Goal: Task Accomplishment & Management: Complete application form

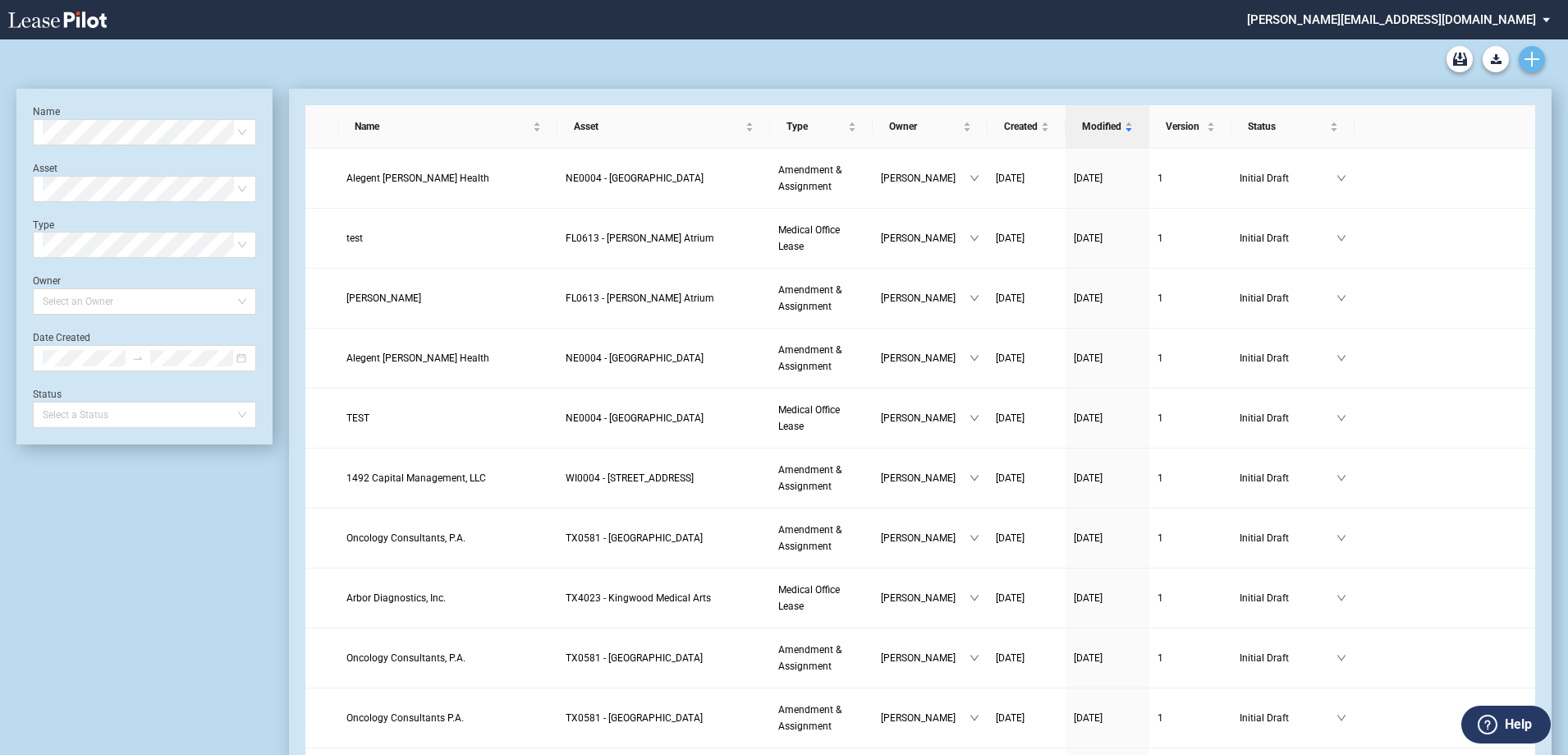
click at [1533, 60] on use "Create new document" at bounding box center [1532, 59] width 15 height 15
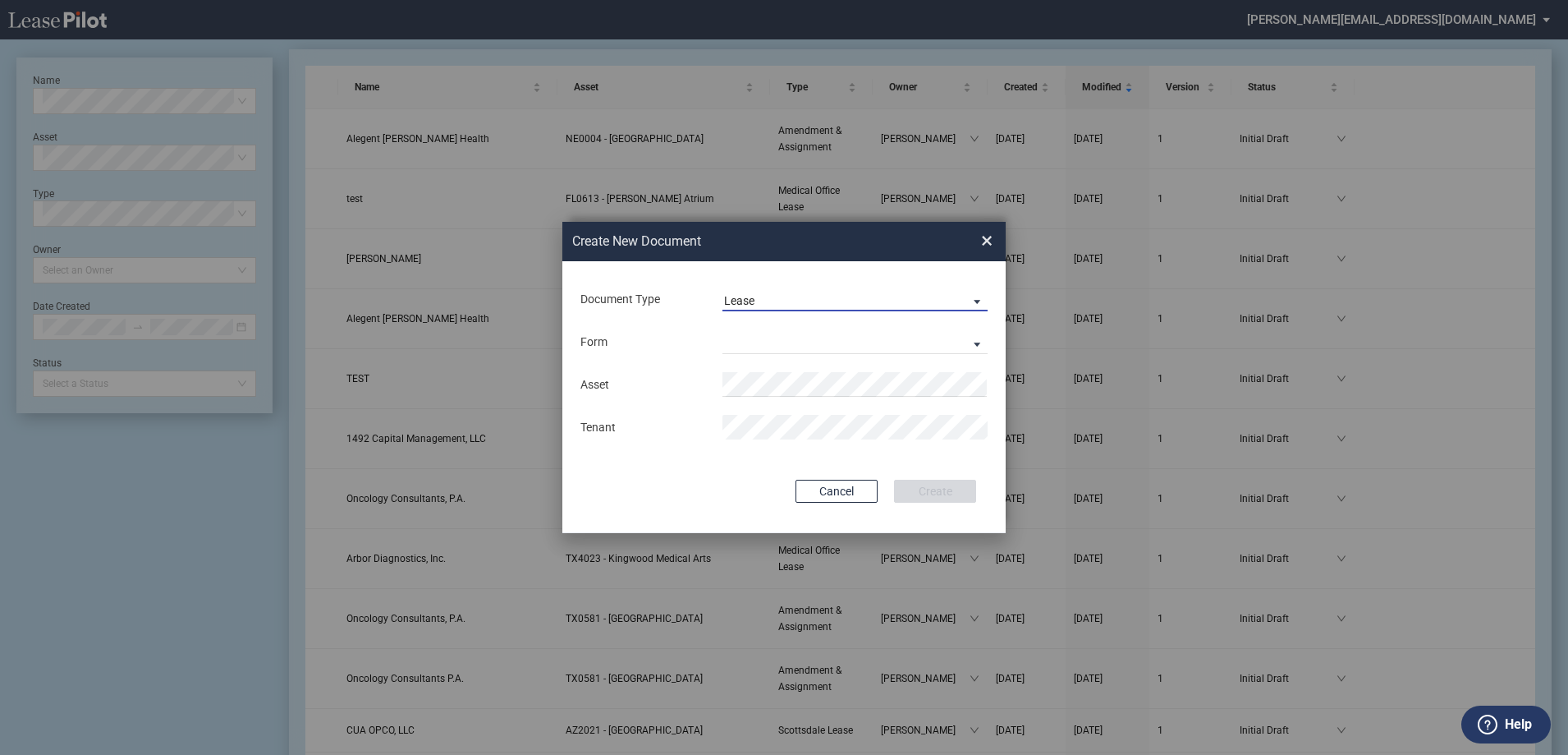
click at [880, 303] on span "Lease" at bounding box center [841, 301] width 235 height 16
click at [869, 303] on md-option "Lease" at bounding box center [856, 301] width 291 height 40
click at [814, 339] on md-select "Medical Office Lease Scottsdale Lease Louisville Lease 1370 Medical Place Lease…" at bounding box center [856, 341] width 265 height 25
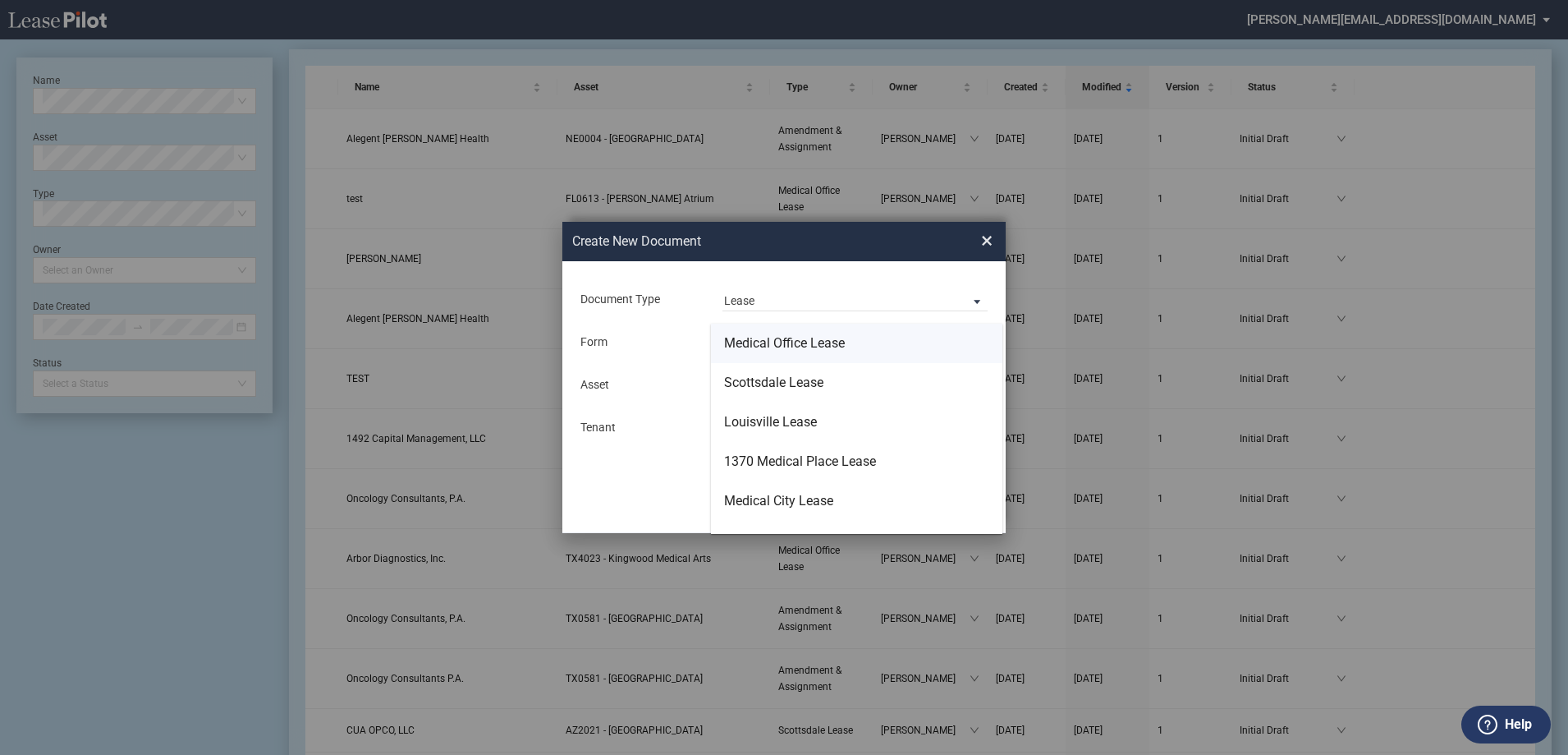
click at [814, 339] on div "Medical Office Lease" at bounding box center [784, 343] width 121 height 18
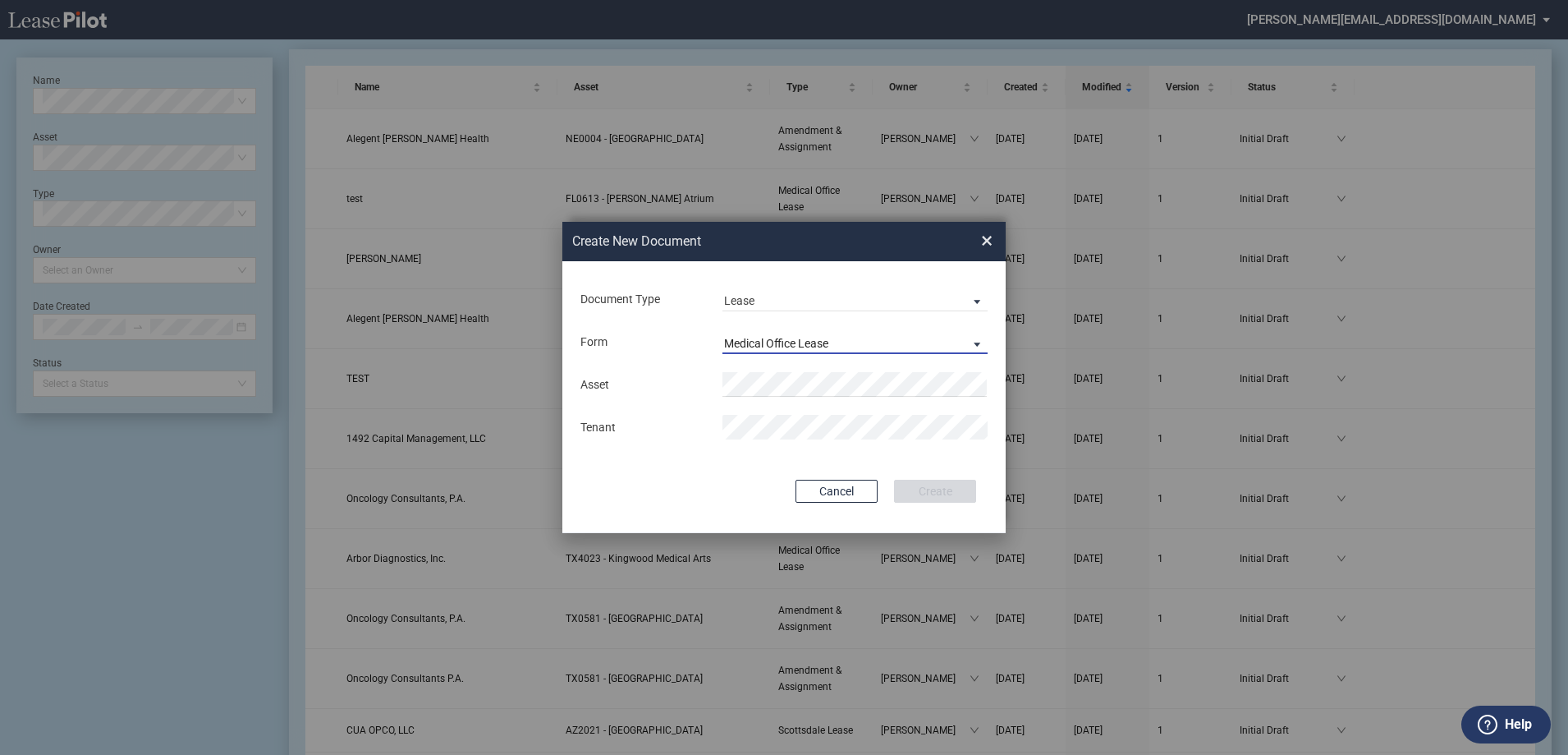
click at [814, 339] on div "Medical Office Lease" at bounding box center [775, 343] width 104 height 13
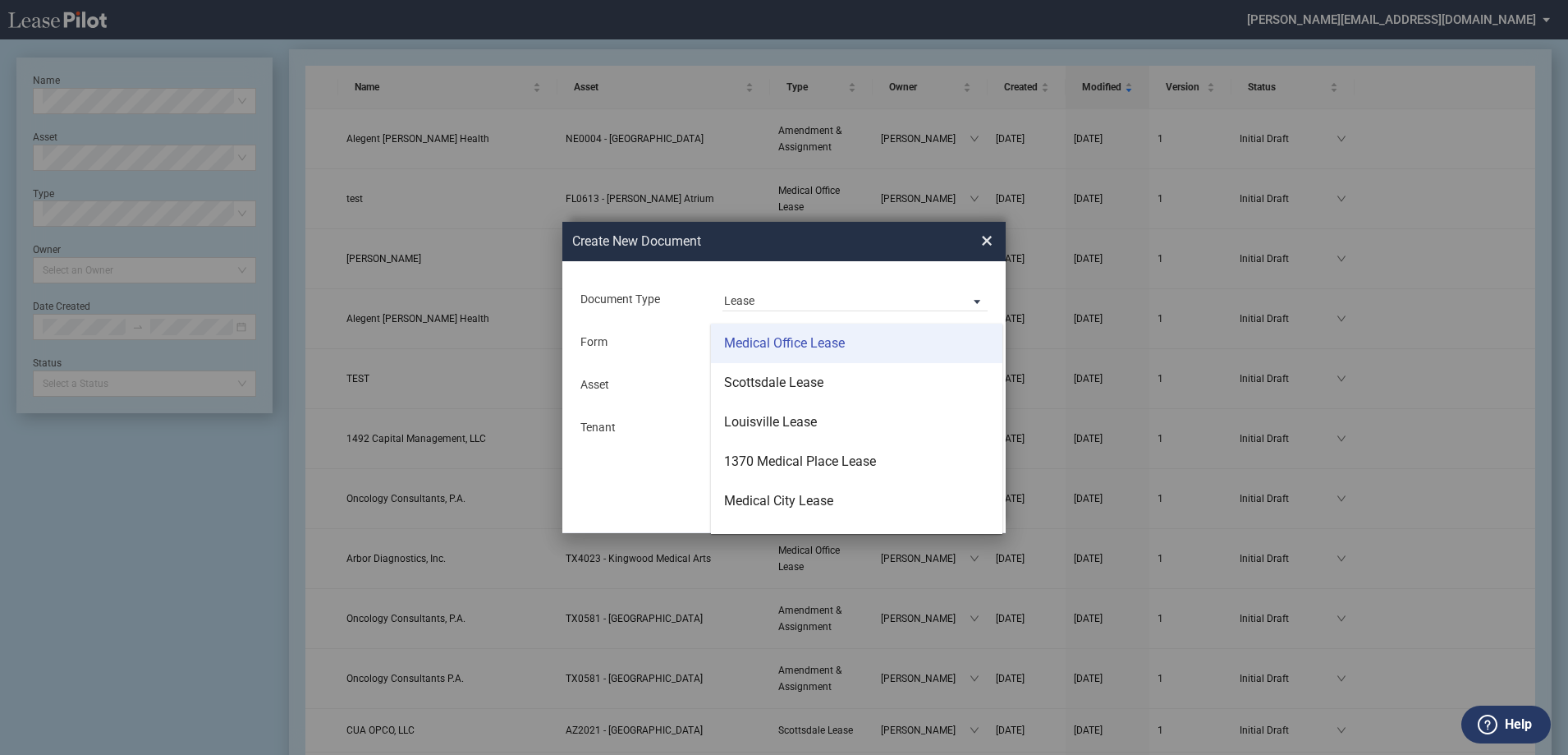
click at [794, 343] on div "Medical Office Lease" at bounding box center [784, 343] width 121 height 18
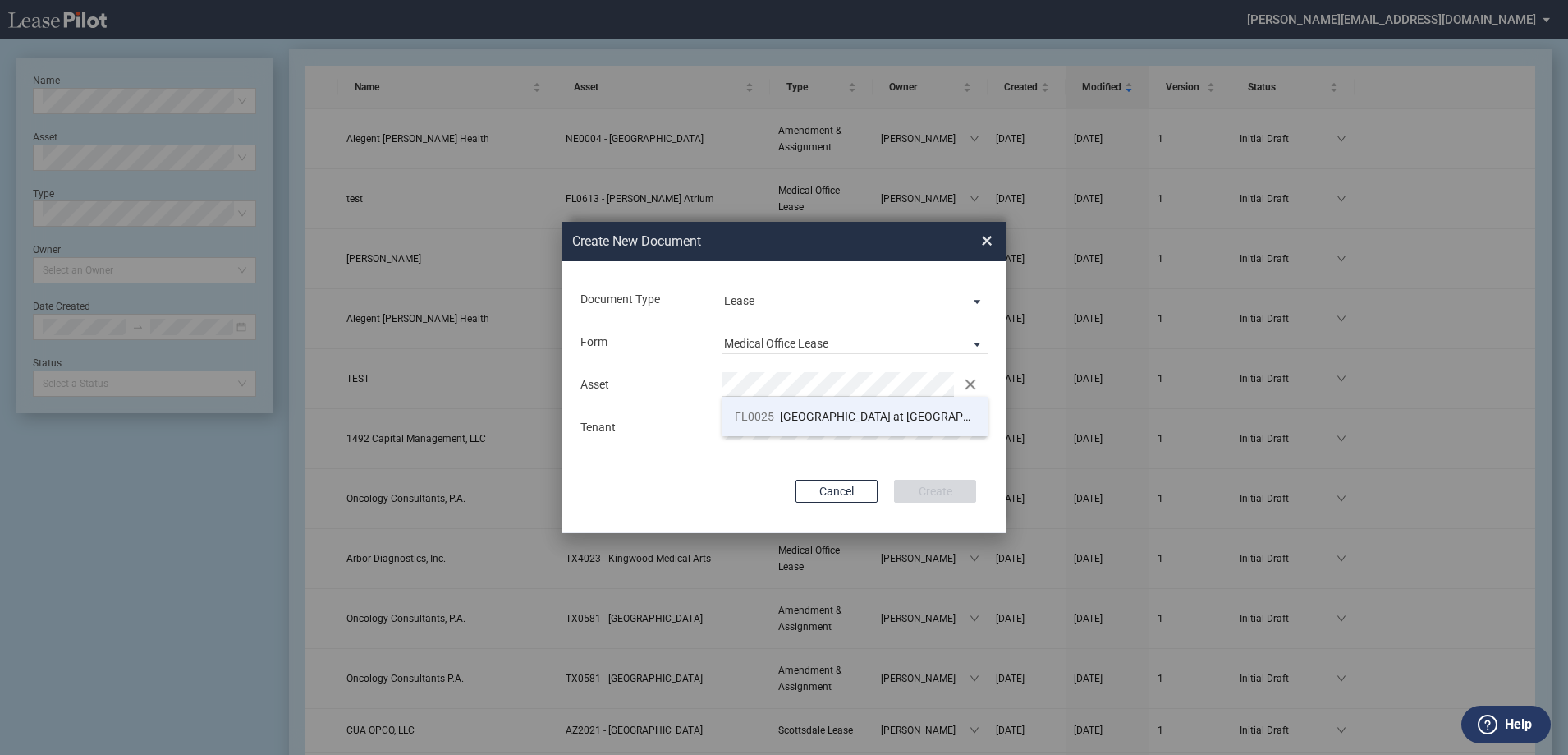
click at [787, 413] on span "FL0025 - Medical Village at Maitland" at bounding box center [876, 416] width 283 height 13
click at [934, 492] on button "Create" at bounding box center [935, 491] width 82 height 23
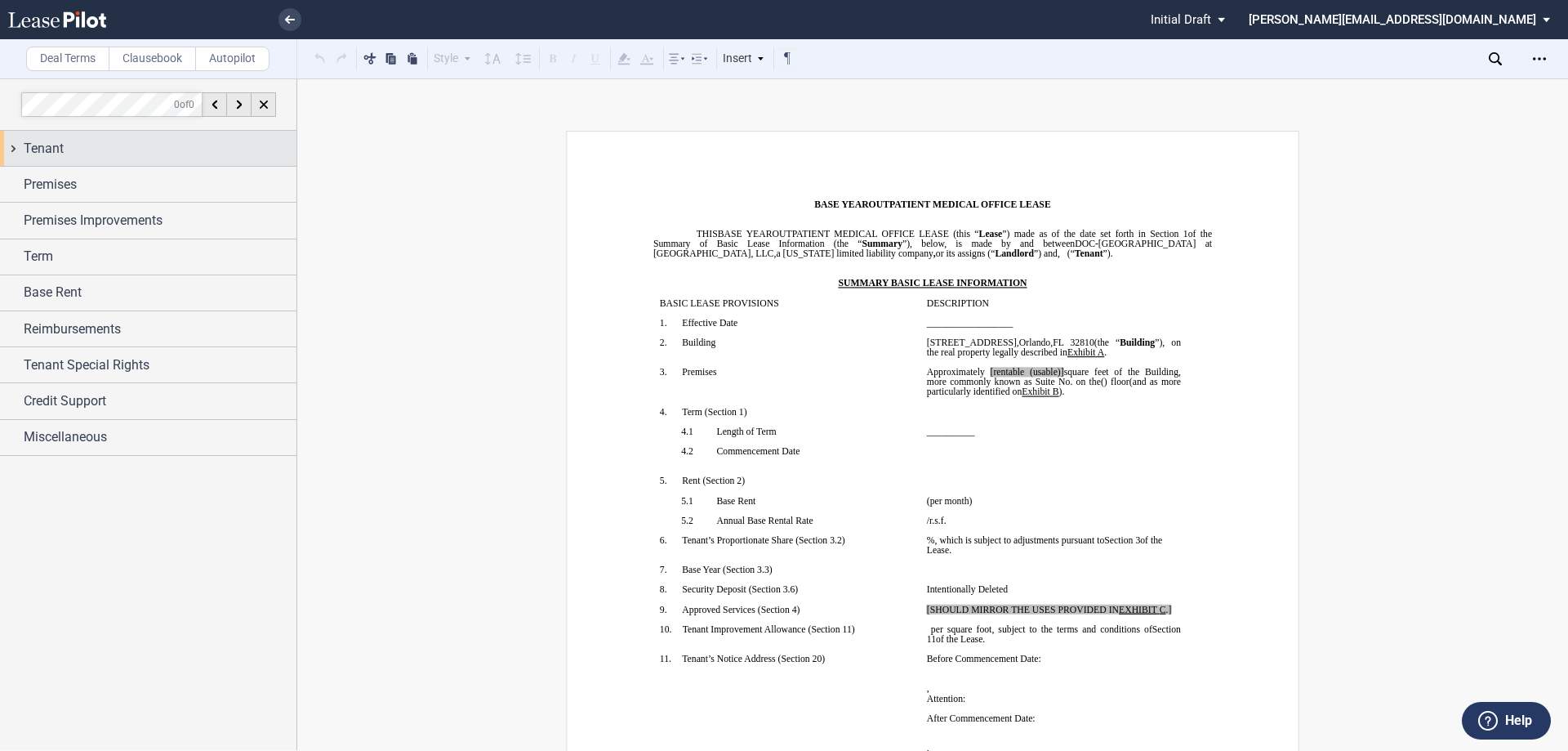
click at [13, 147] on div "Tenant" at bounding box center [148, 147] width 296 height 35
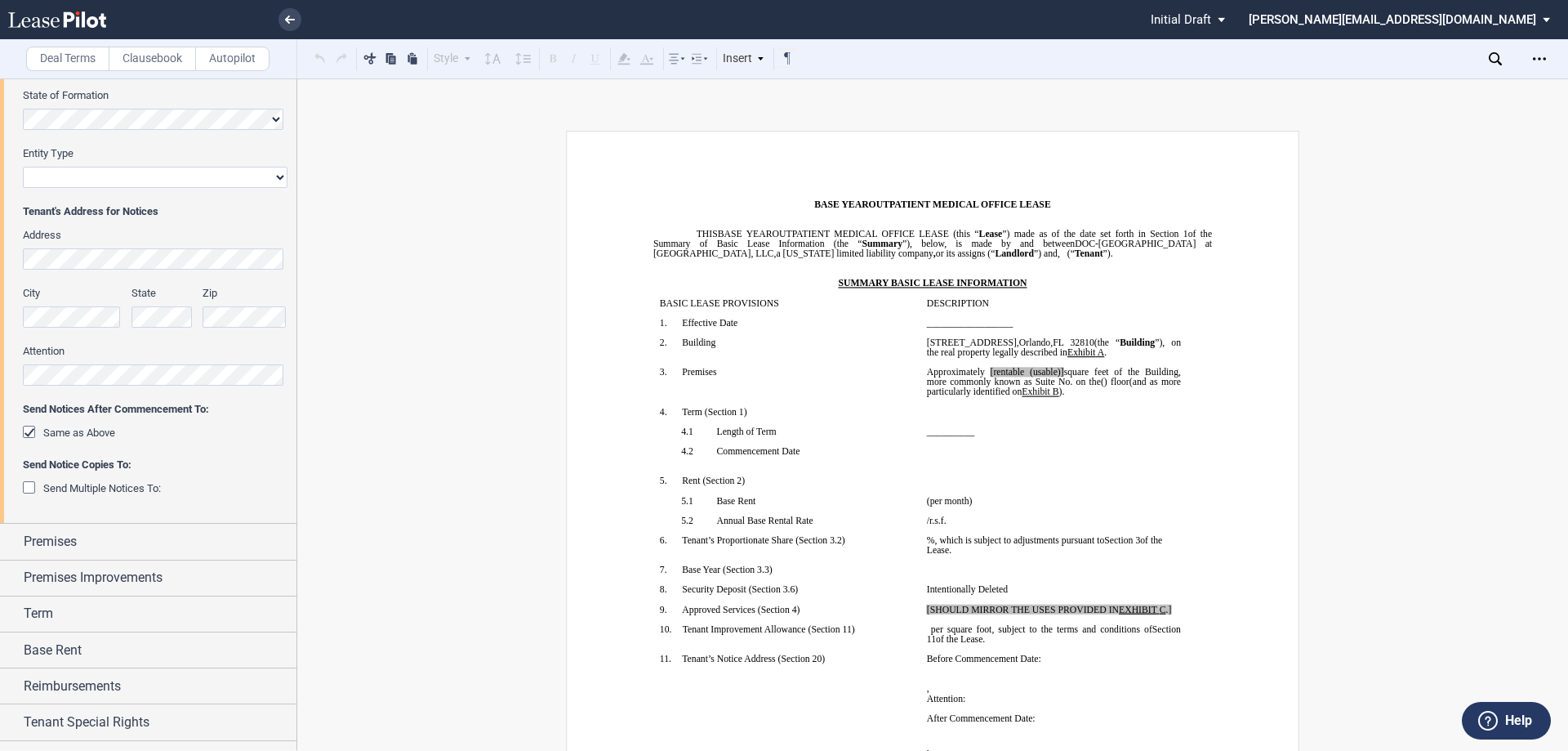
scroll to position [245, 0]
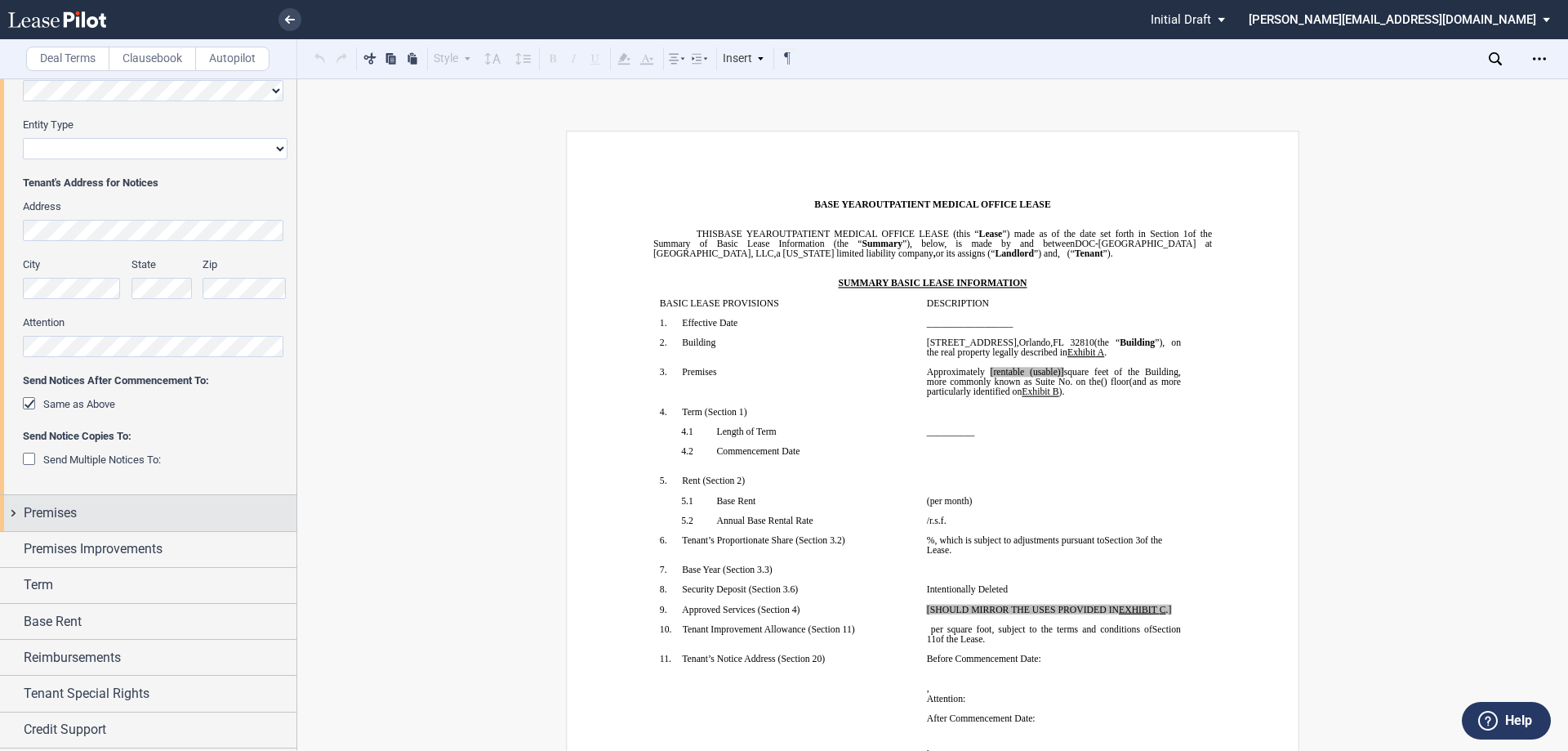
click at [10, 510] on div "Premises" at bounding box center [148, 512] width 296 height 35
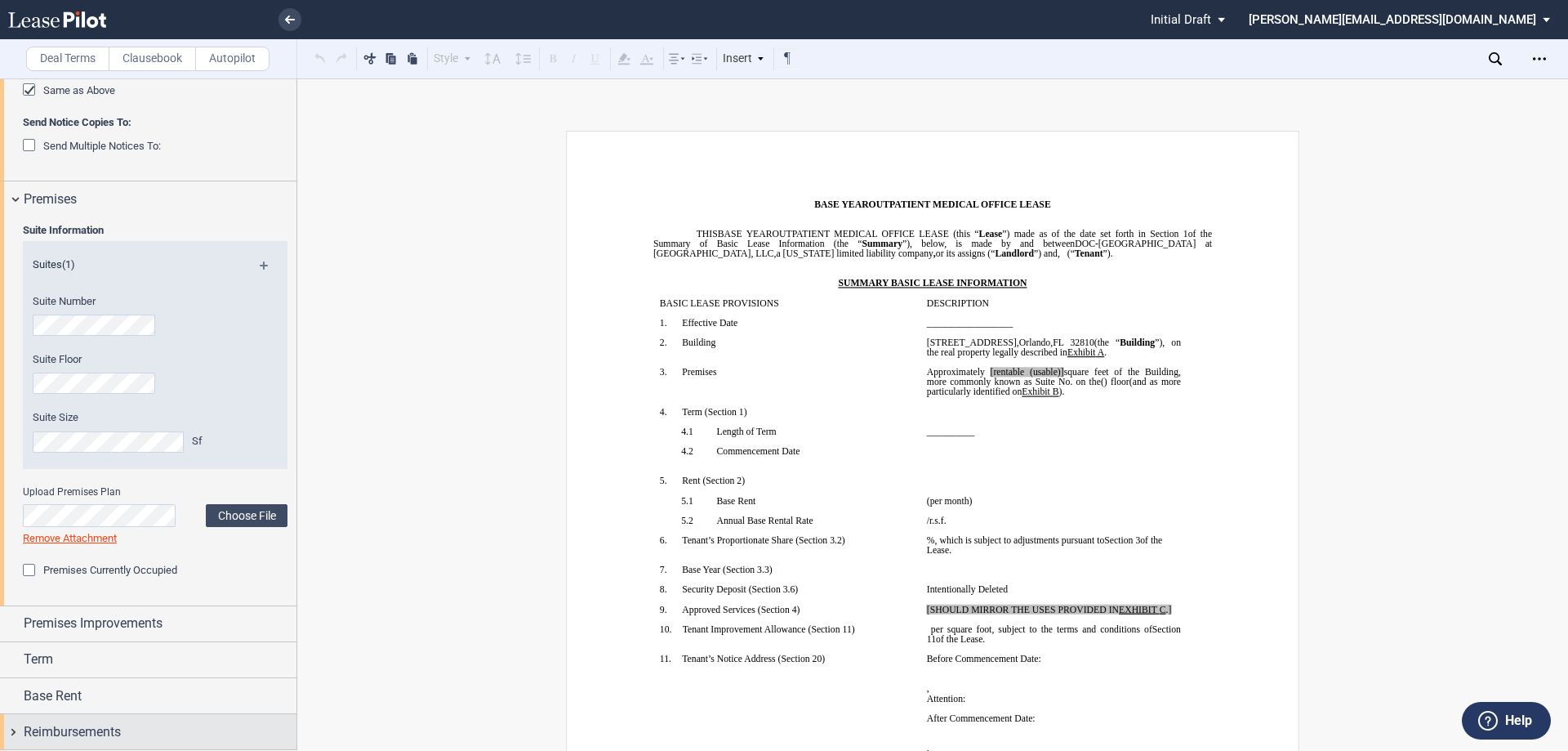
scroll to position [653, 0]
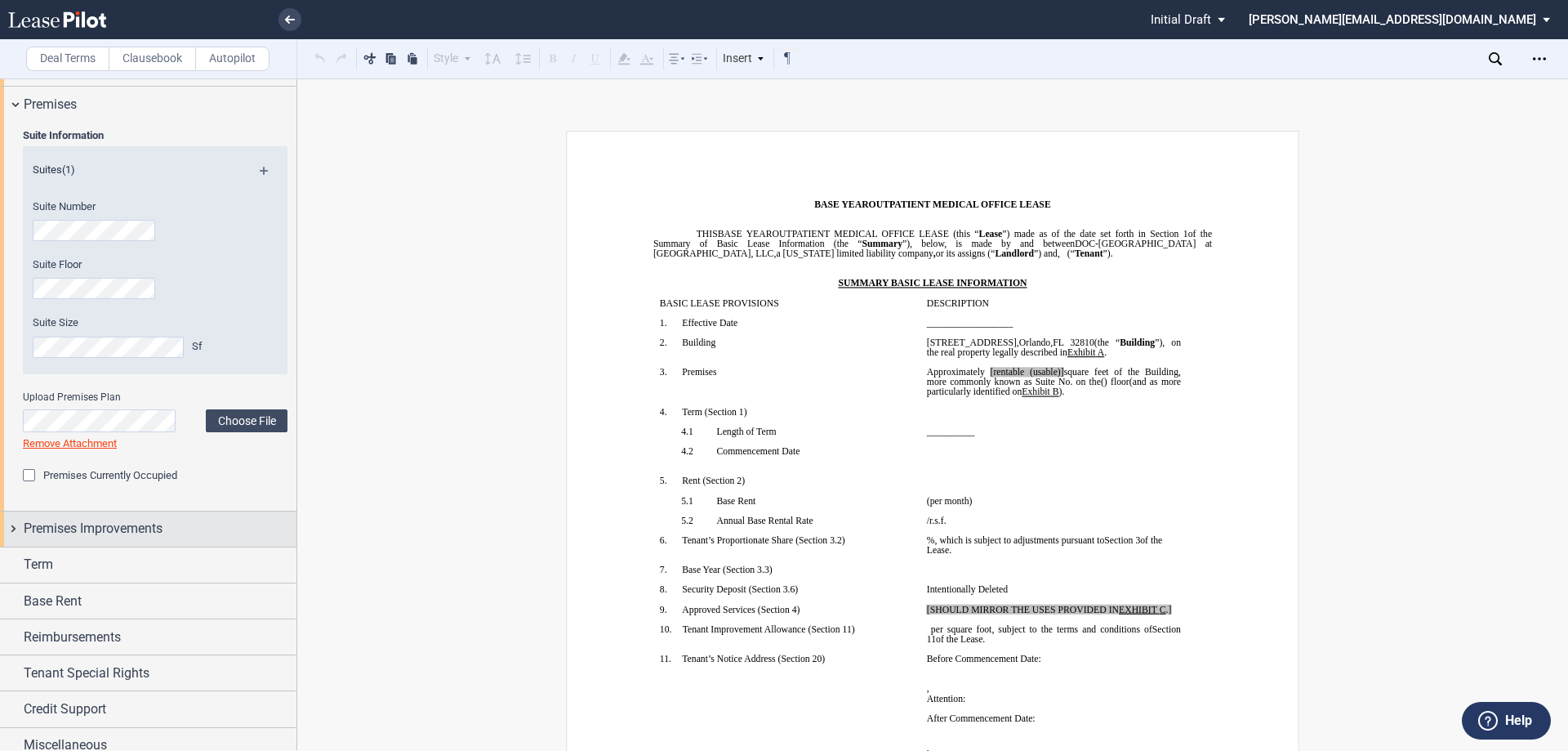
click at [15, 529] on div "Premises Improvements" at bounding box center [148, 529] width 296 height 35
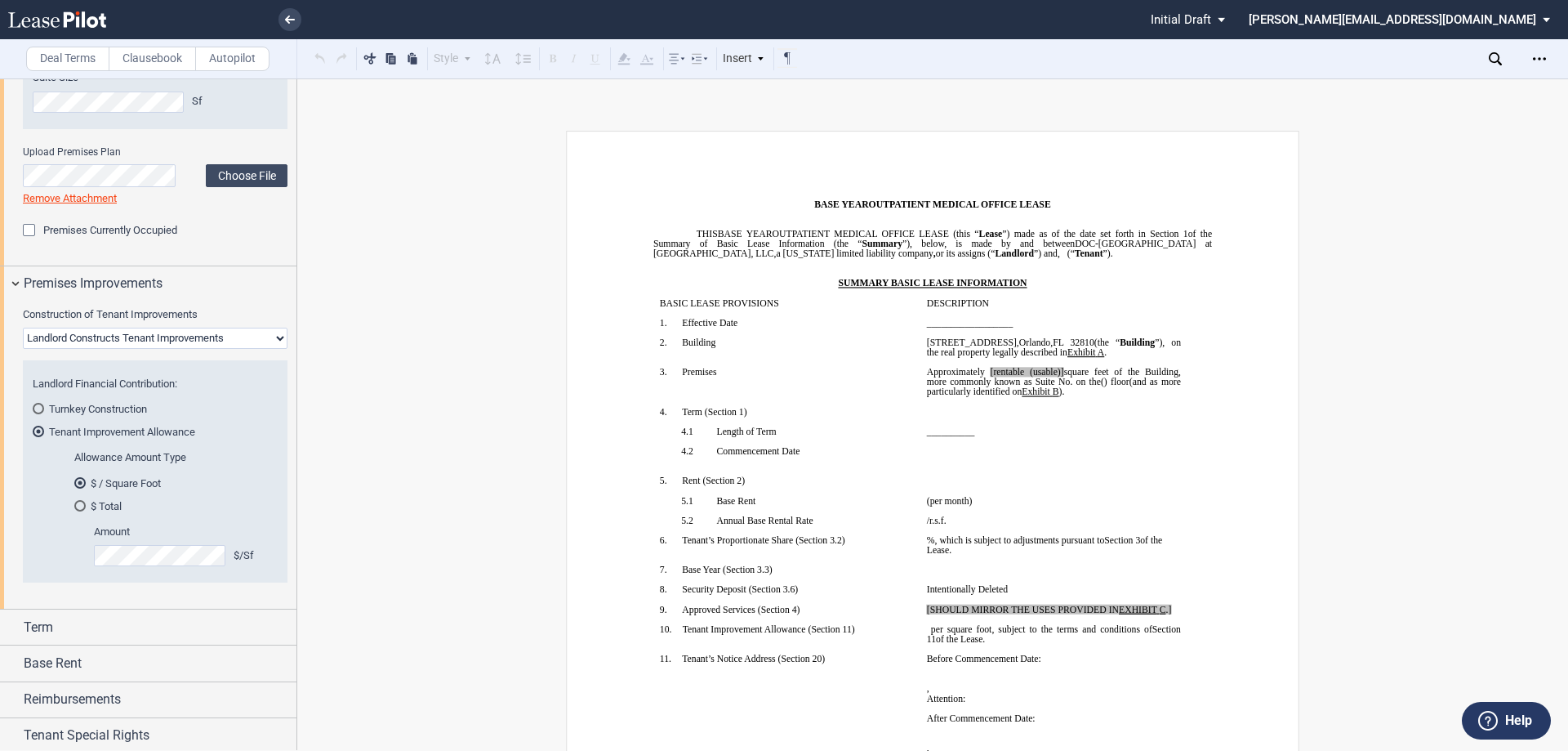
scroll to position [975, 0]
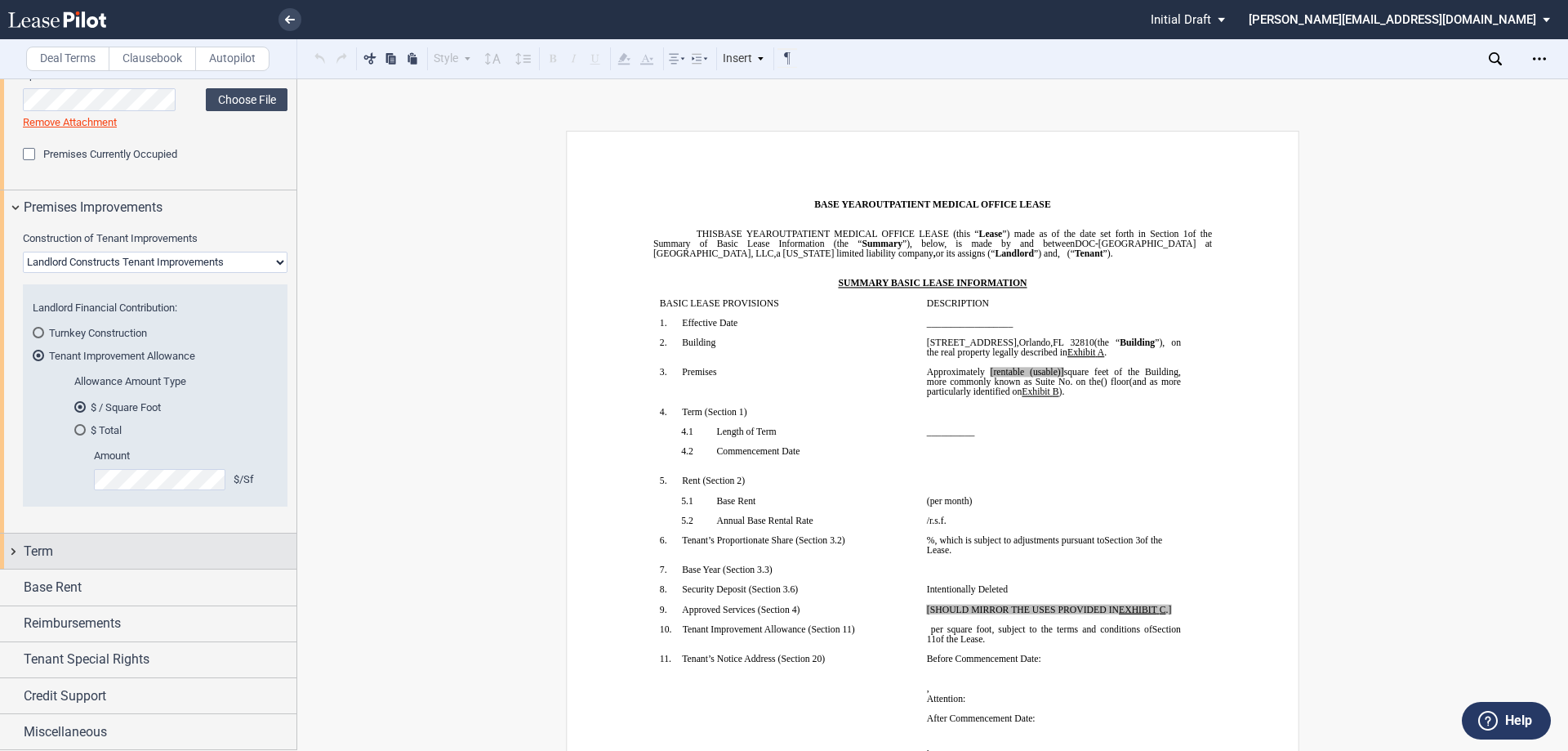
click at [12, 550] on div "Term" at bounding box center [148, 550] width 296 height 35
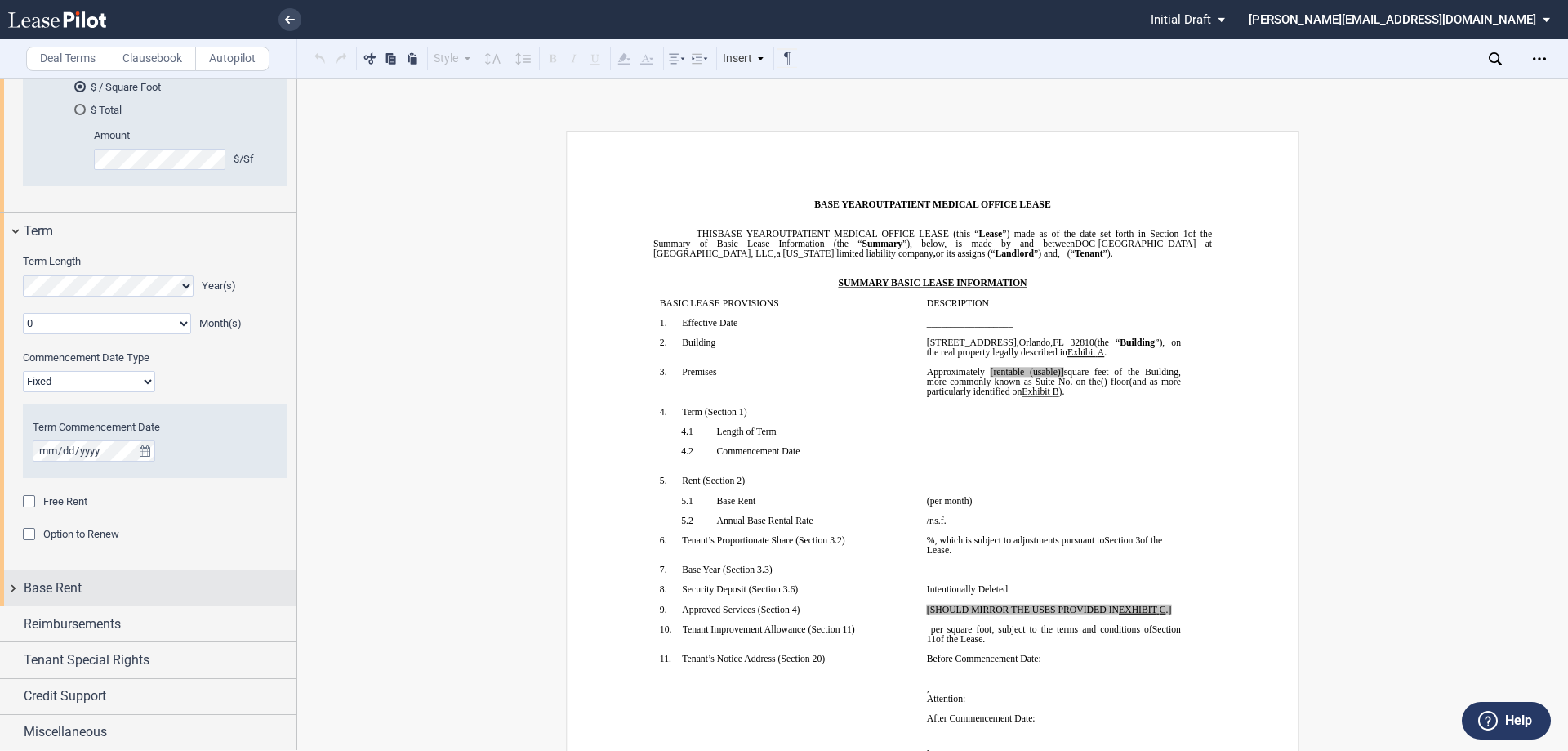
scroll to position [1295, 0]
click at [13, 584] on div "Base Rent" at bounding box center [148, 586] width 296 height 35
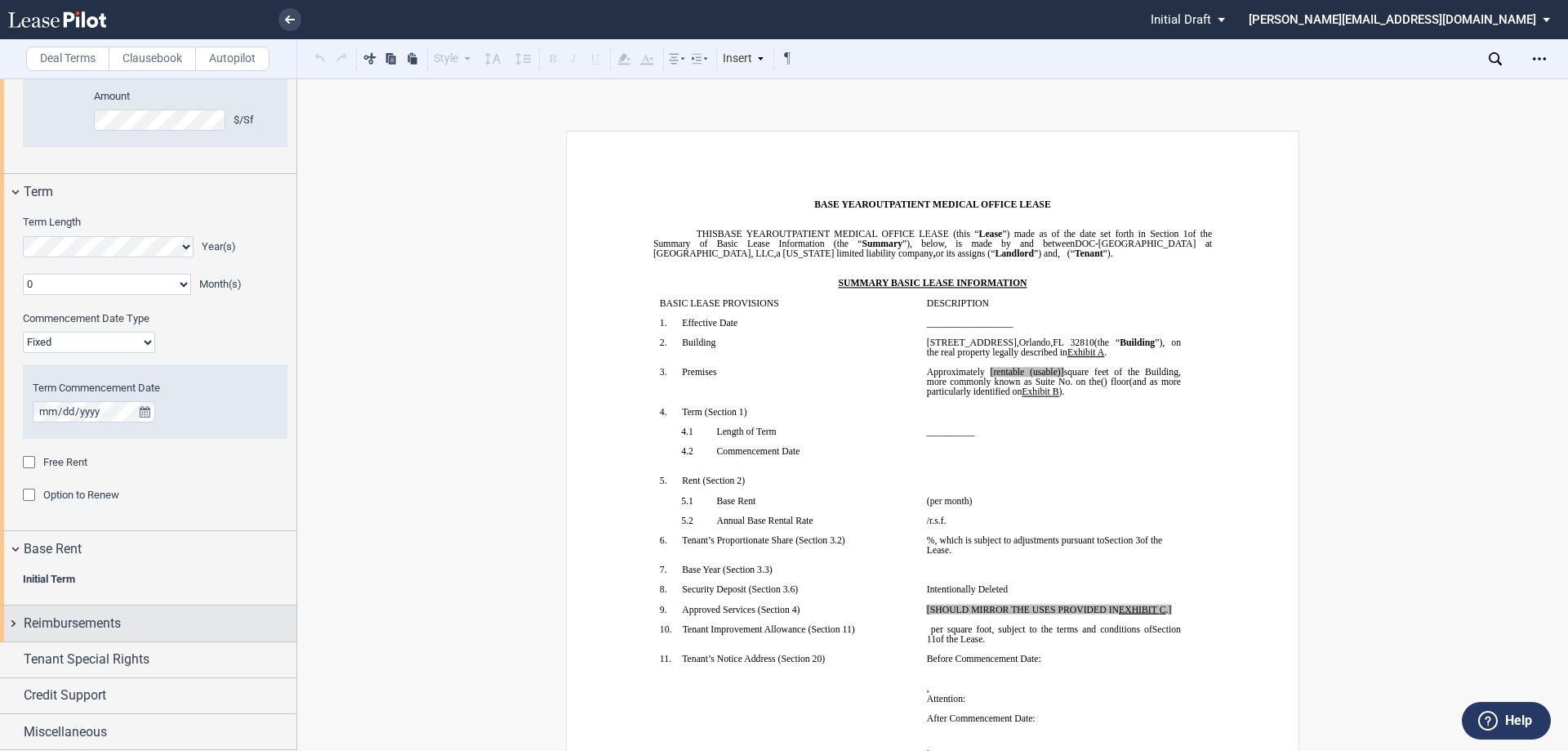
click at [9, 622] on div "Reimbursements" at bounding box center [148, 622] width 296 height 35
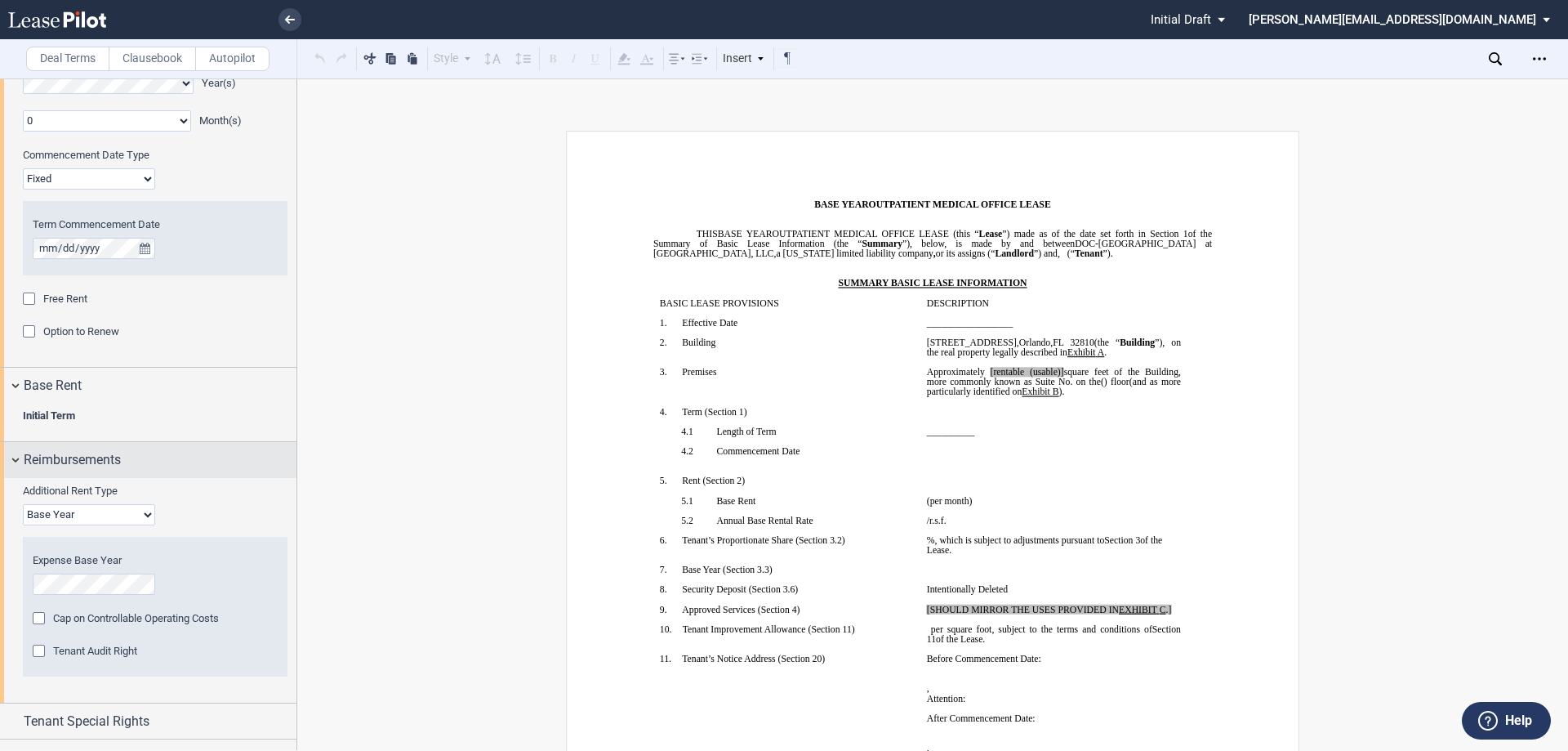
scroll to position [1559, 0]
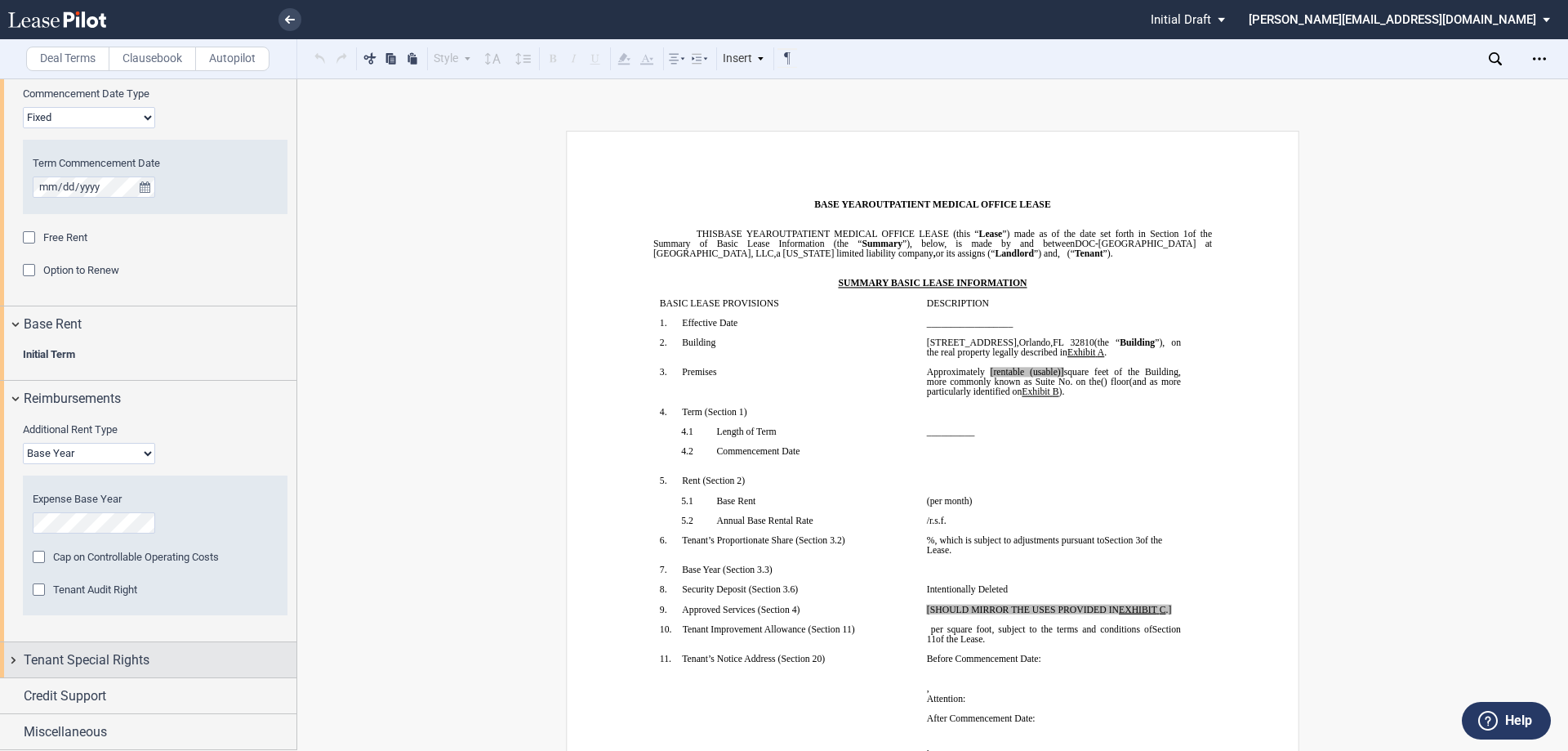
click at [9, 658] on div "Tenant Special Rights" at bounding box center [148, 659] width 296 height 35
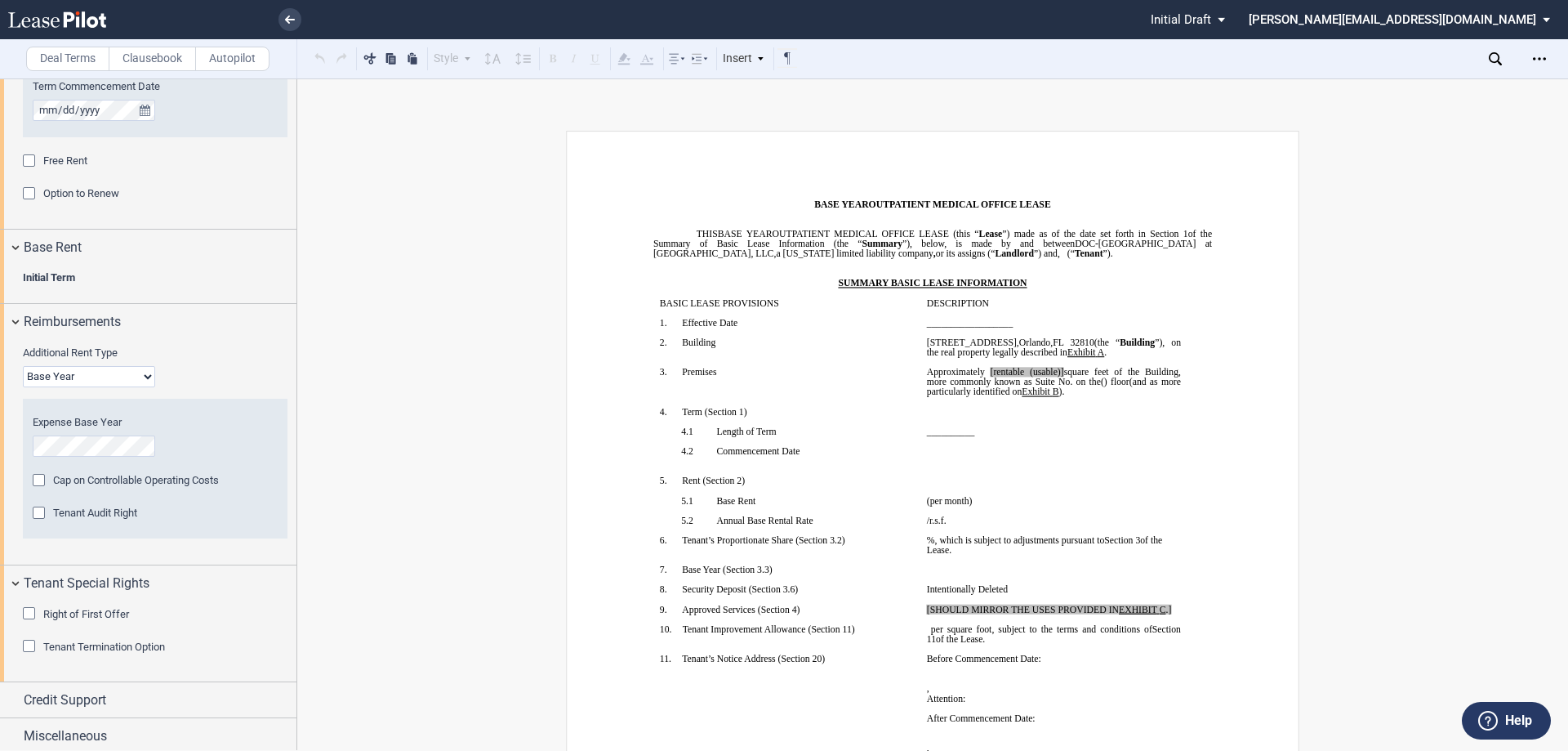
scroll to position [1640, 0]
click at [10, 696] on div "Credit Support" at bounding box center [148, 695] width 296 height 35
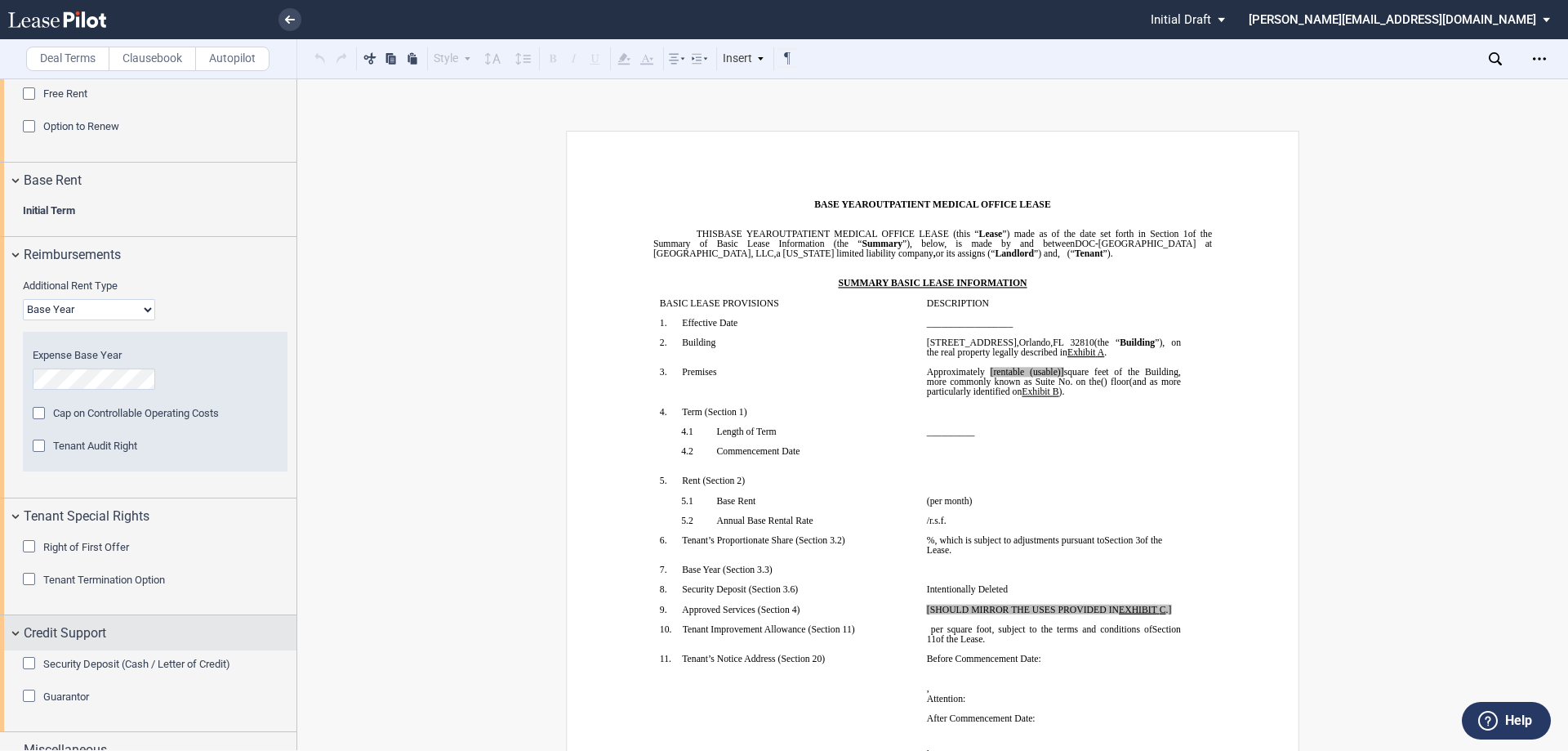
scroll to position [1721, 0]
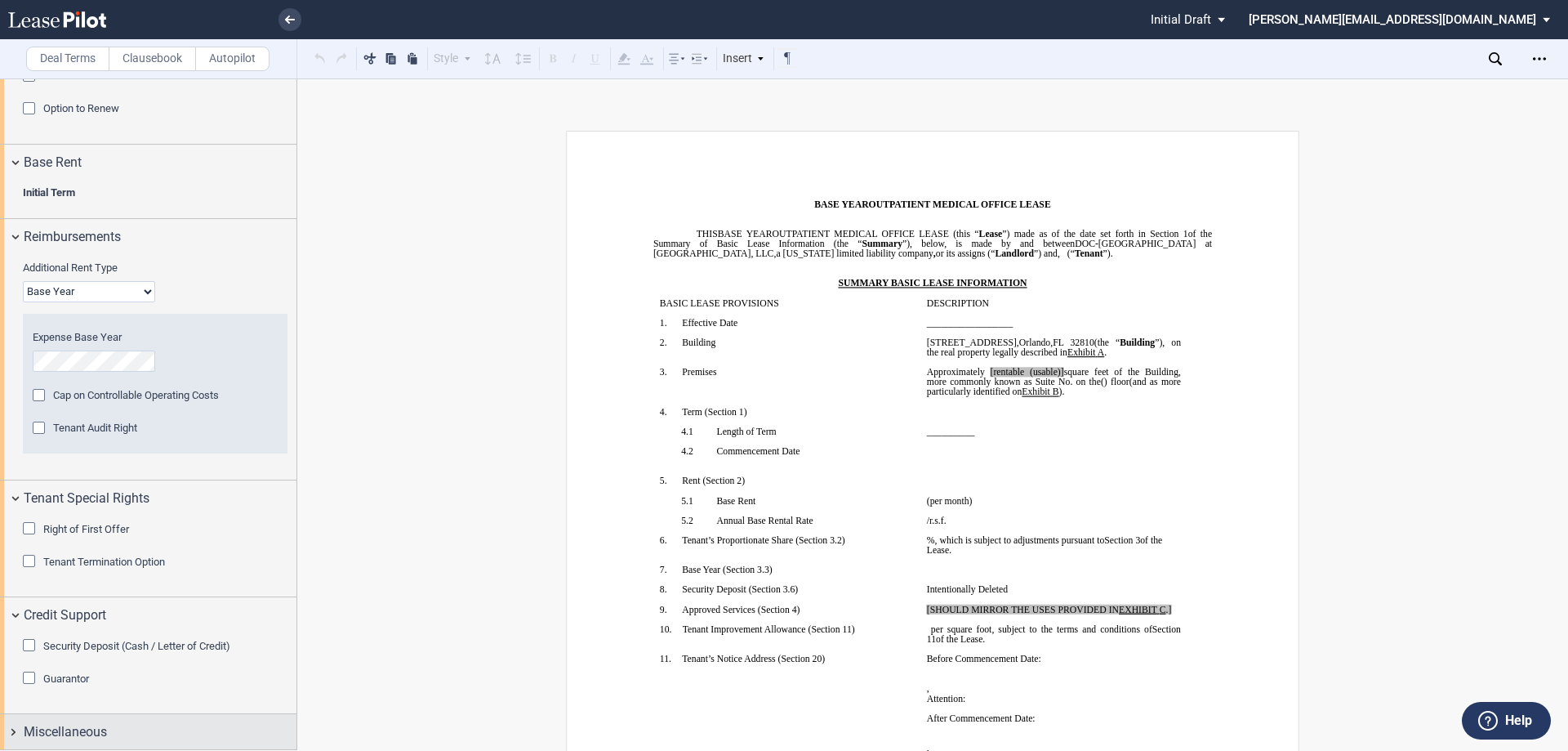
click at [15, 730] on div "Miscellaneous" at bounding box center [148, 731] width 296 height 35
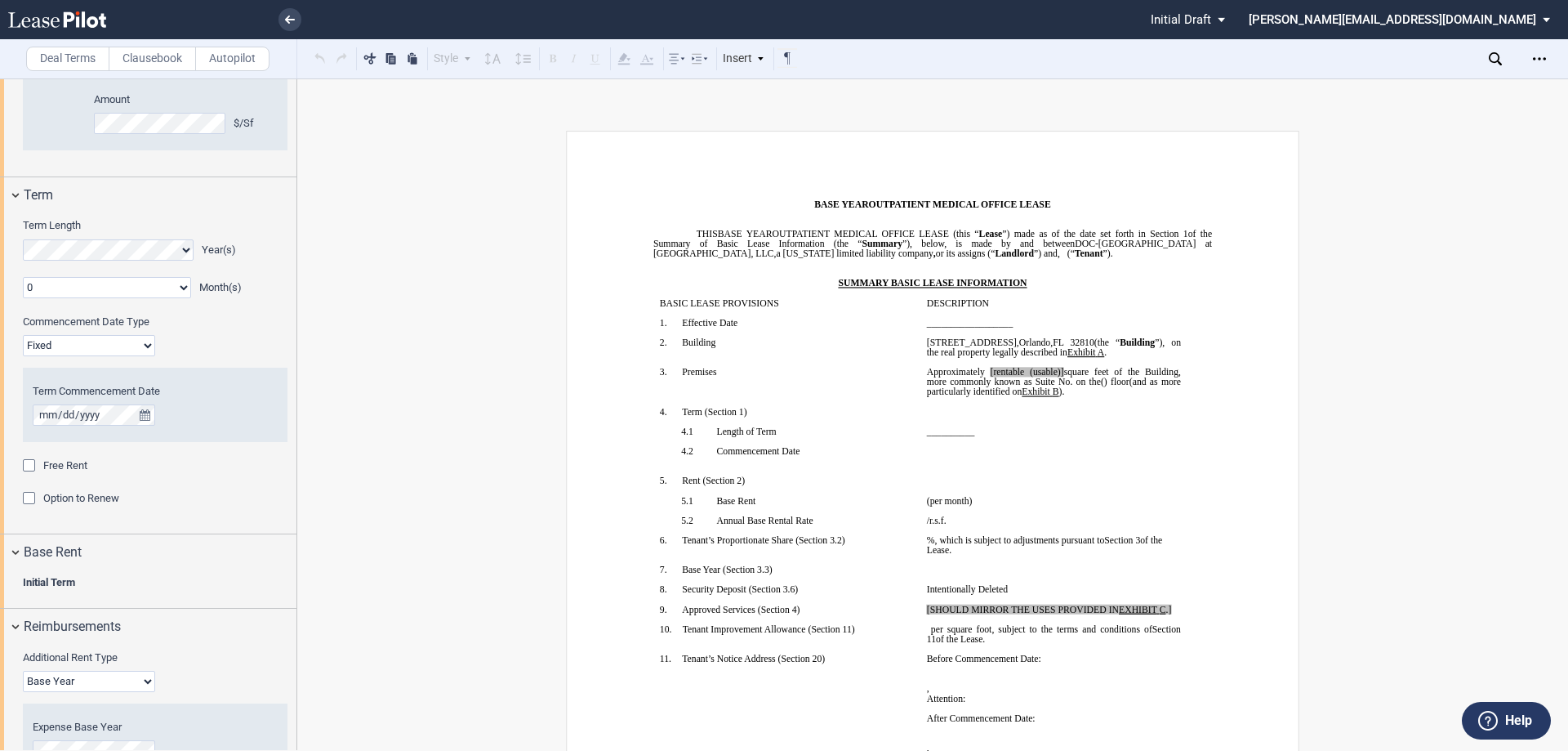
scroll to position [1389, 0]
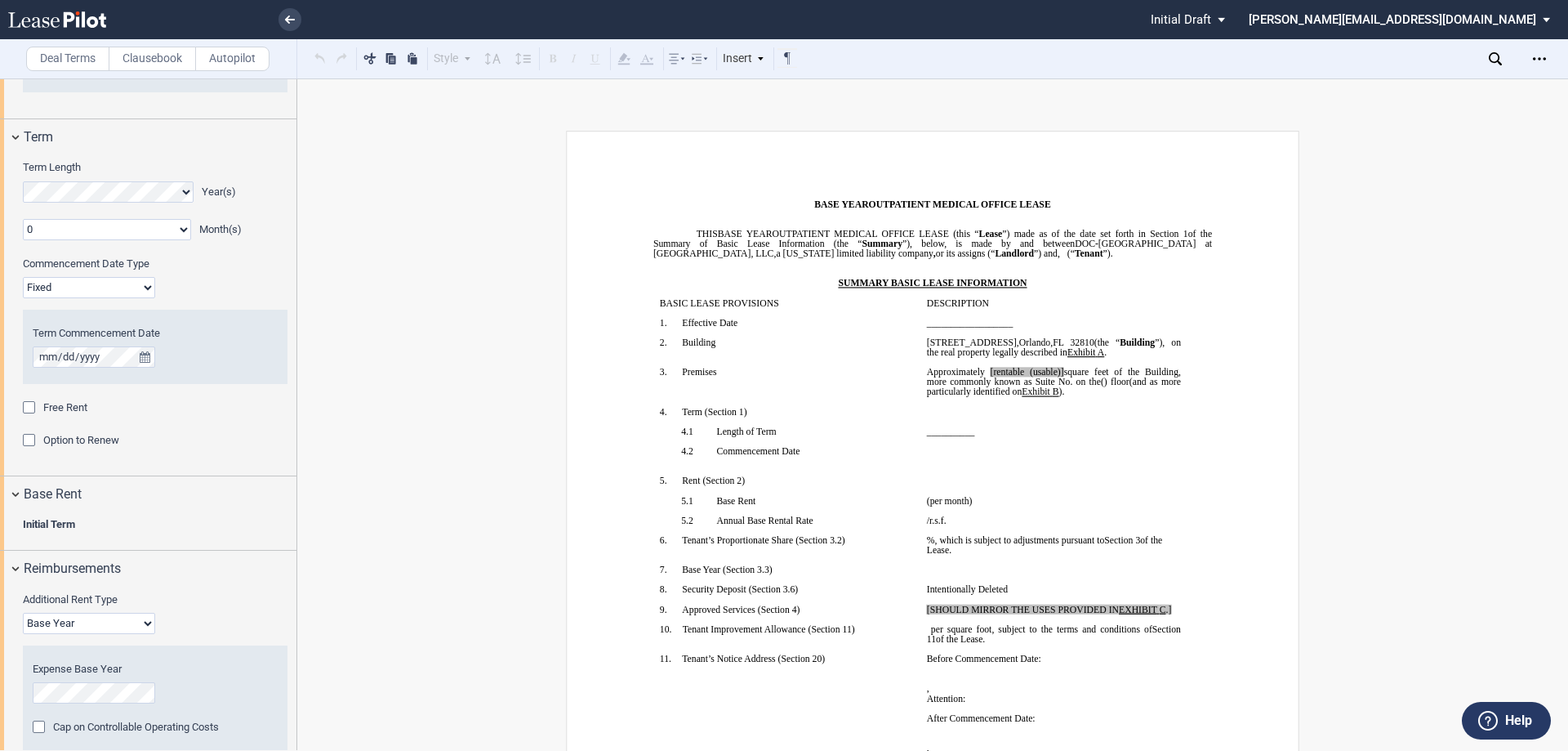
click at [113, 621] on select "Base Year Triple Net" at bounding box center [89, 623] width 132 height 21
select select "triple net"
click at [23, 613] on select "Base Year Triple Net" at bounding box center [89, 623] width 132 height 21
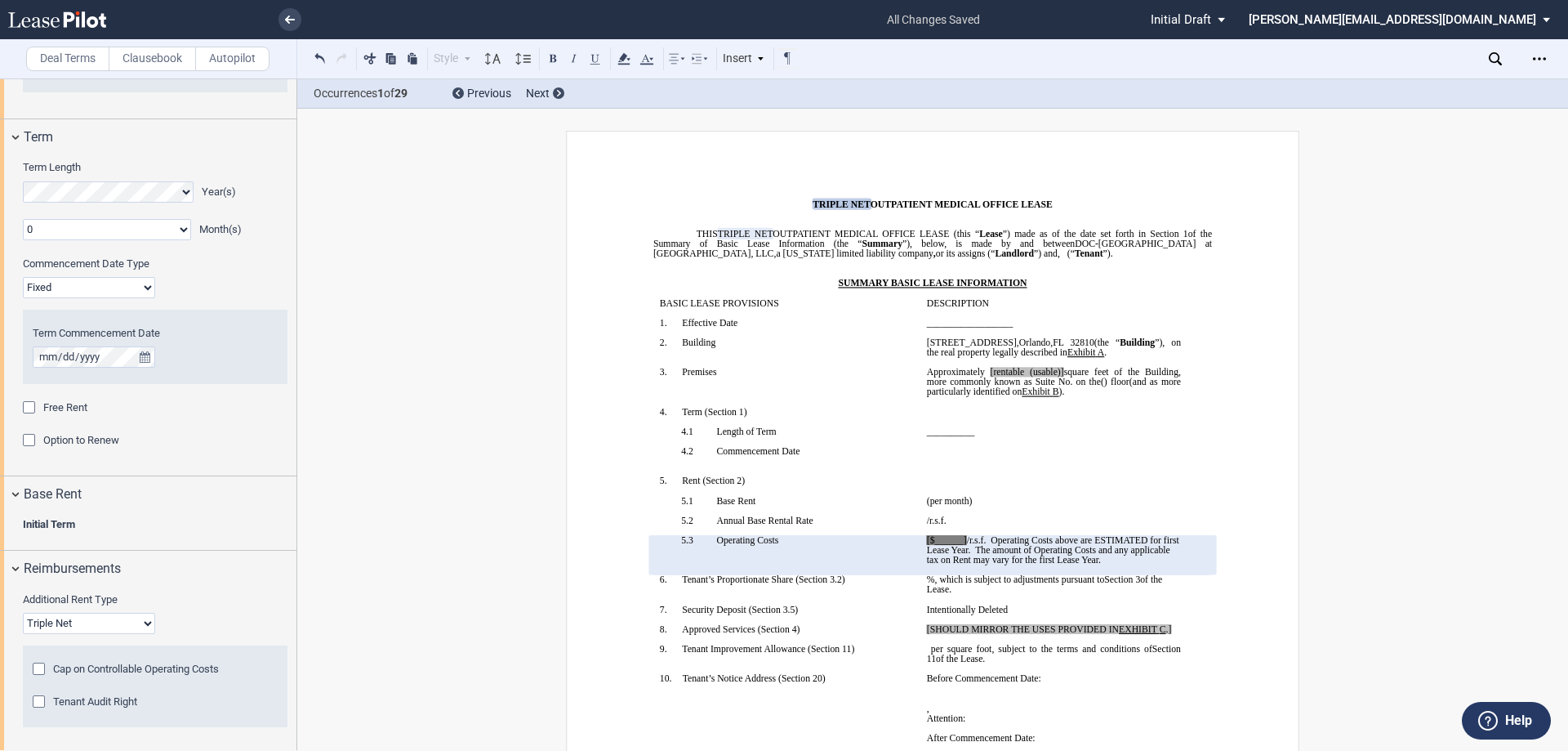
click at [1536, 52] on icon "Open Lease options menu" at bounding box center [1539, 58] width 13 height 13
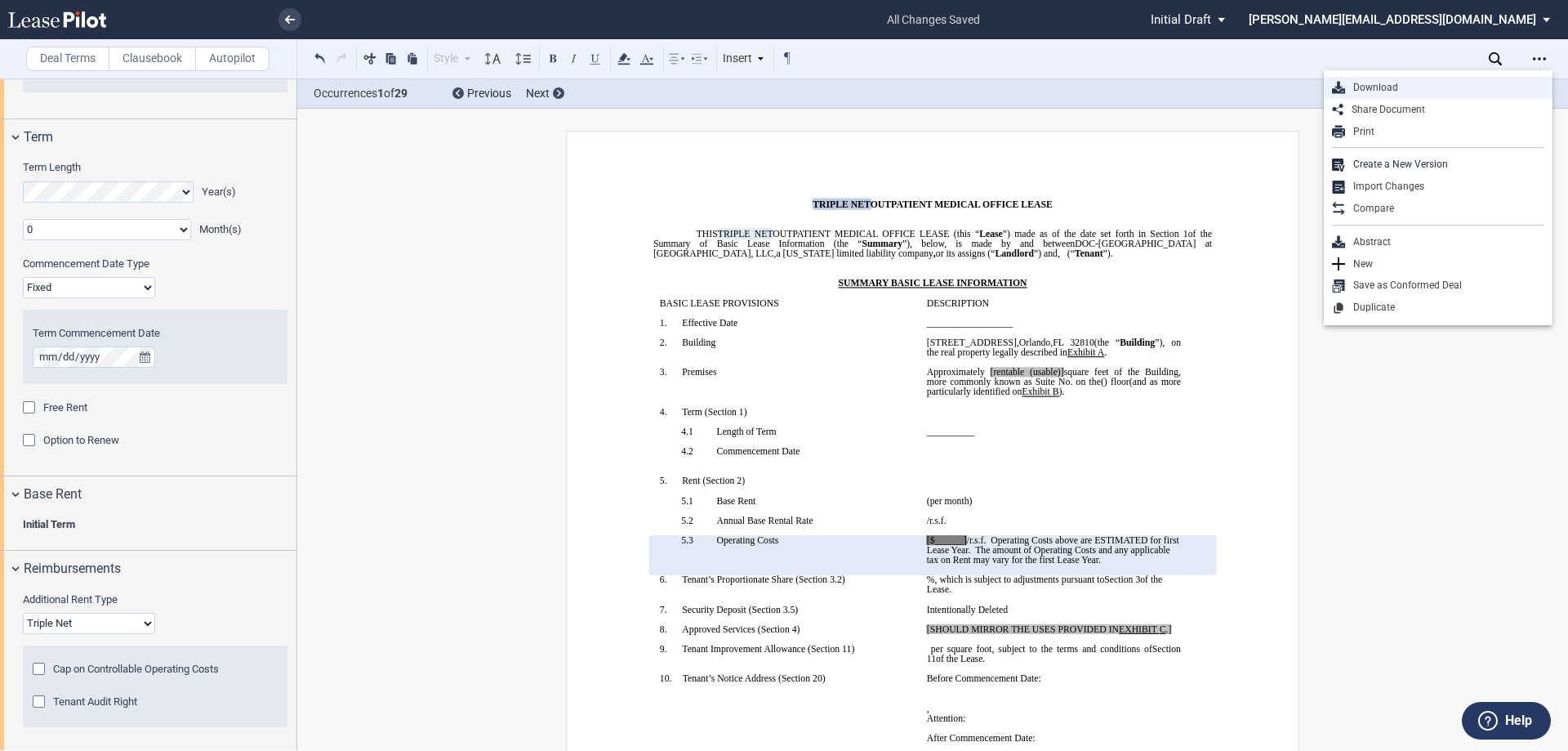
click at [1385, 86] on div "Download" at bounding box center [1444, 87] width 200 height 14
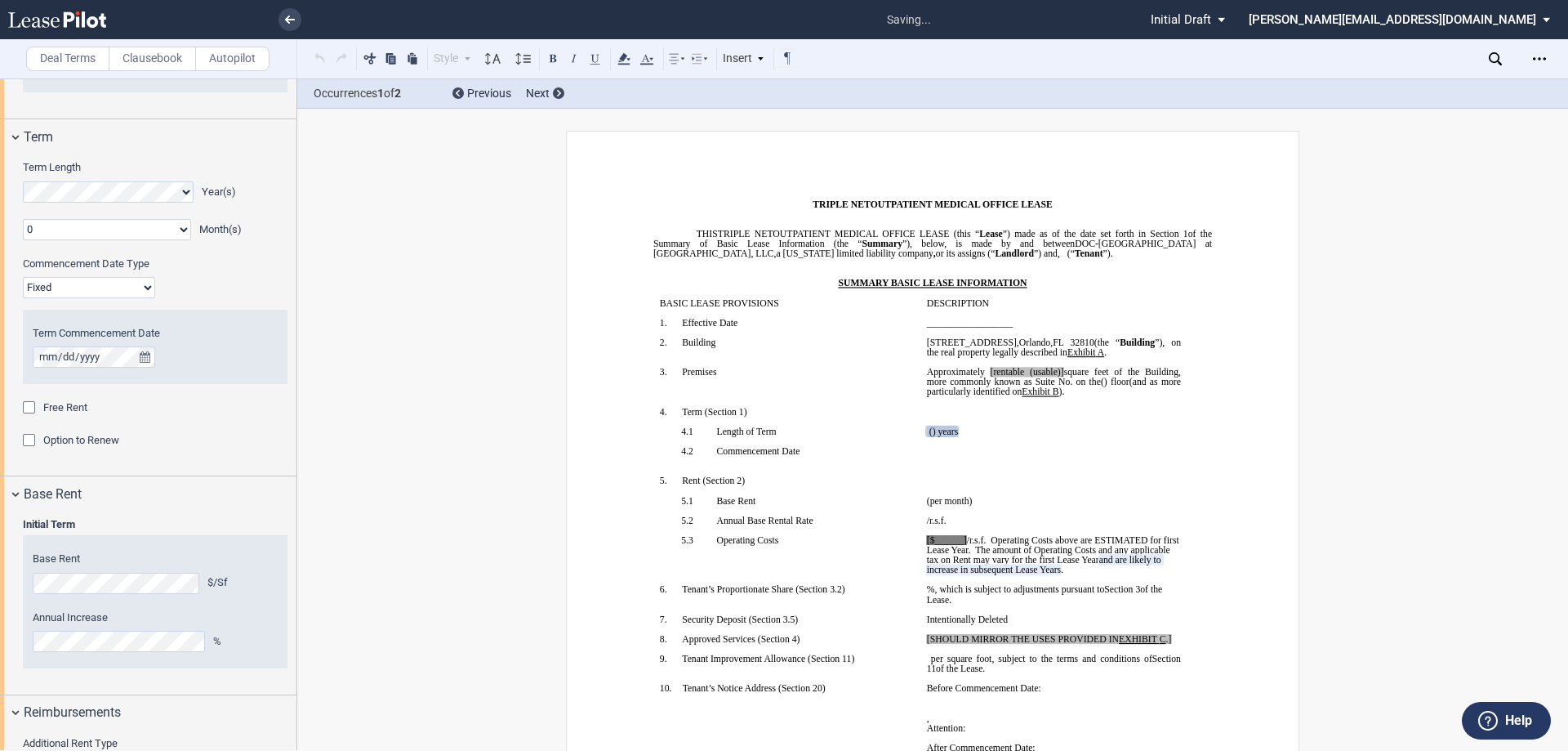
click at [176, 231] on select "0 1 2 3 4 5 6 7 8 9 10 11" at bounding box center [107, 229] width 168 height 21
select select "number:2"
click at [23, 219] on select "0 1 2 3 4 5 6 7 8 9 10 11" at bounding box center [107, 229] width 168 height 21
click at [137, 288] on select "Fixed Floating" at bounding box center [89, 287] width 132 height 21
click at [184, 271] on div "Commencement Date Type" at bounding box center [155, 267] width 284 height 21
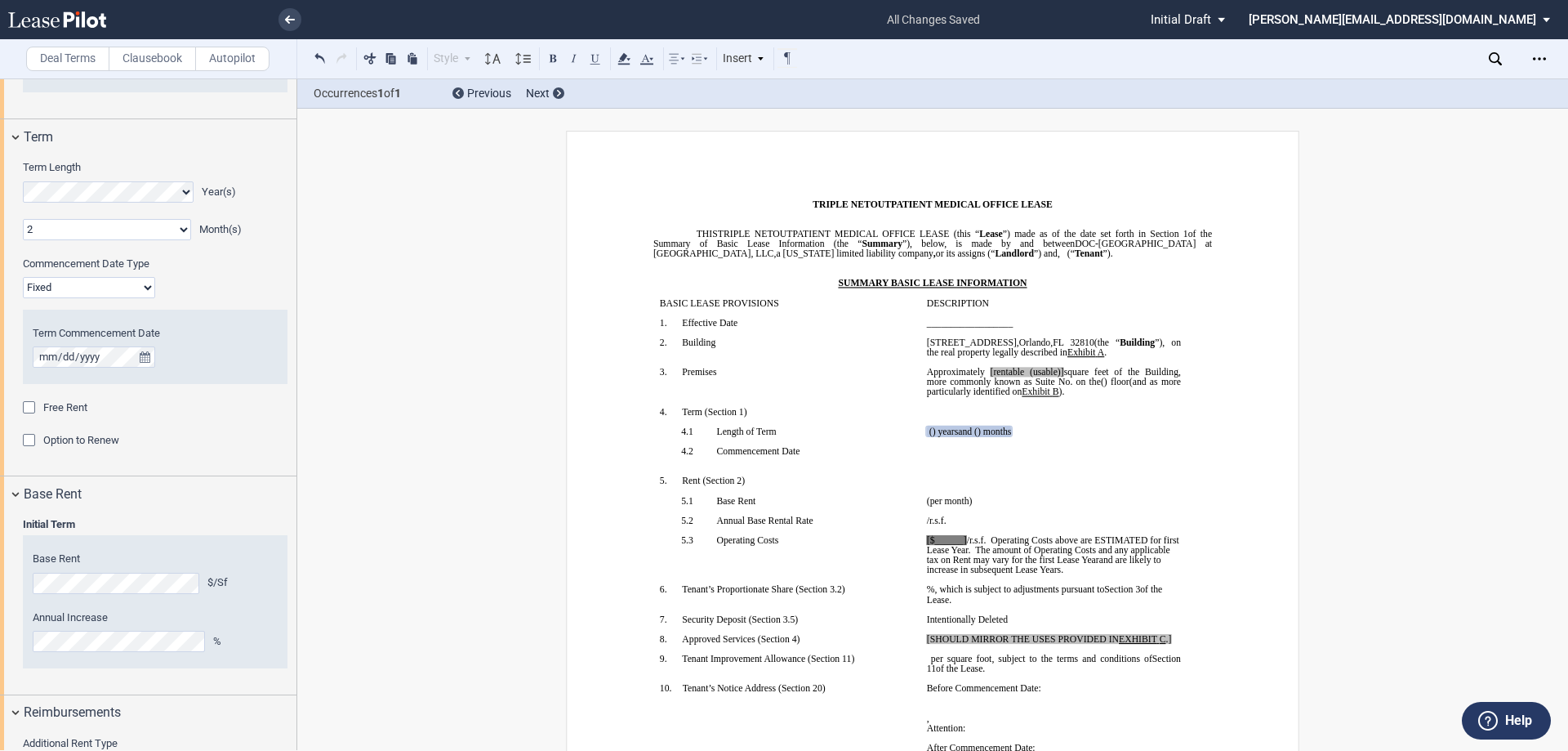
click at [146, 283] on select "Fixed Floating" at bounding box center [89, 287] width 132 height 21
click at [30, 406] on div "Free Rent" at bounding box center [31, 409] width 16 height 16
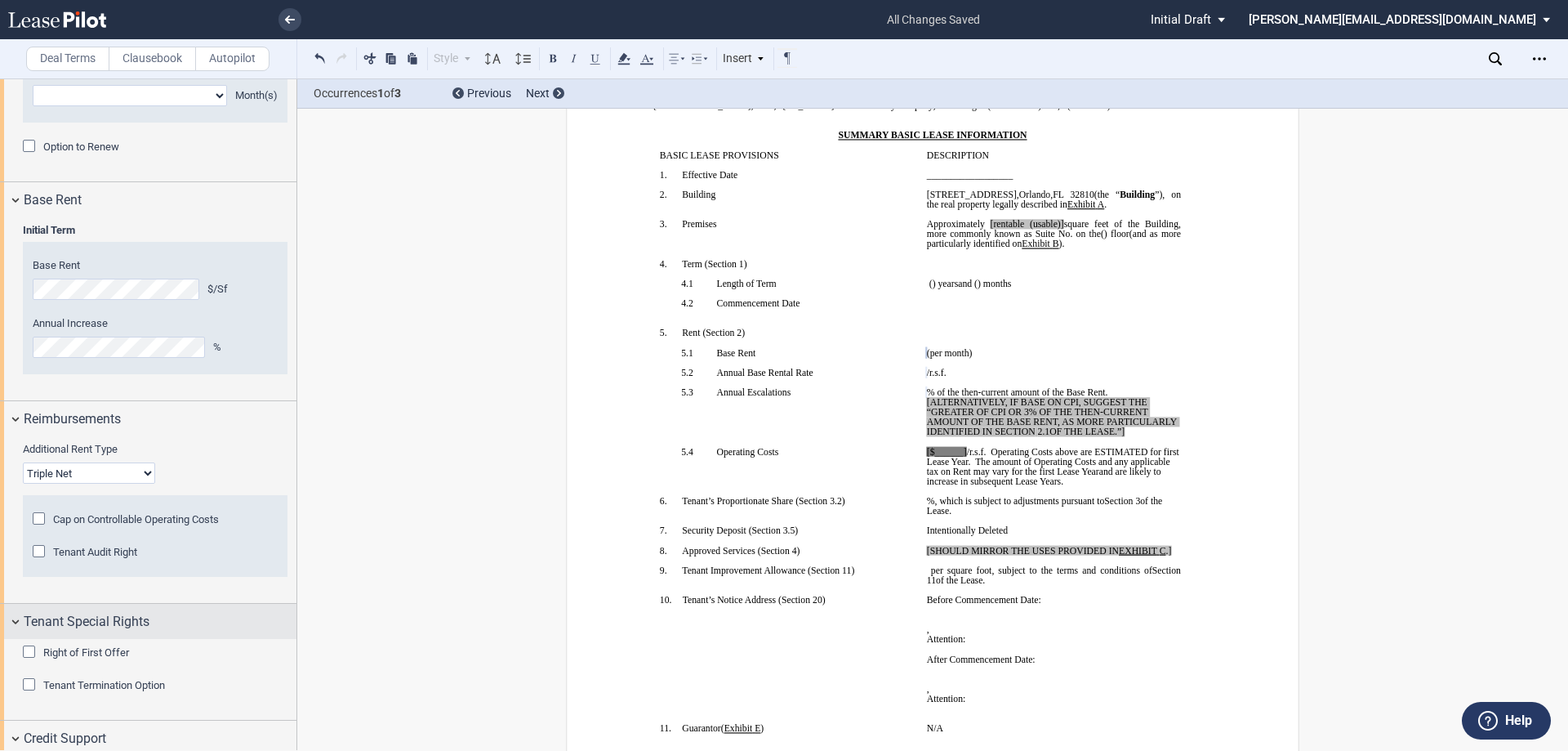
scroll to position [1797, 0]
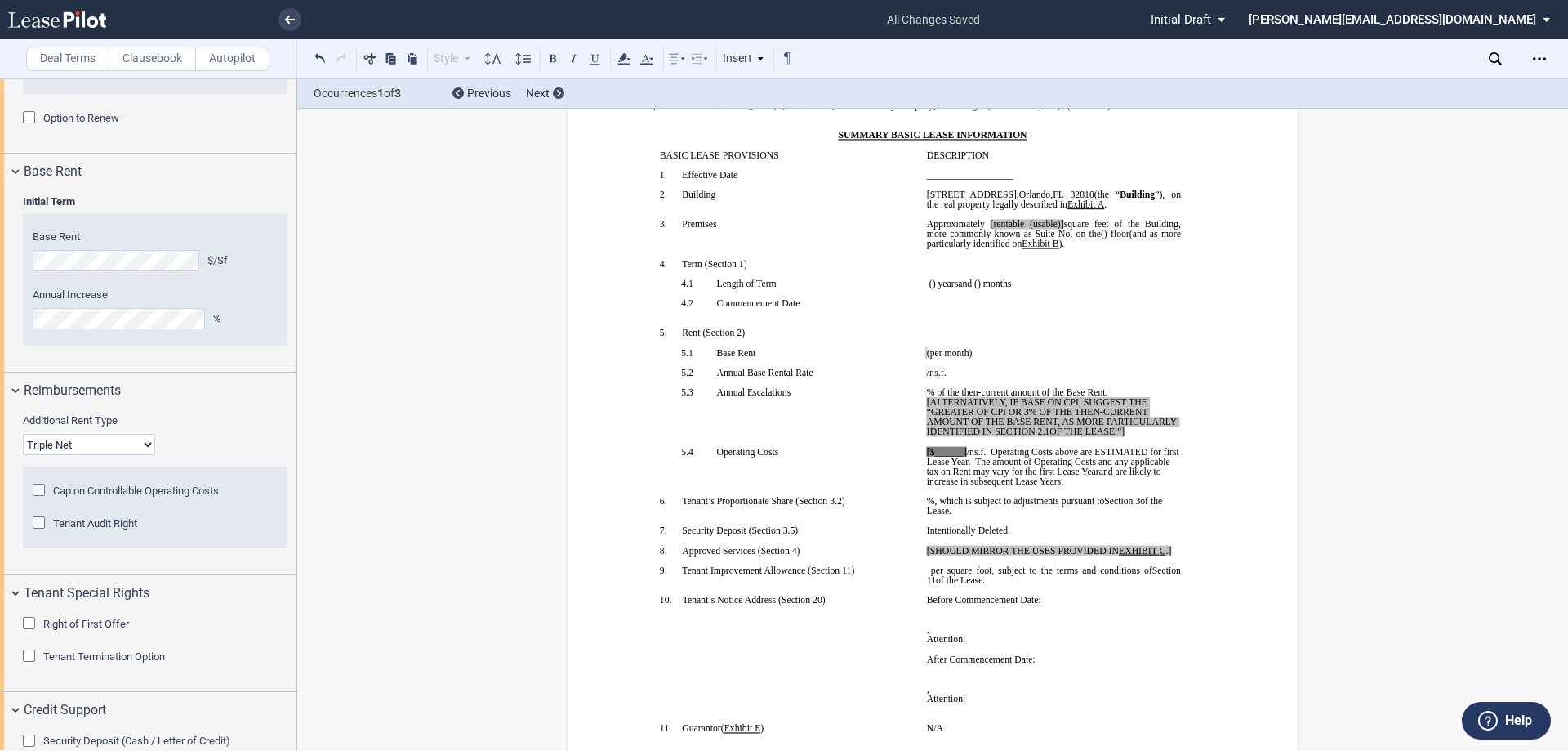
click at [31, 621] on div "Right of First Offer" at bounding box center [31, 624] width 16 height 16
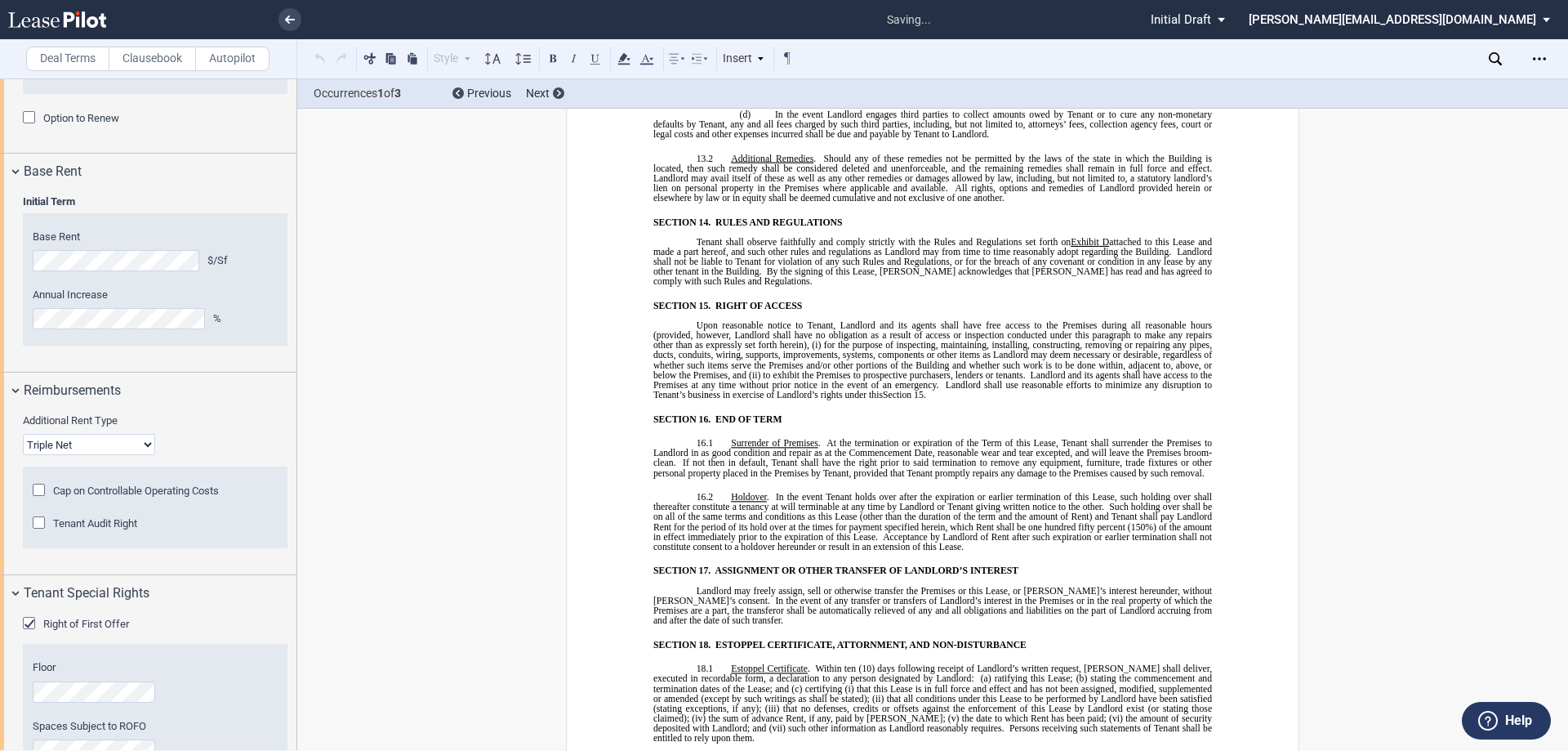
scroll to position [13159, 0]
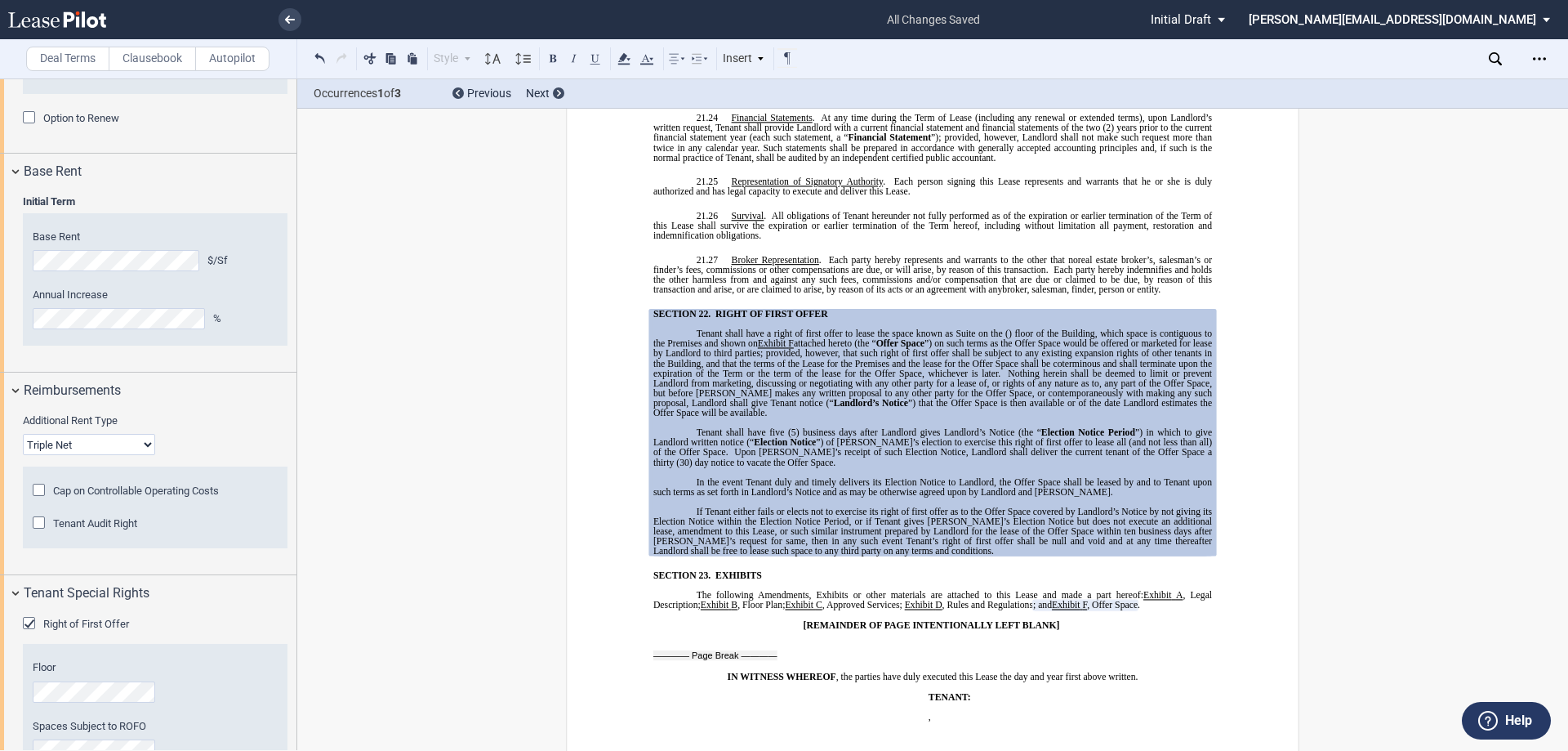
click at [27, 622] on div "Right of First Offer" at bounding box center [31, 624] width 16 height 16
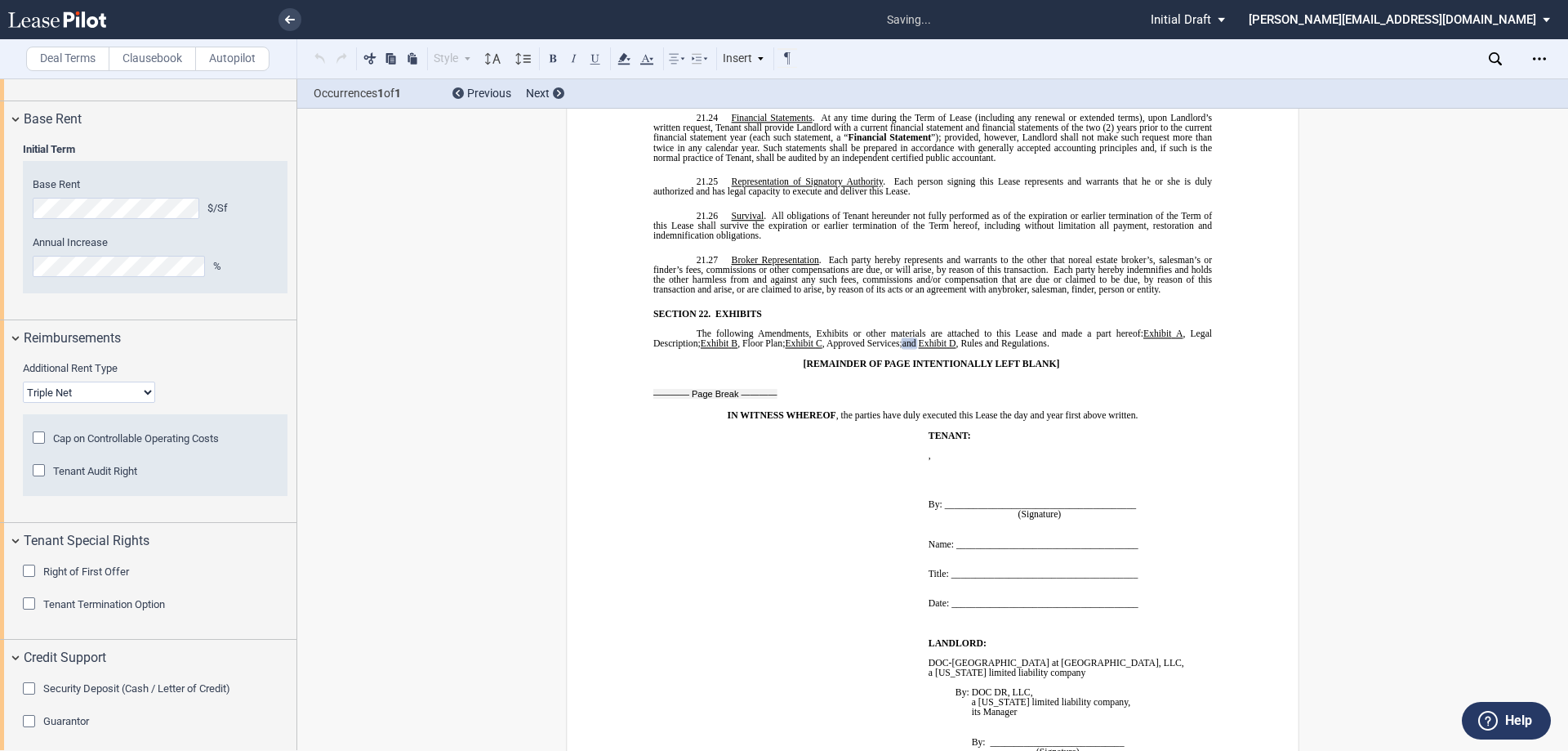
scroll to position [1879, 0]
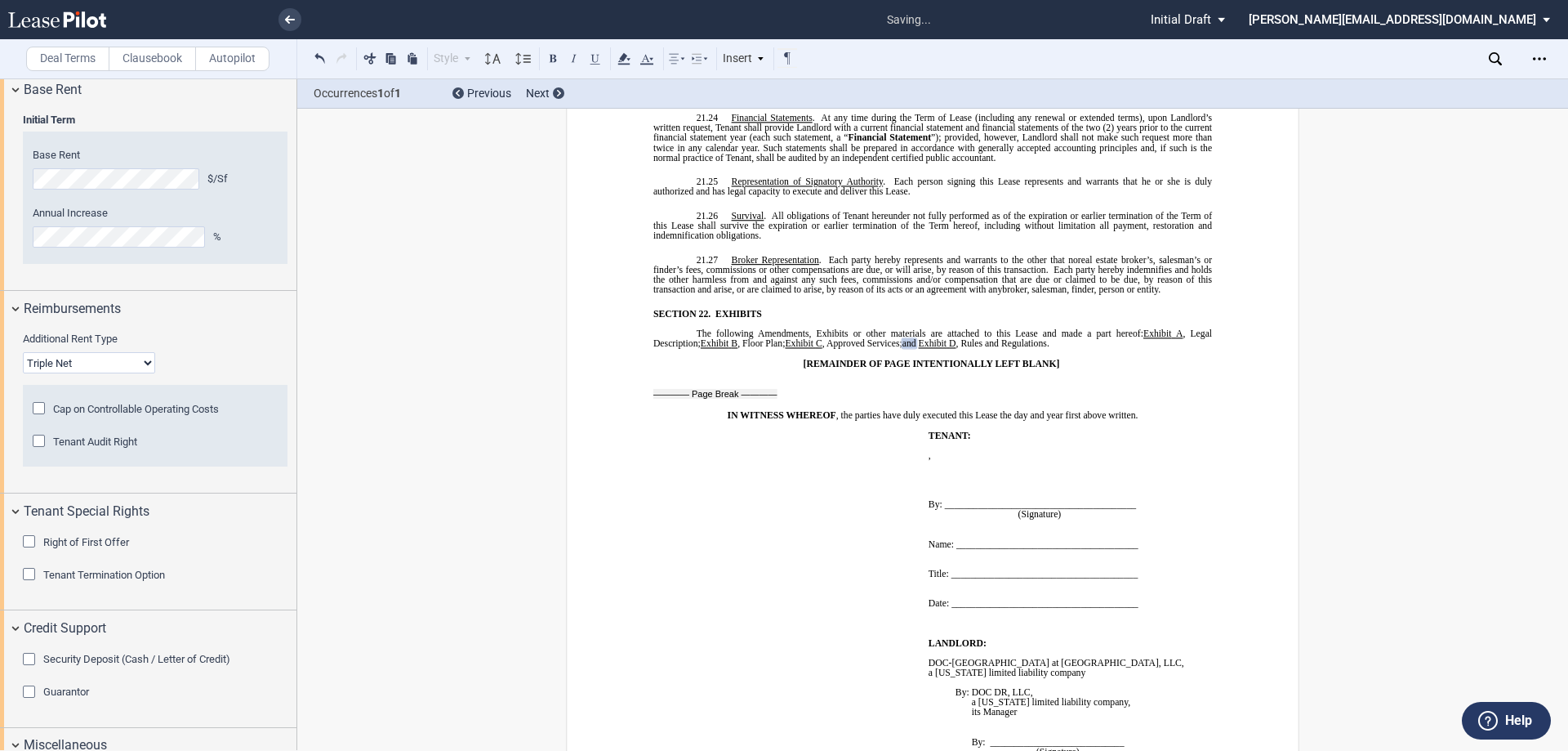
click at [29, 658] on div "Security Deposit (Cash / Letter of Credit)" at bounding box center [31, 660] width 16 height 16
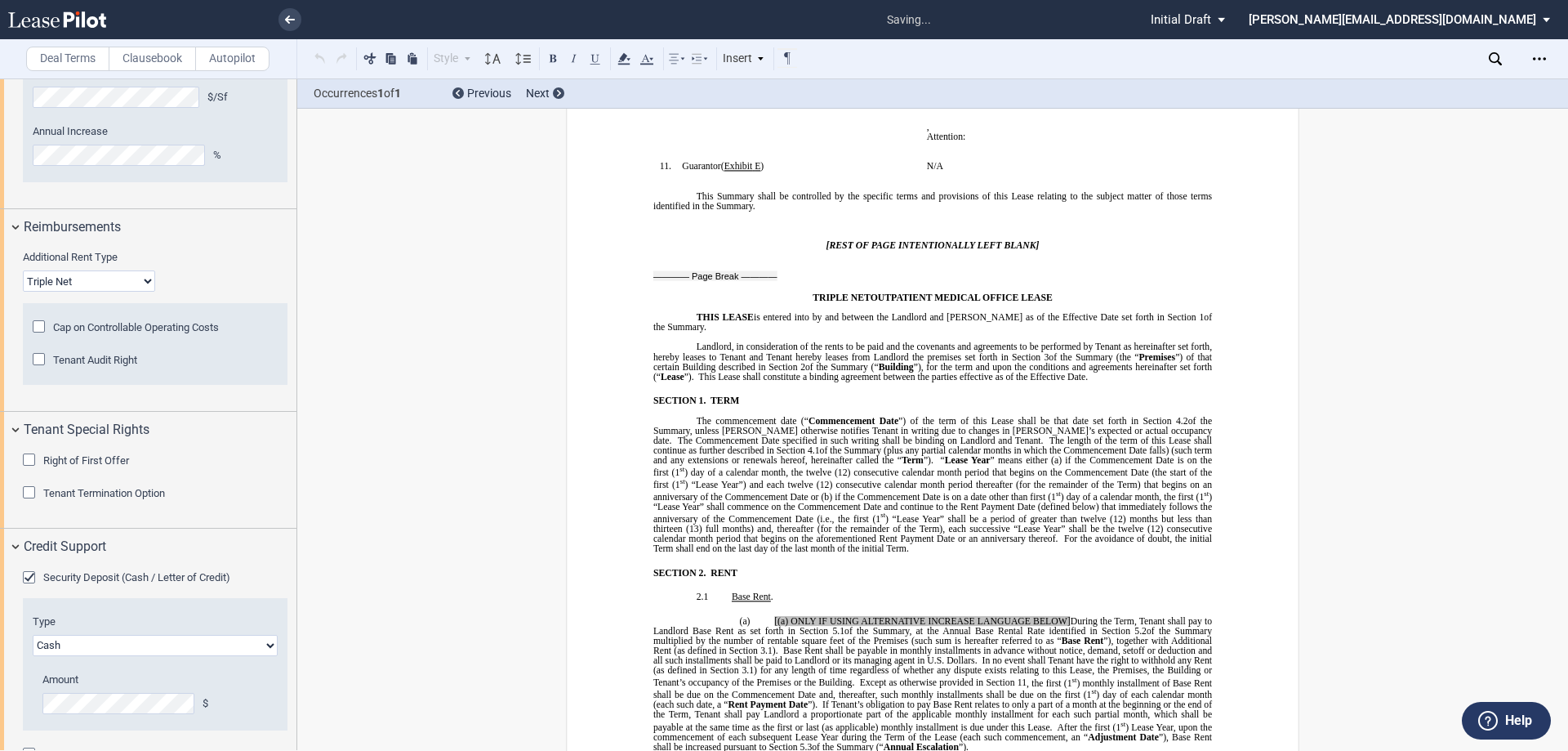
scroll to position [326, 0]
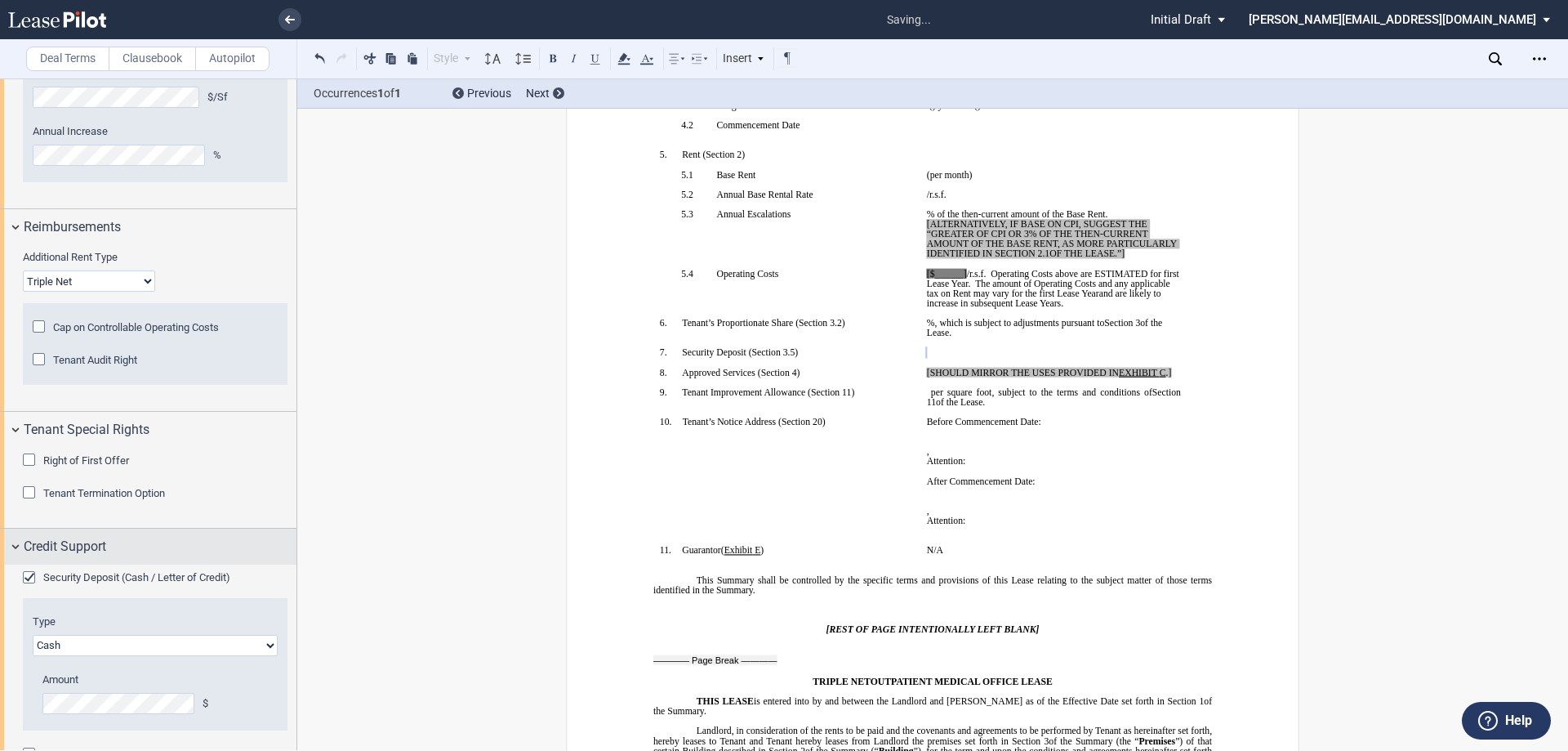
click at [278, 557] on div "Credit Support" at bounding box center [148, 546] width 296 height 35
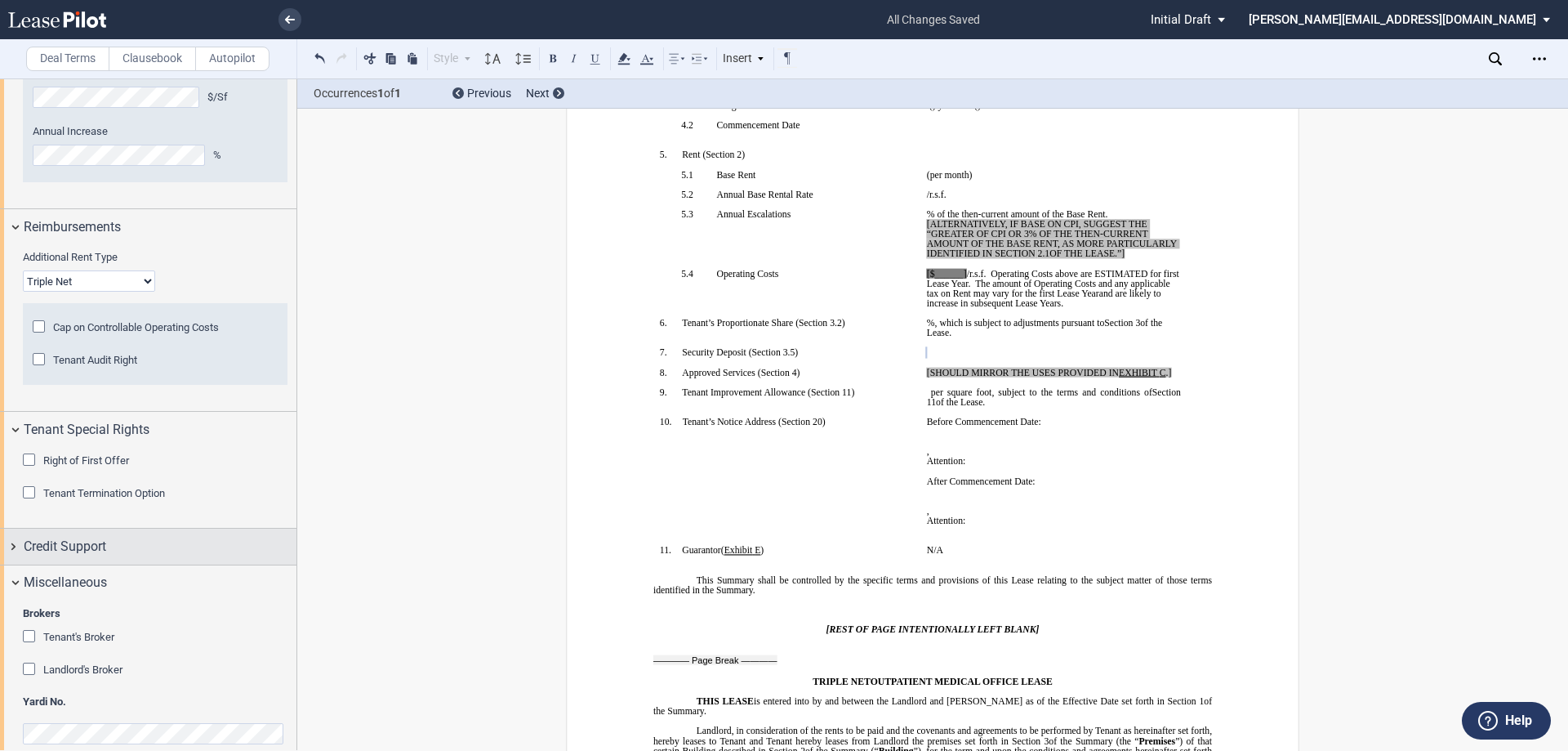
click at [9, 550] on div "Credit Support" at bounding box center [148, 546] width 296 height 35
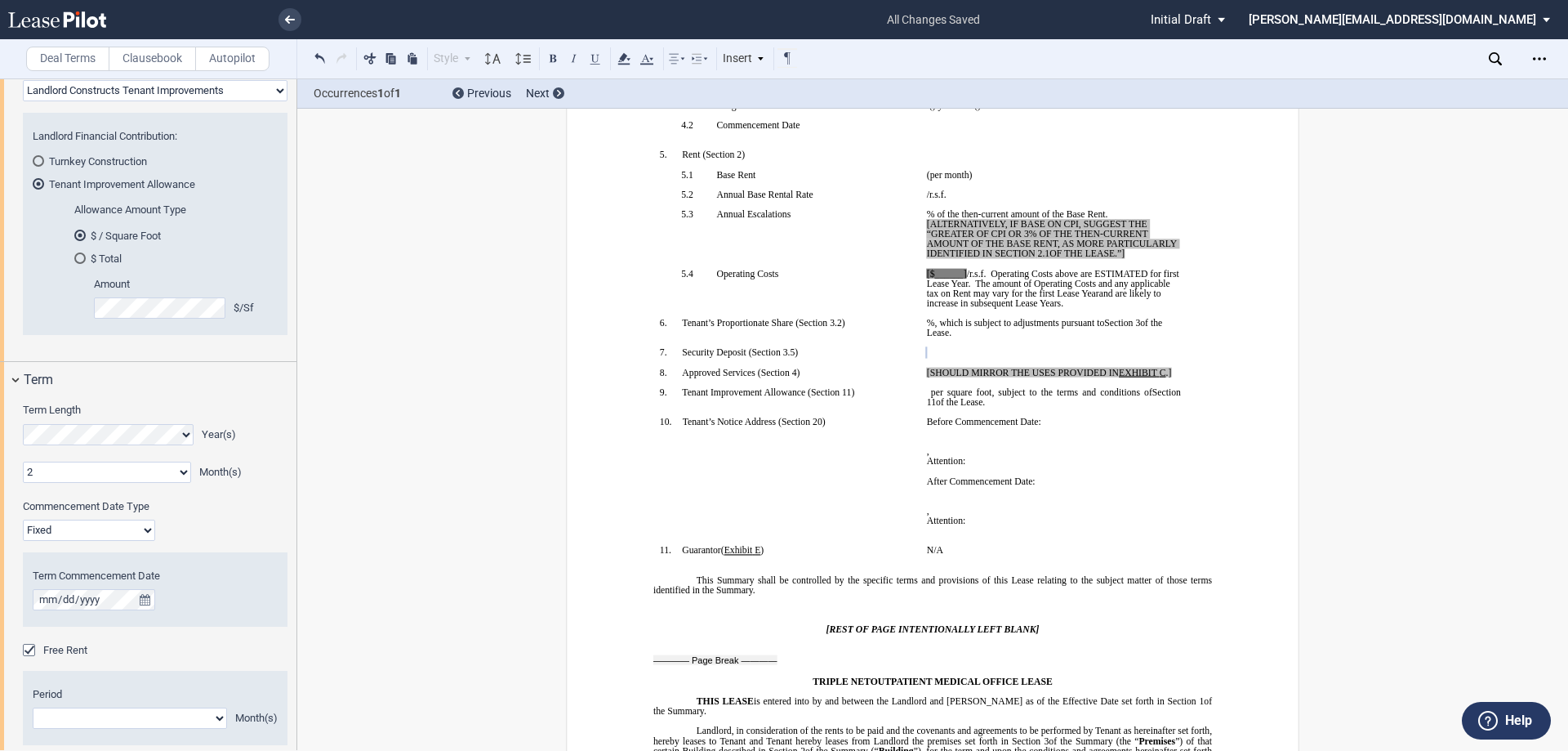
scroll to position [1064, 0]
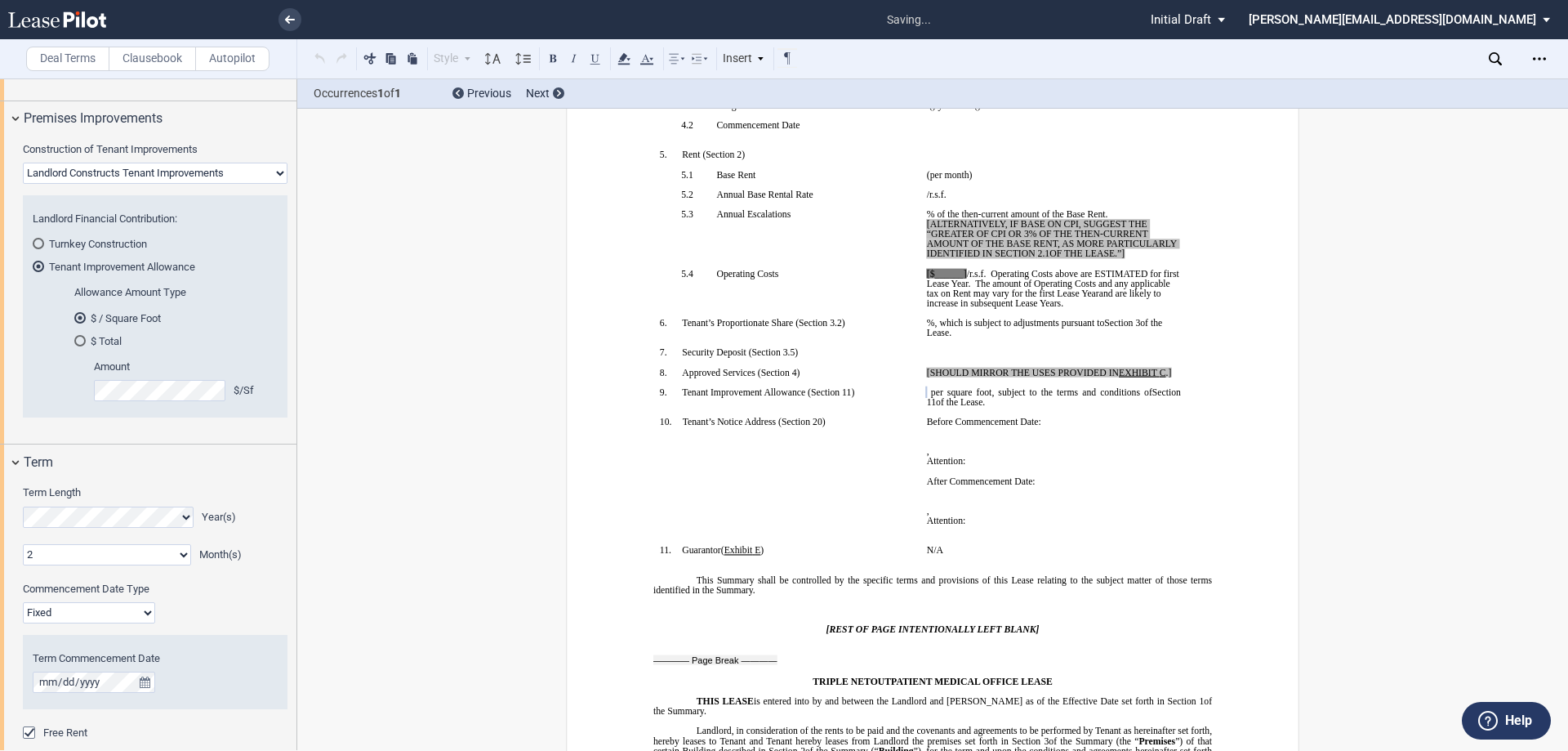
click at [242, 439] on div "Construction of Tenant Improvements Landlord Constructs Tenant Improvements Ten…" at bounding box center [148, 290] width 296 height 308
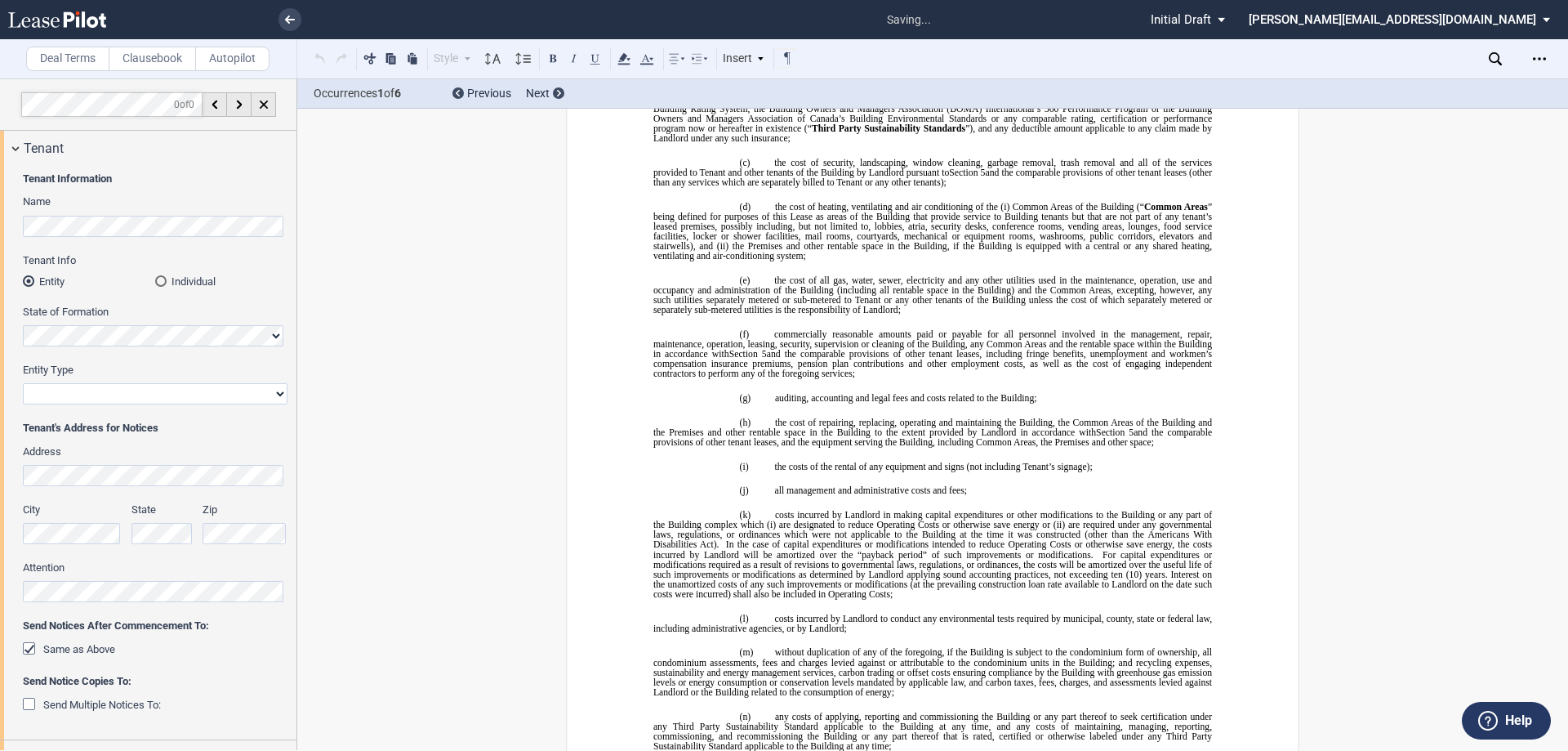
scroll to position [0, 0]
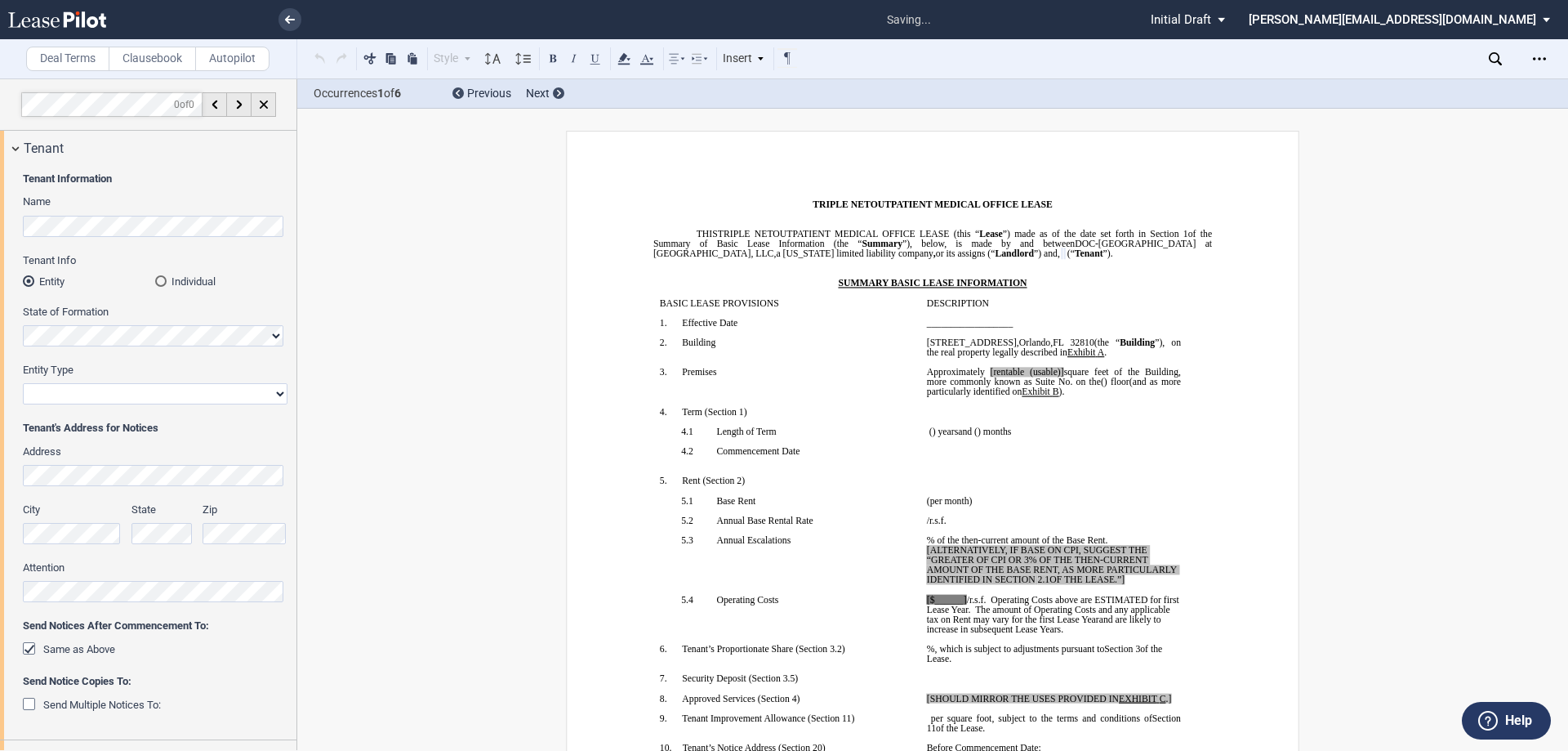
click at [60, 396] on select "Corporation Limited Liability Company General Partnership Limited Partnership O…" at bounding box center [155, 394] width 265 height 21
select select "limited liability company"
click at [23, 383] on select "Corporation Limited Liability Company General Partnership Limited Partnership O…" at bounding box center [155, 394] width 265 height 21
click at [27, 646] on div "Same as Above" at bounding box center [31, 650] width 16 height 16
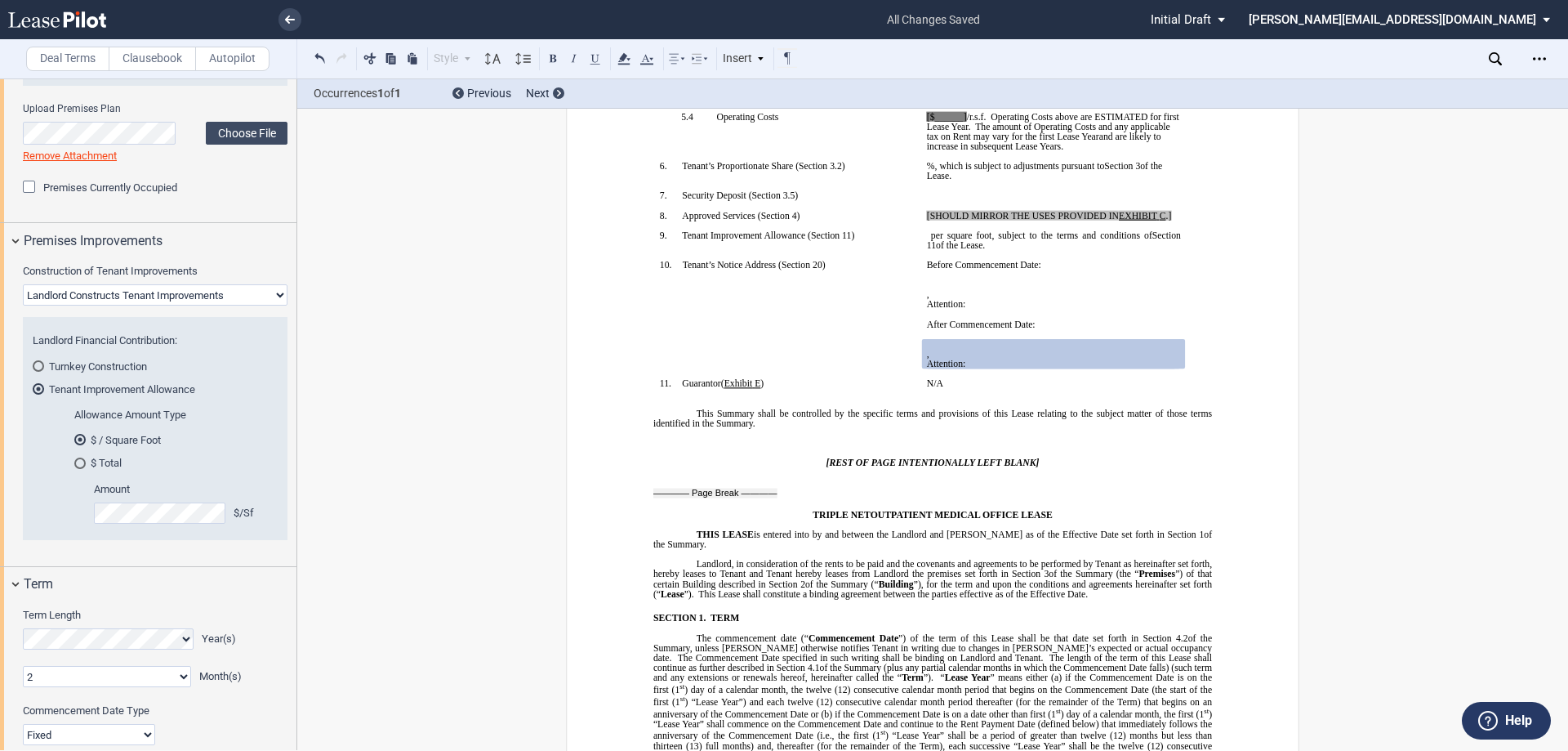
scroll to position [817, 0]
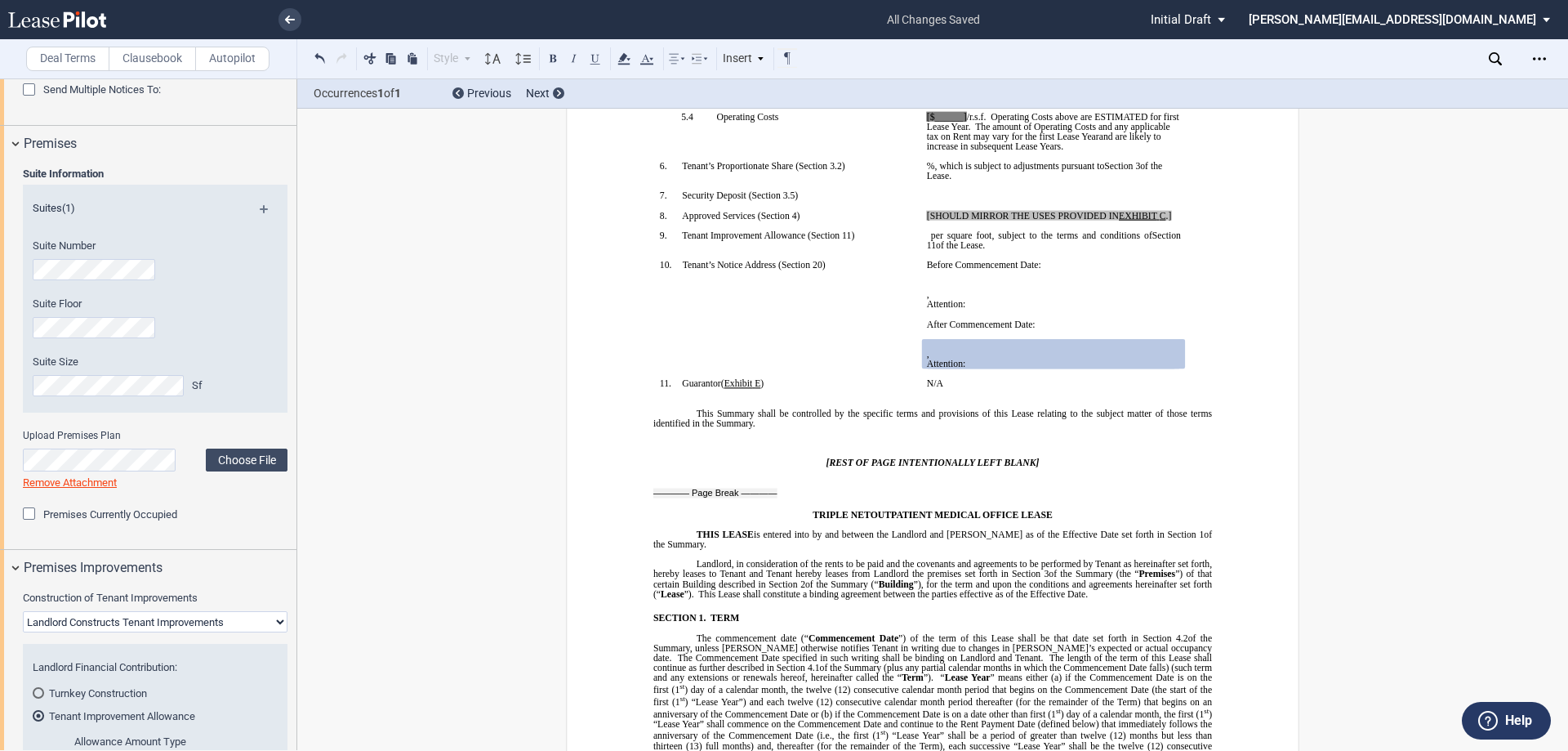
click at [53, 482] on link "Remove Attachment" at bounding box center [70, 483] width 94 height 12
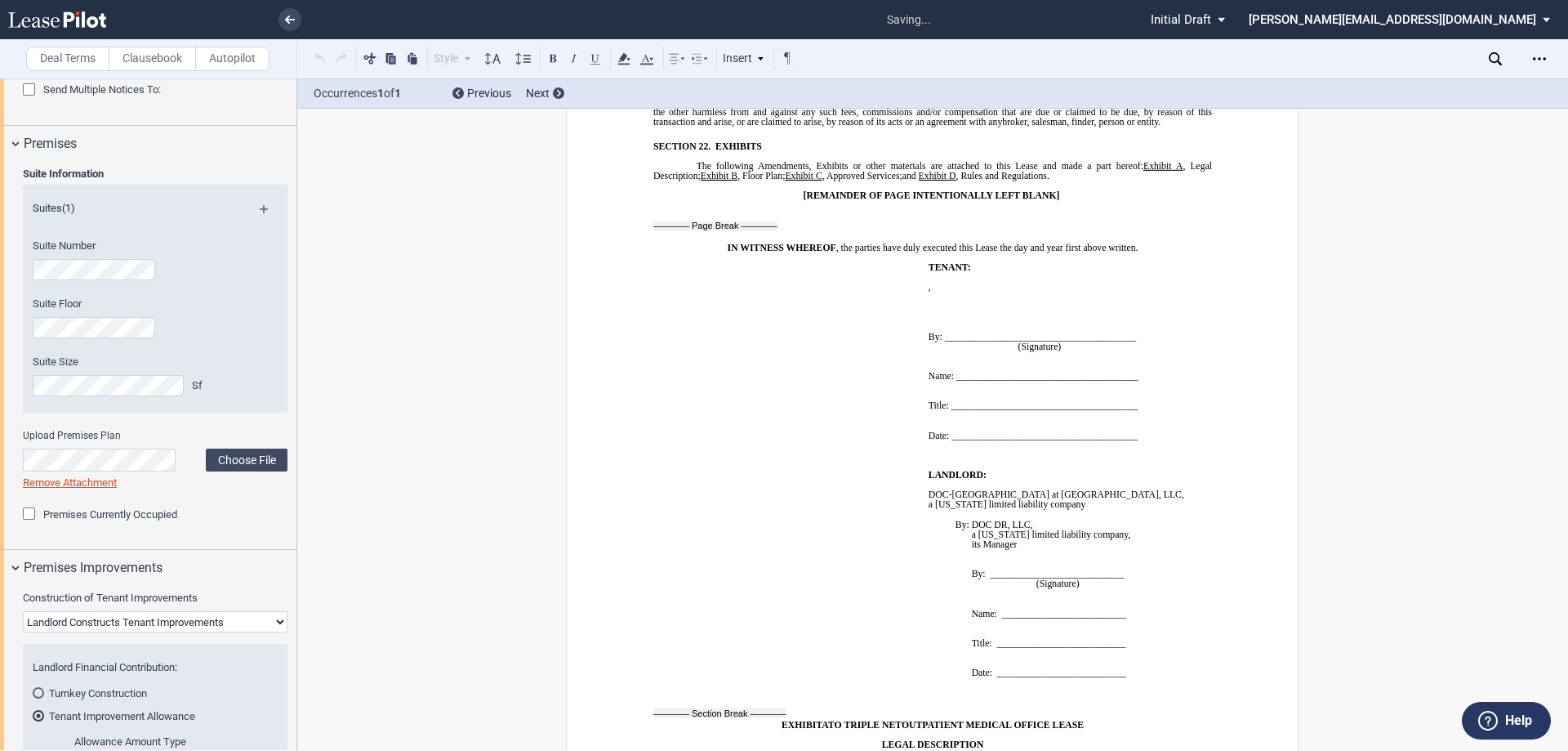
scroll to position [13947, 0]
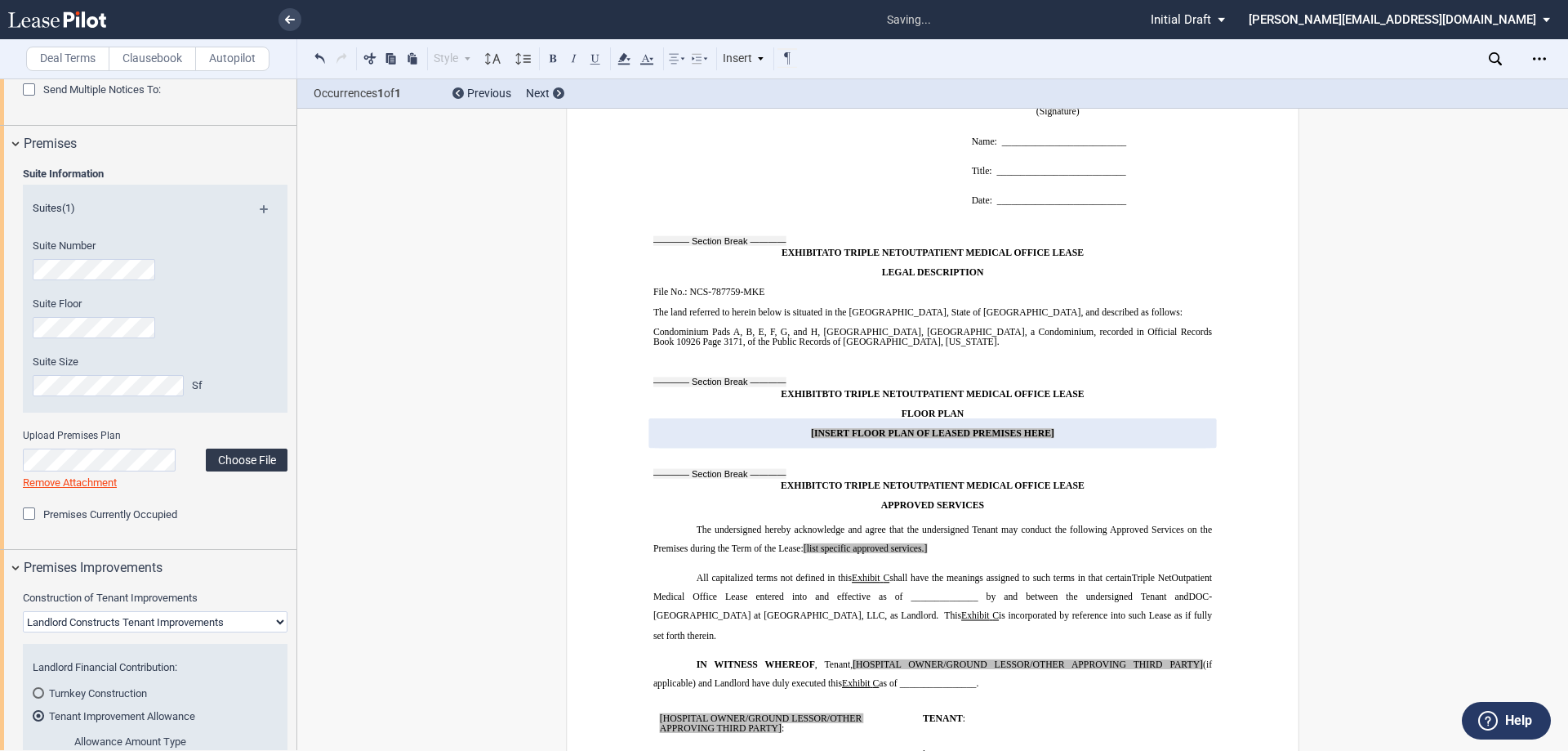
click at [272, 460] on label "Choose File" at bounding box center [246, 460] width 81 height 23
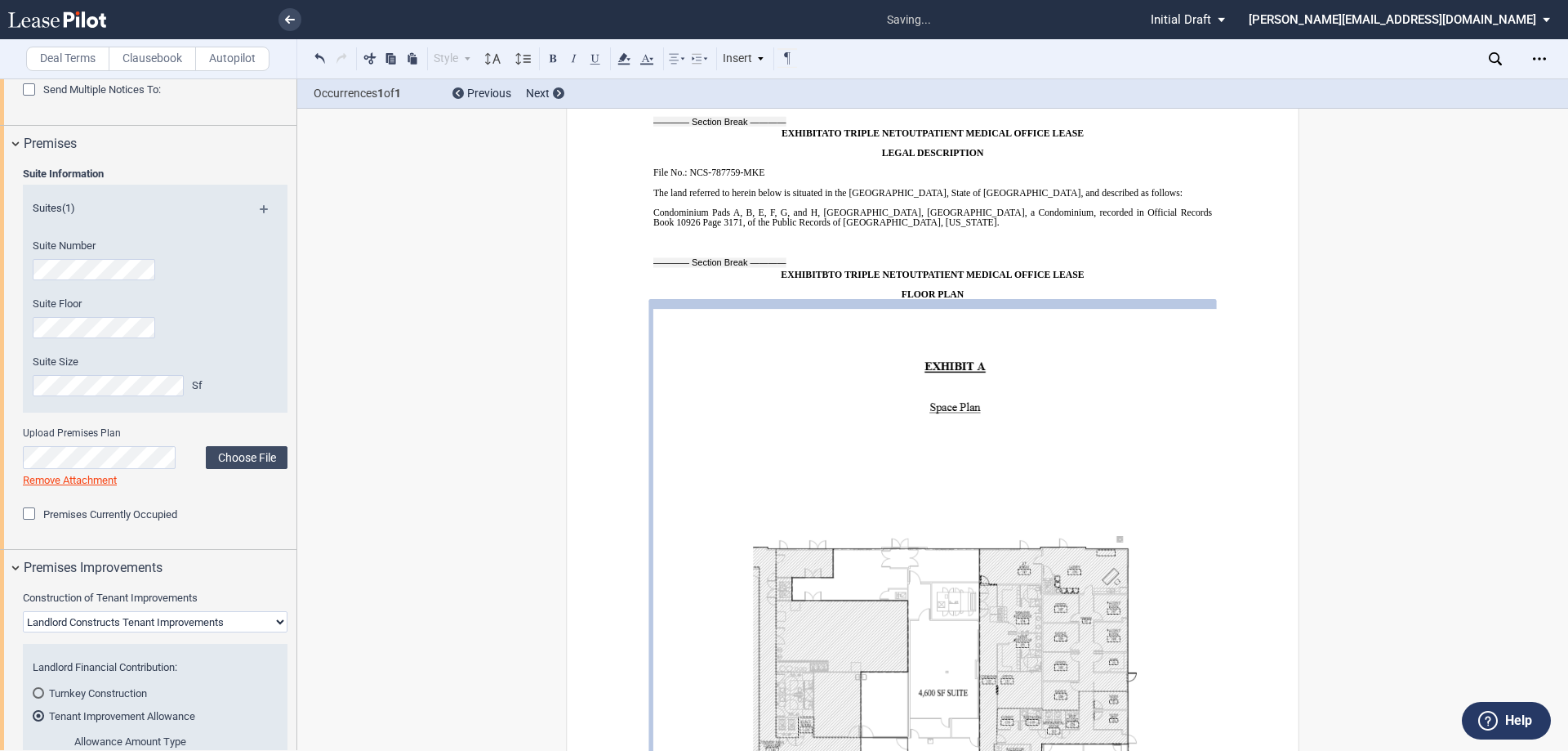
scroll to position [14054, 0]
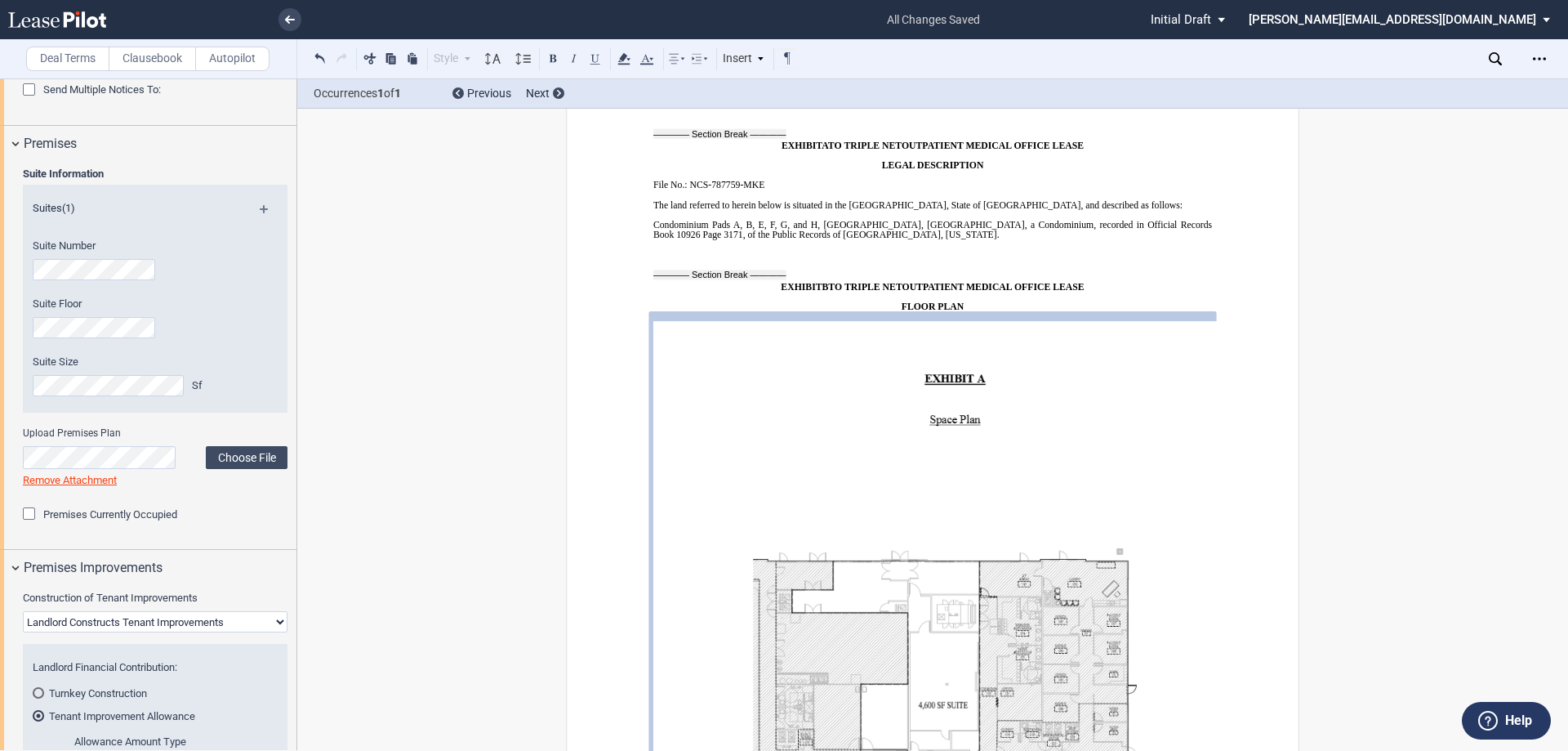
click at [82, 477] on link "Remove Attachment" at bounding box center [70, 480] width 94 height 12
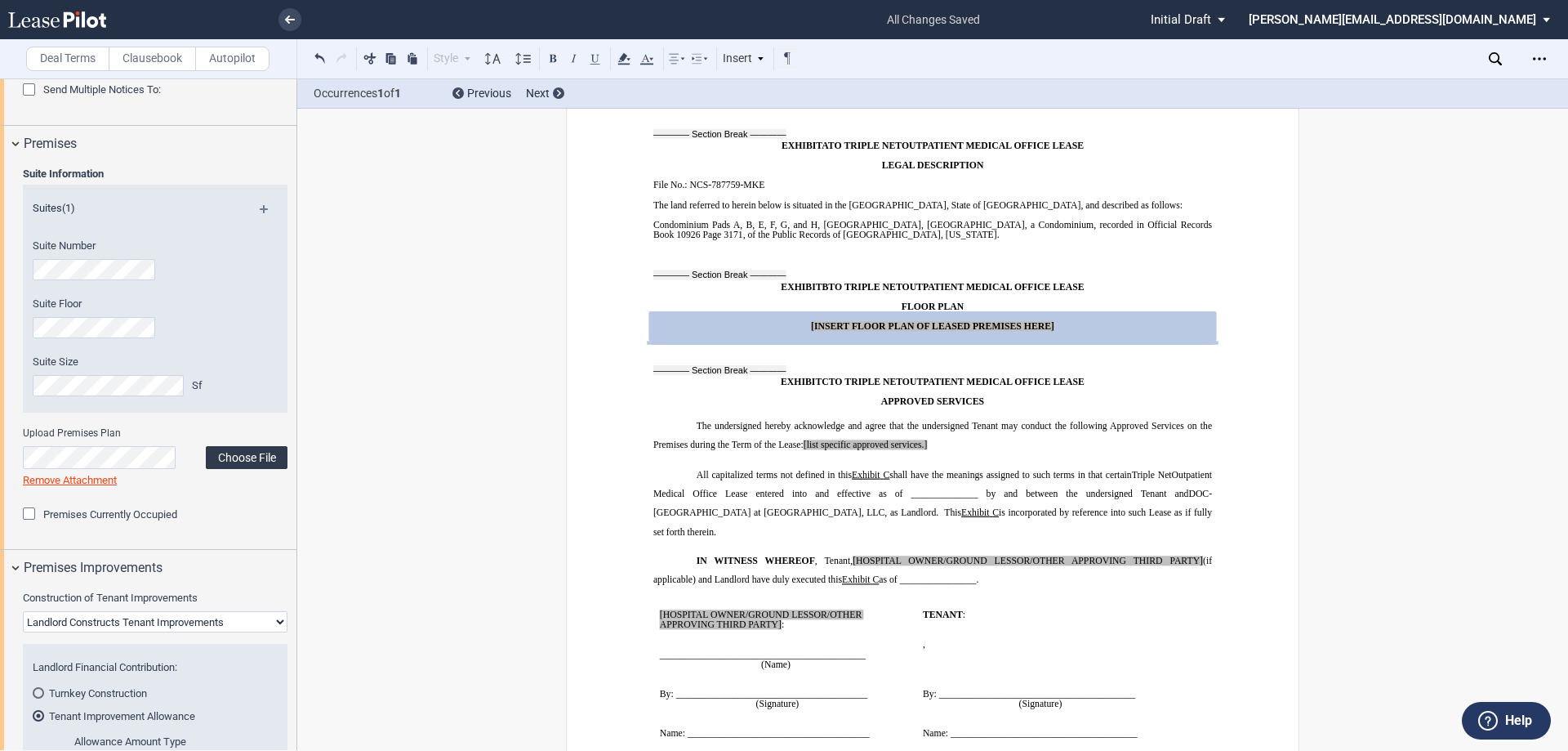
click at [227, 460] on label "Choose File" at bounding box center [246, 457] width 81 height 23
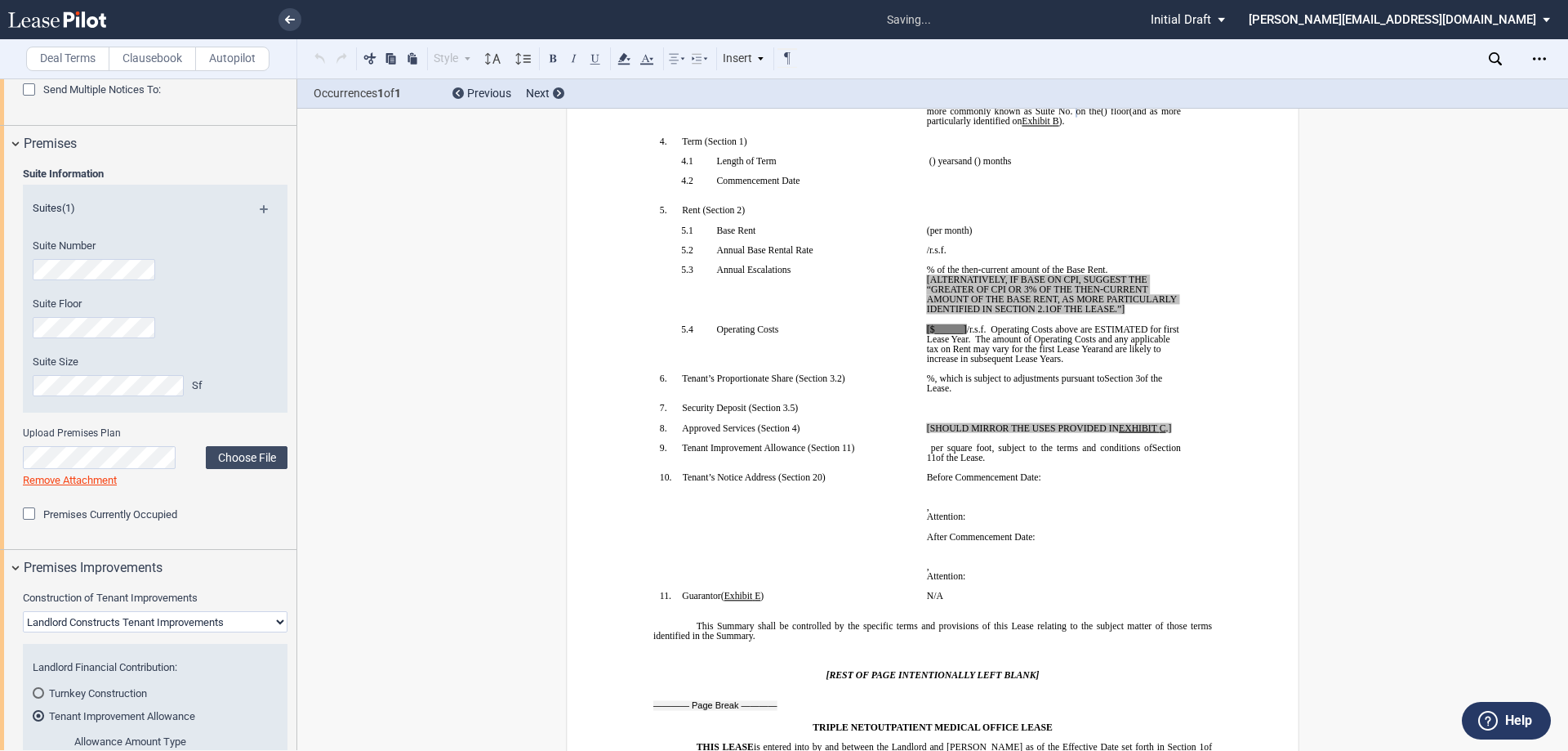
scroll to position [19, 0]
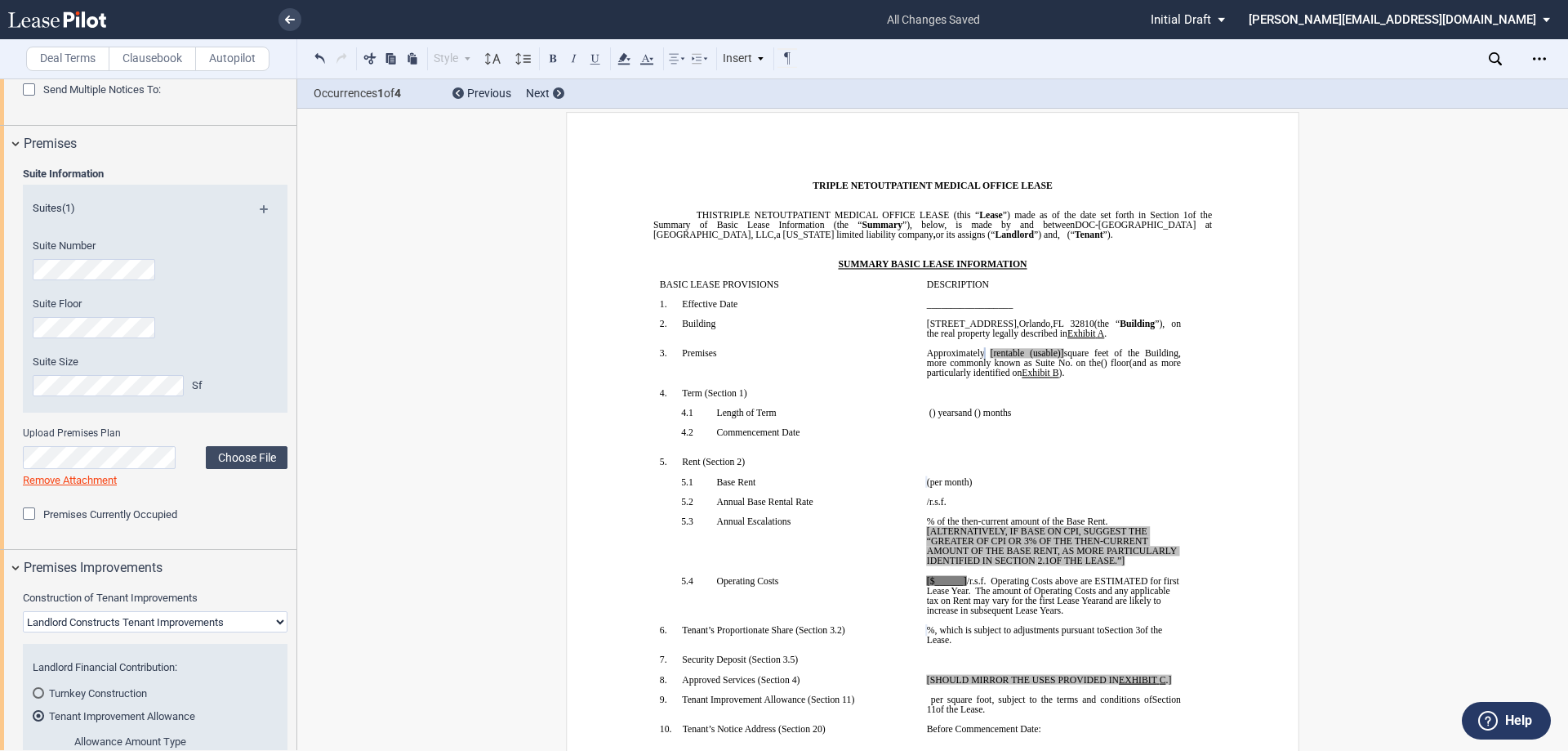
click at [1021, 353] on span "[rentable (usable)]" at bounding box center [1027, 352] width 74 height 9
drag, startPoint x: 1090, startPoint y: 353, endPoint x: 1050, endPoint y: 353, distance: 40.0
click at [1050, 353] on span "Approximately ﻿ ﻿ rentable (usable)] square feet of the Building, more commonly…" at bounding box center [1055, 357] width 256 height 20
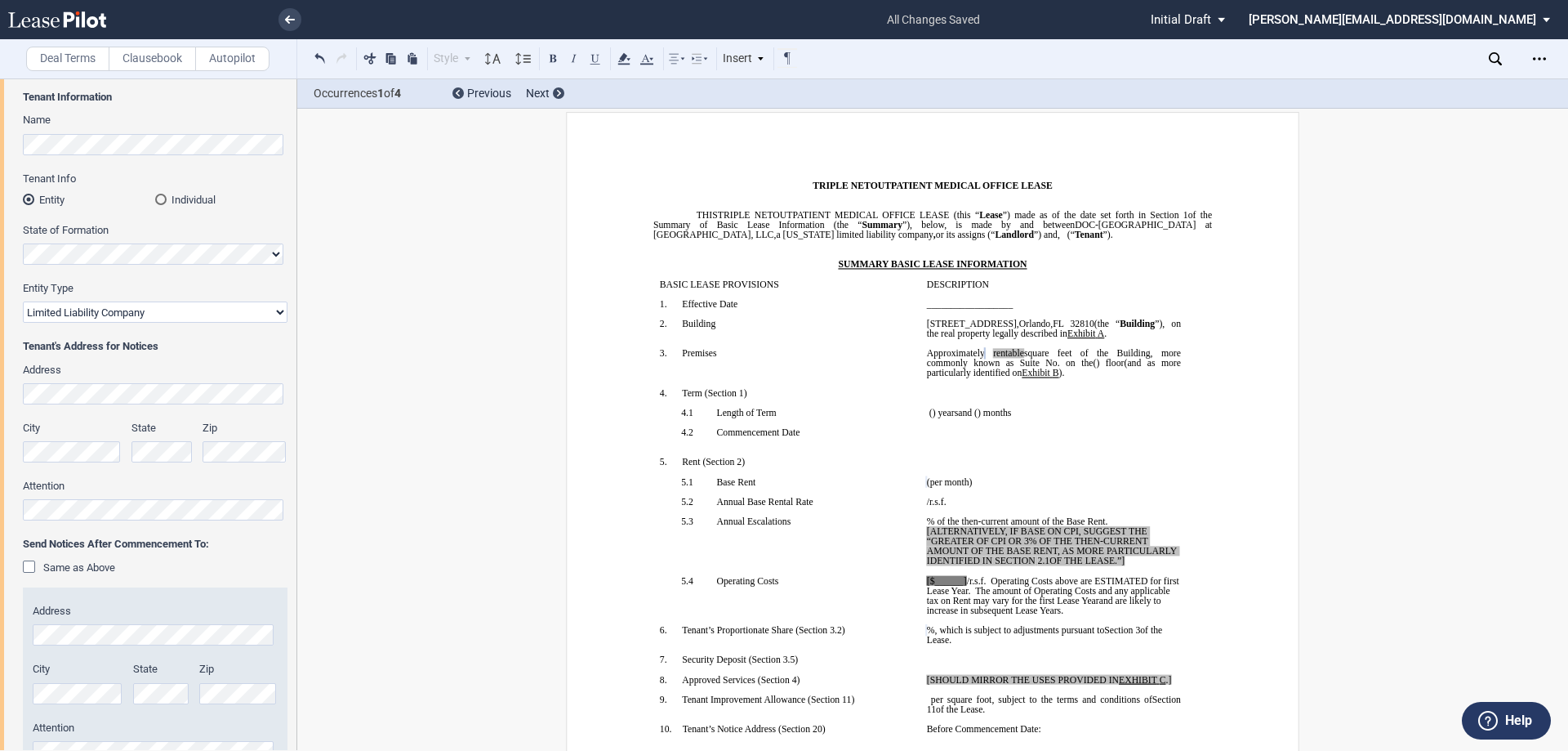
scroll to position [0, 0]
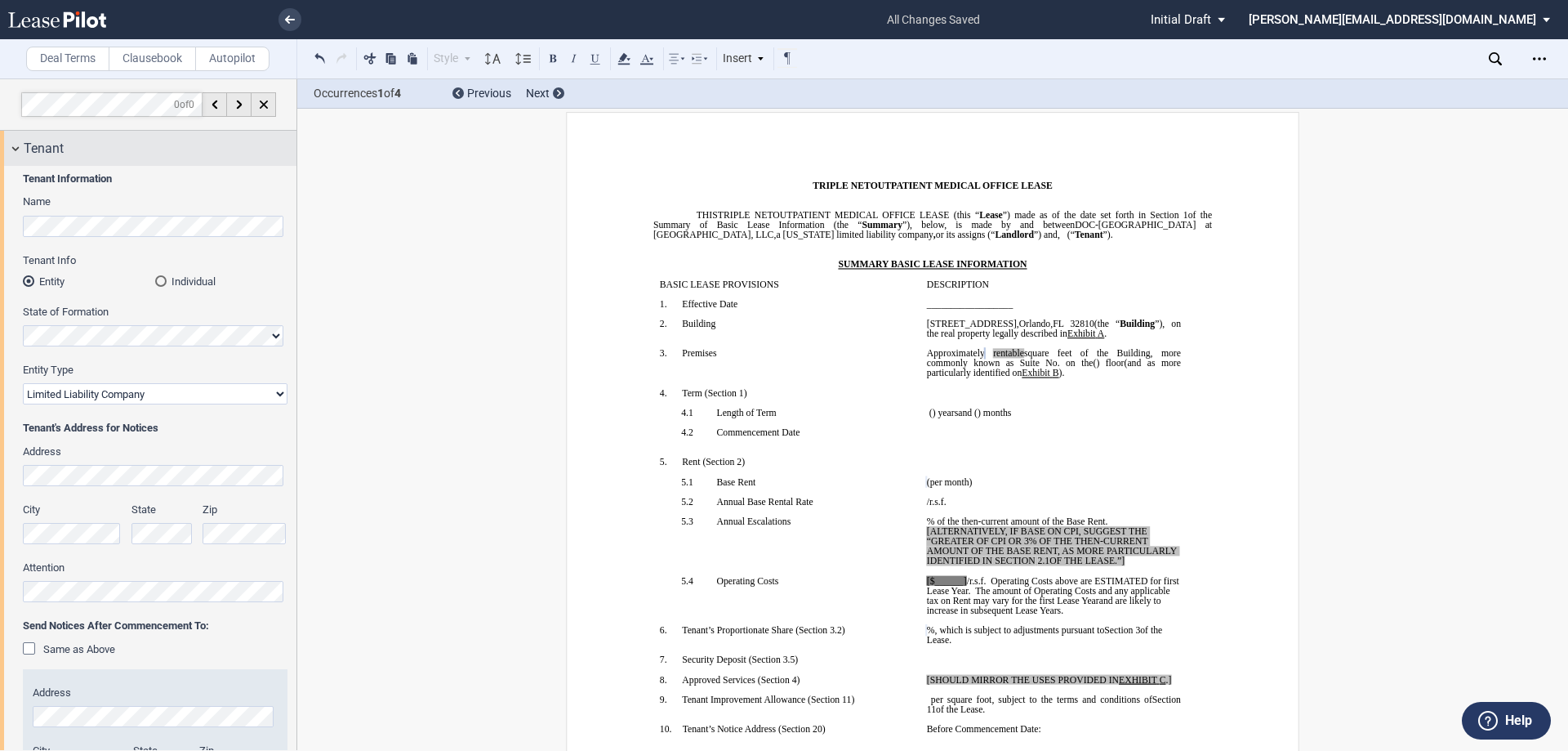
click at [19, 147] on div "Tenant" at bounding box center [148, 147] width 296 height 35
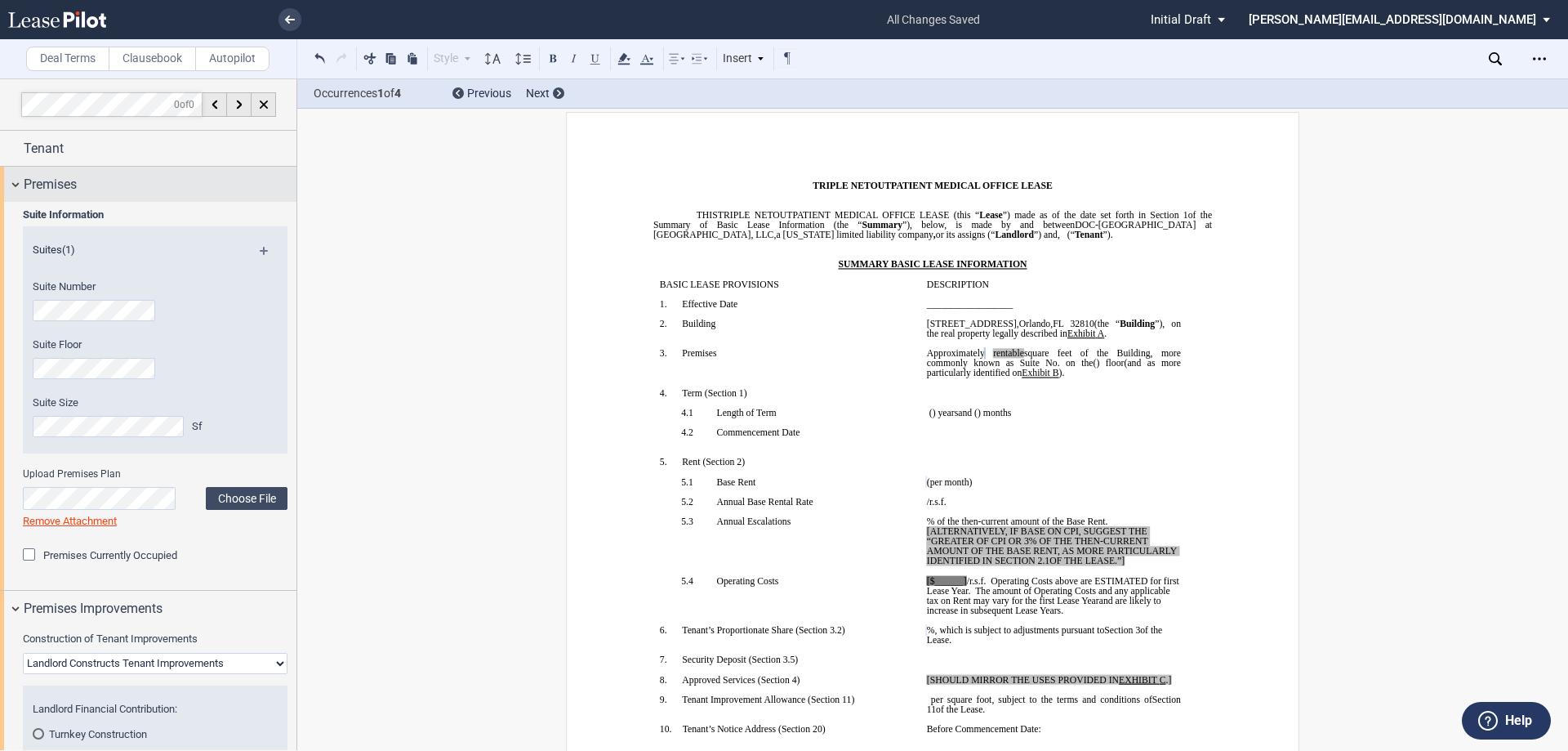
click at [16, 182] on div "Premises" at bounding box center [148, 183] width 296 height 35
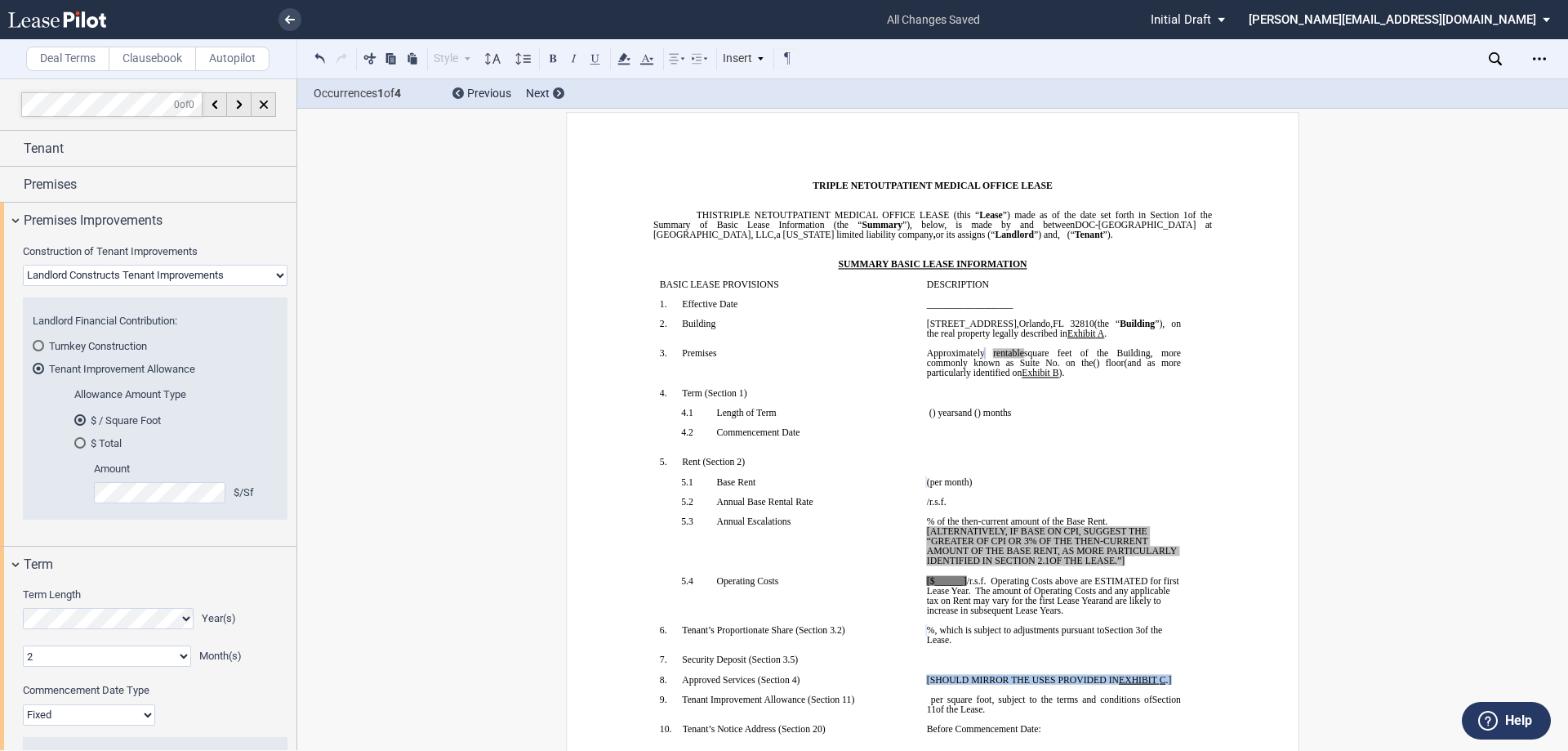
drag, startPoint x: 923, startPoint y: 680, endPoint x: 1175, endPoint y: 676, distance: 252.0
click at [1175, 676] on p "[SHOULD MIRROR THE USES PROVIDED IN EXHIBIT ﻿ C ﻿ .]" at bounding box center [1054, 679] width 254 height 9
click at [318, 56] on button at bounding box center [320, 57] width 20 height 20
click at [1050, 679] on span "[SHOULD MIRROR THE USES PROVIDED IN" at bounding box center [1023, 679] width 192 height 9
click at [921, 680] on td "[SHOULD MIRROR THE USES PROVIDED IN EXHIBIT ﻿ C ﻿ .] ﻿" at bounding box center [1054, 684] width 267 height 20
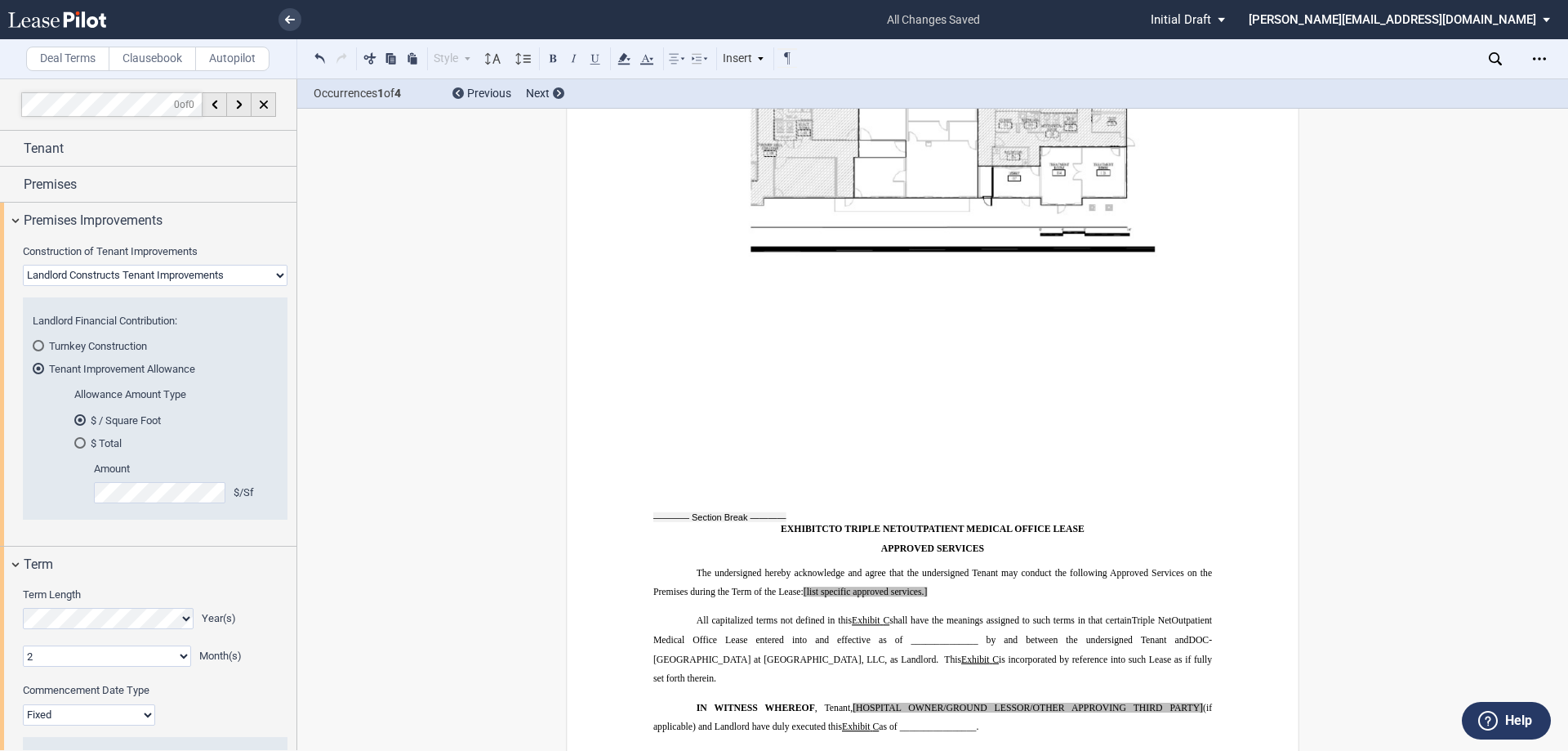
scroll to position [14690, 0]
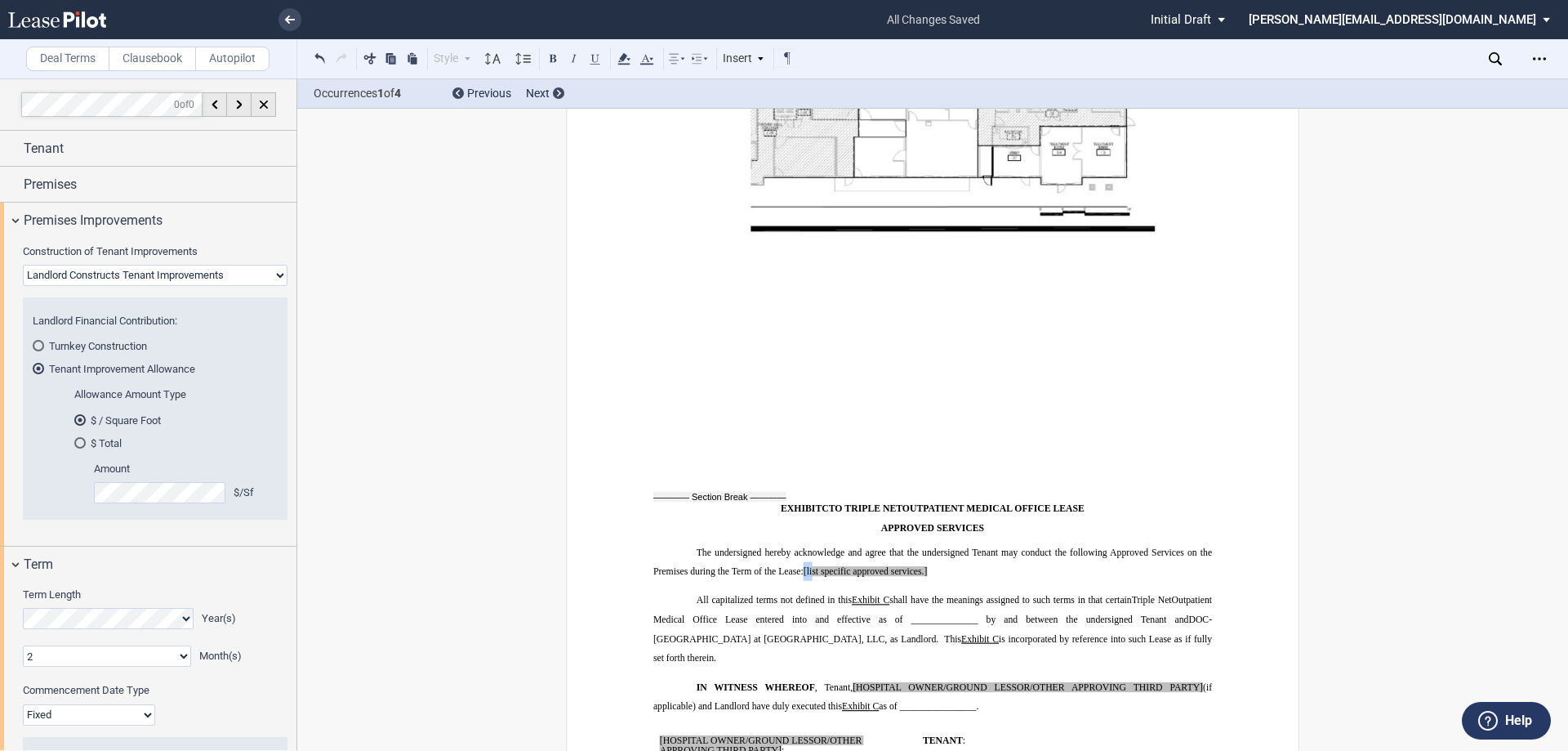
drag, startPoint x: 800, startPoint y: 493, endPoint x: 810, endPoint y: 494, distance: 10.0
click at [810, 547] on span "The undersigned hereby acknowledge and agree that the undersigned Tenant may co…" at bounding box center [933, 562] width 561 height 29
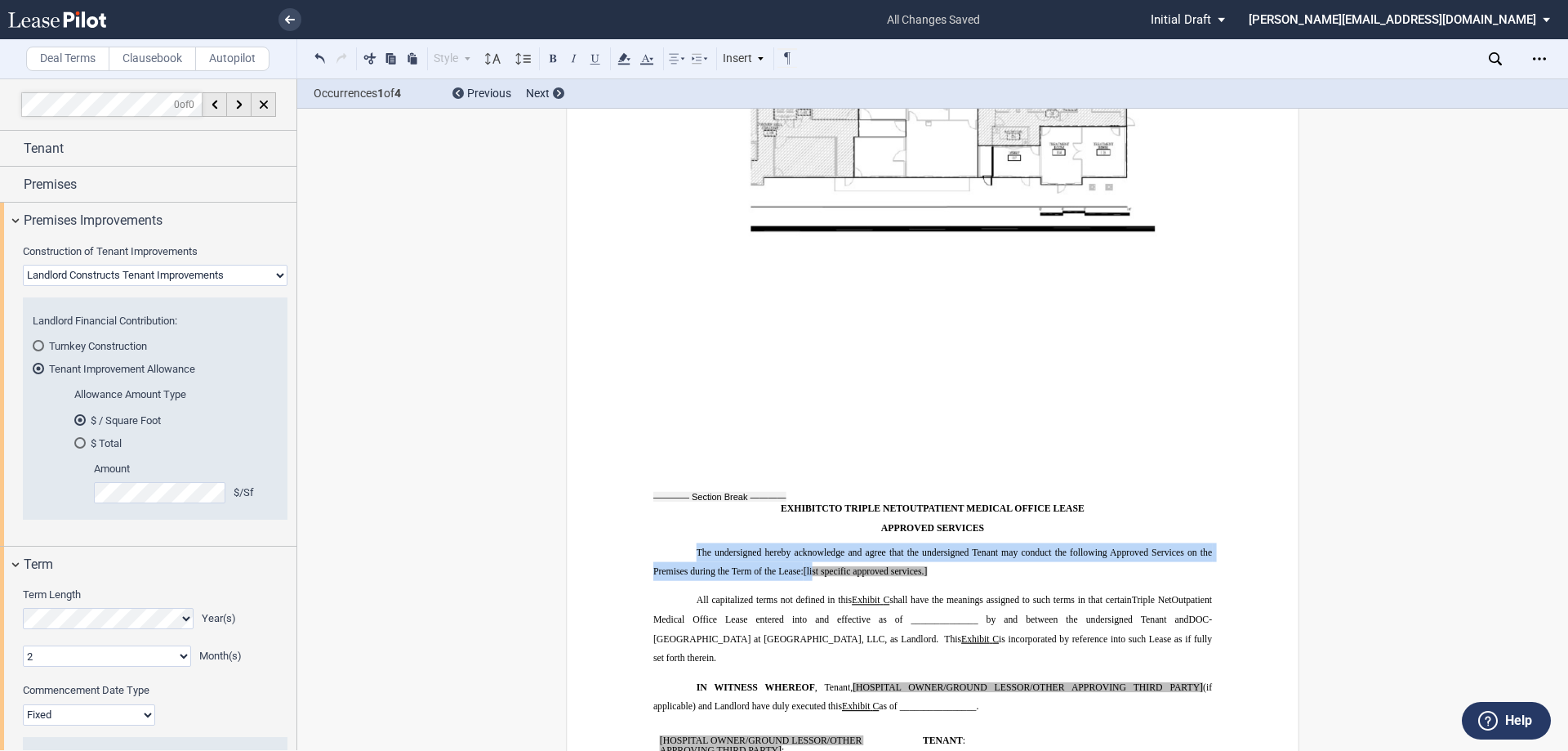
click at [810, 566] on span "[list specific approved services.]" at bounding box center [865, 570] width 124 height 9
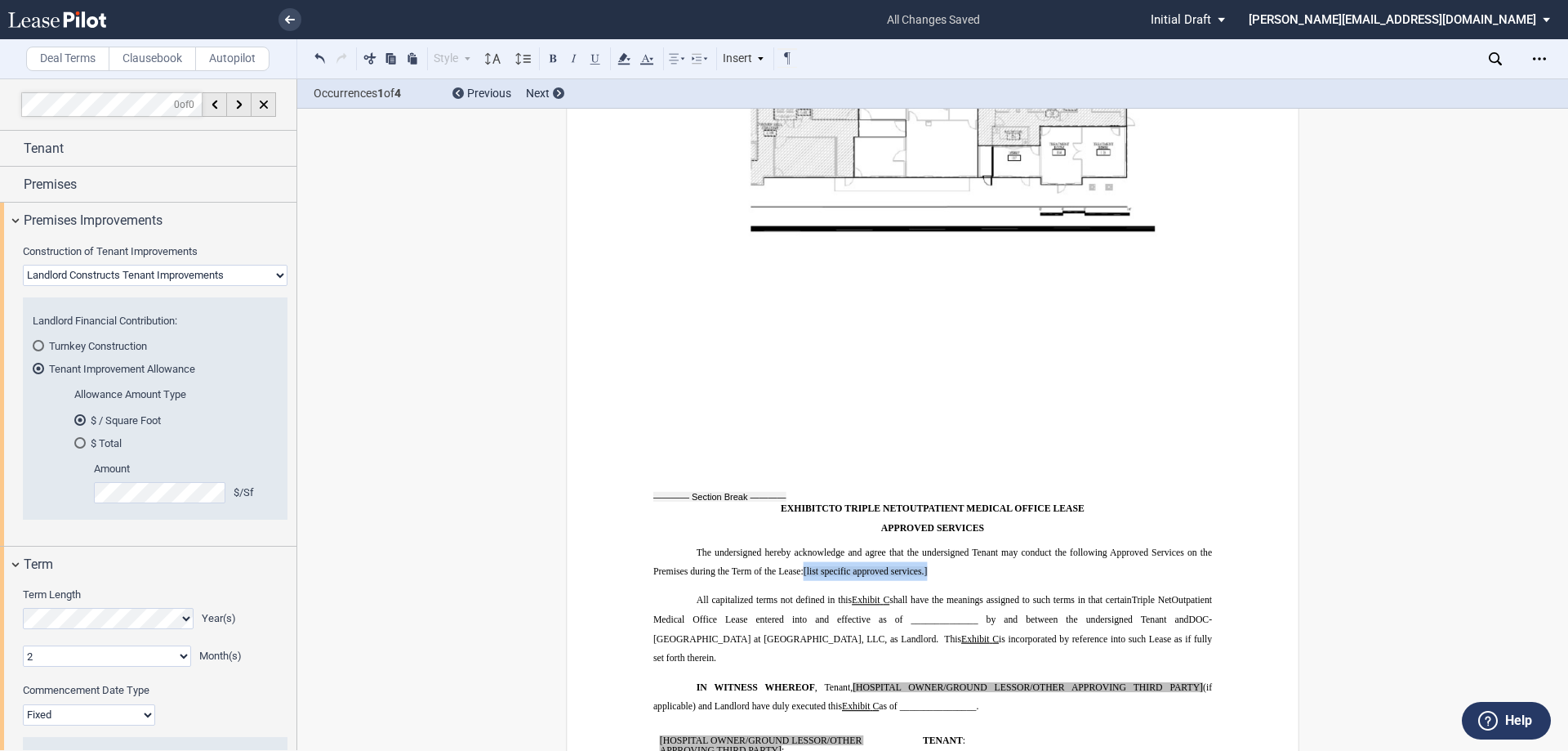
drag, startPoint x: 801, startPoint y: 493, endPoint x: 925, endPoint y: 491, distance: 124.0
click at [925, 566] on span "[list specific approved services.]" at bounding box center [865, 570] width 124 height 9
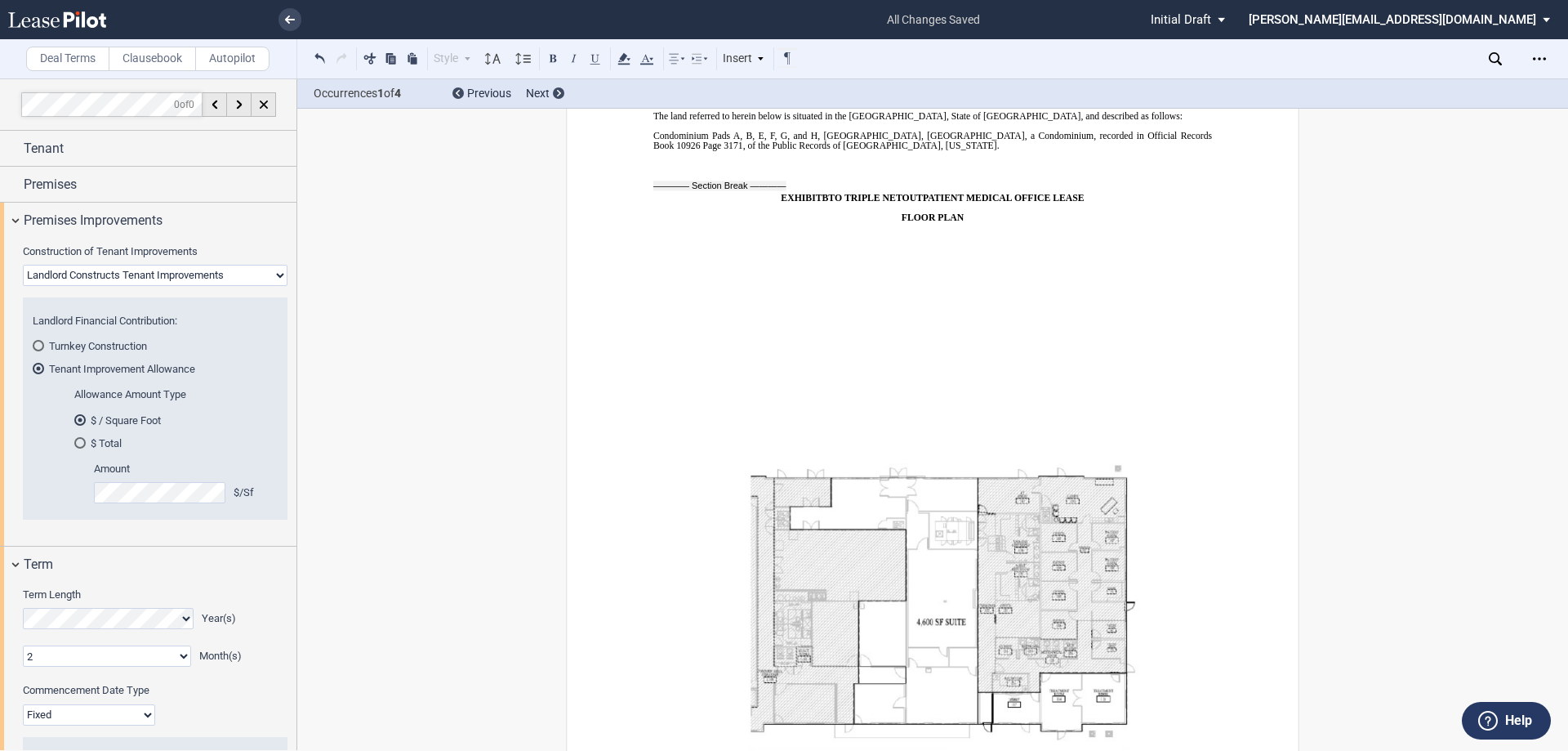
scroll to position [14117, 0]
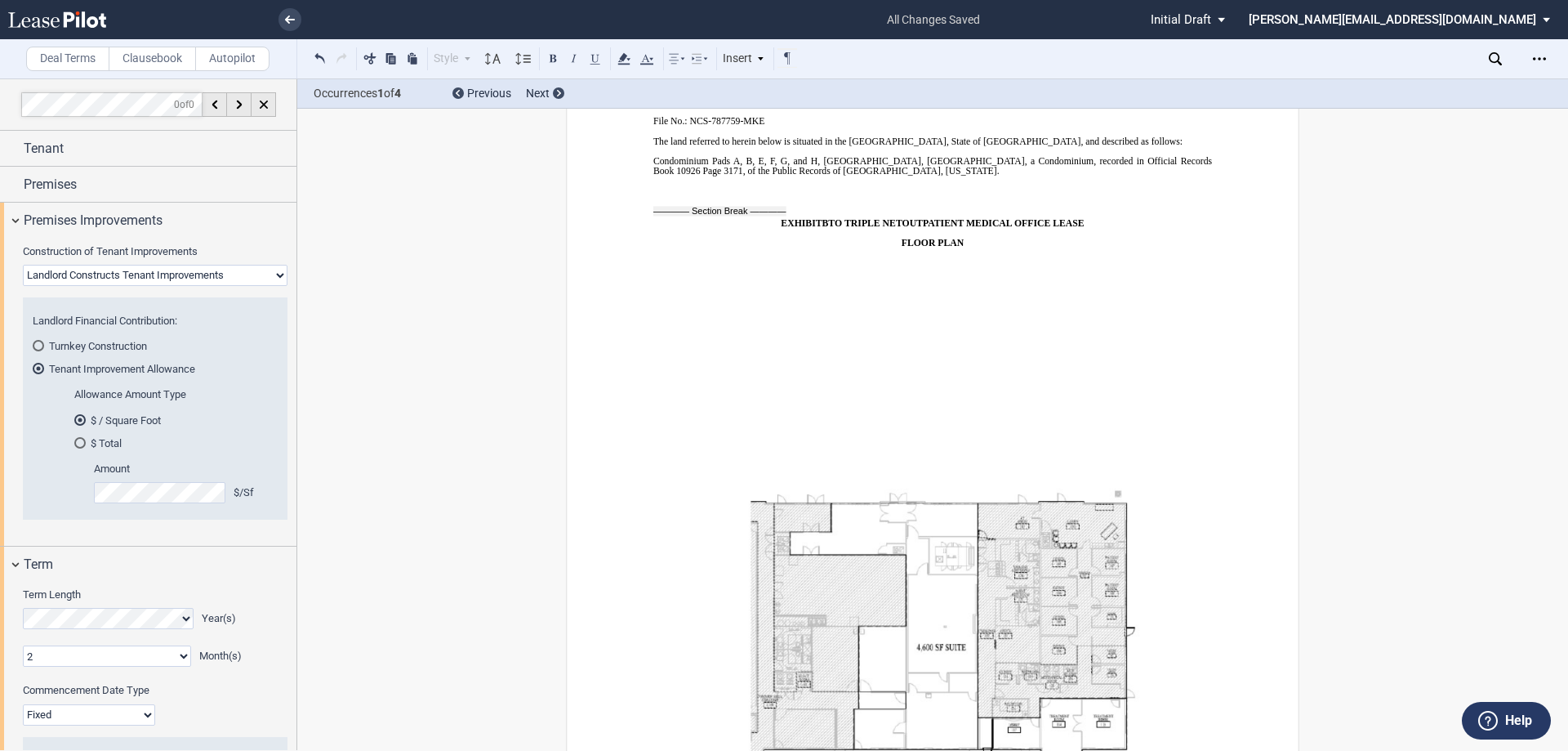
click at [952, 351] on img at bounding box center [955, 648] width 603 height 782
click at [988, 237] on p "FLOOR PLAN" at bounding box center [932, 242] width 559 height 9
click at [952, 257] on img at bounding box center [955, 648] width 603 height 782
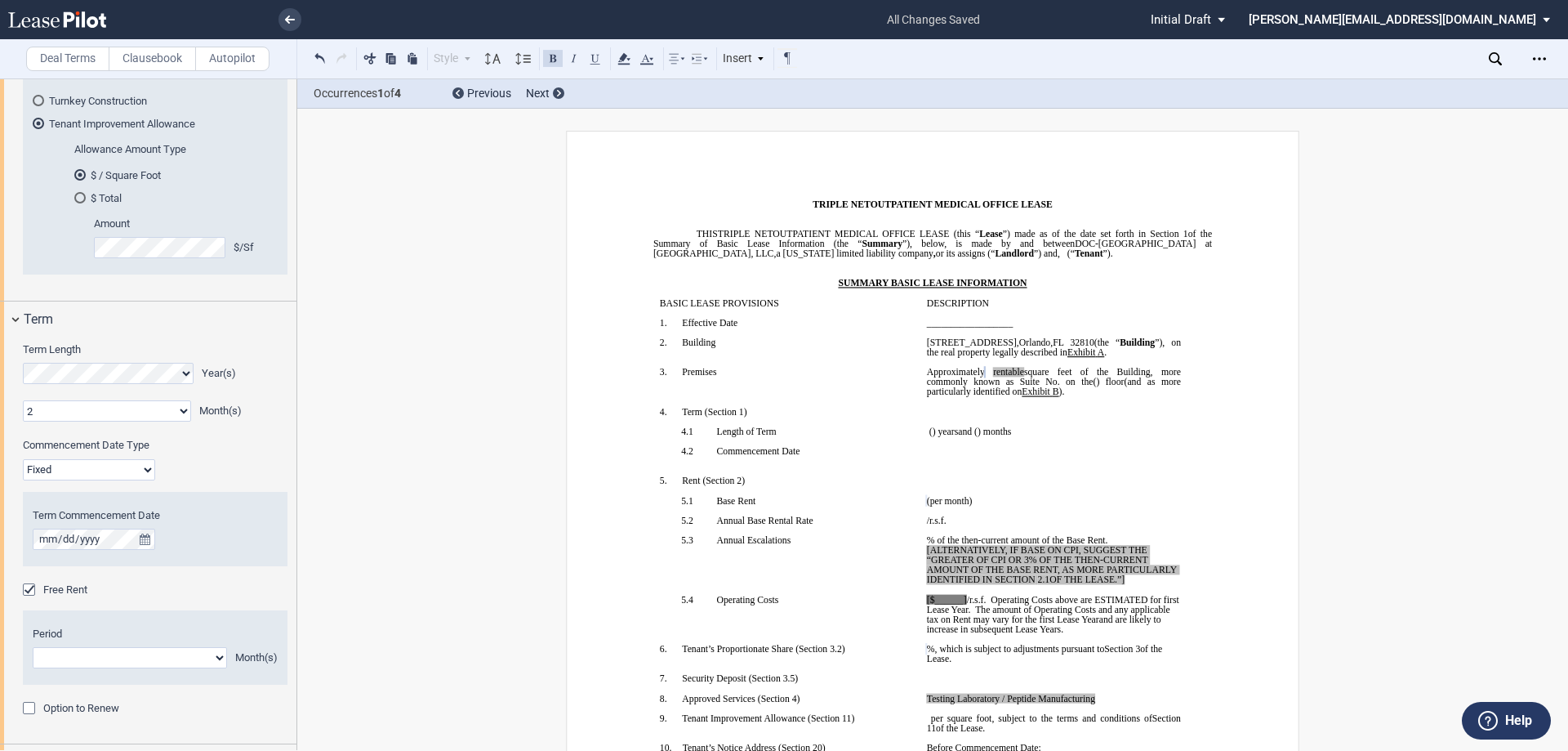
scroll to position [327, 0]
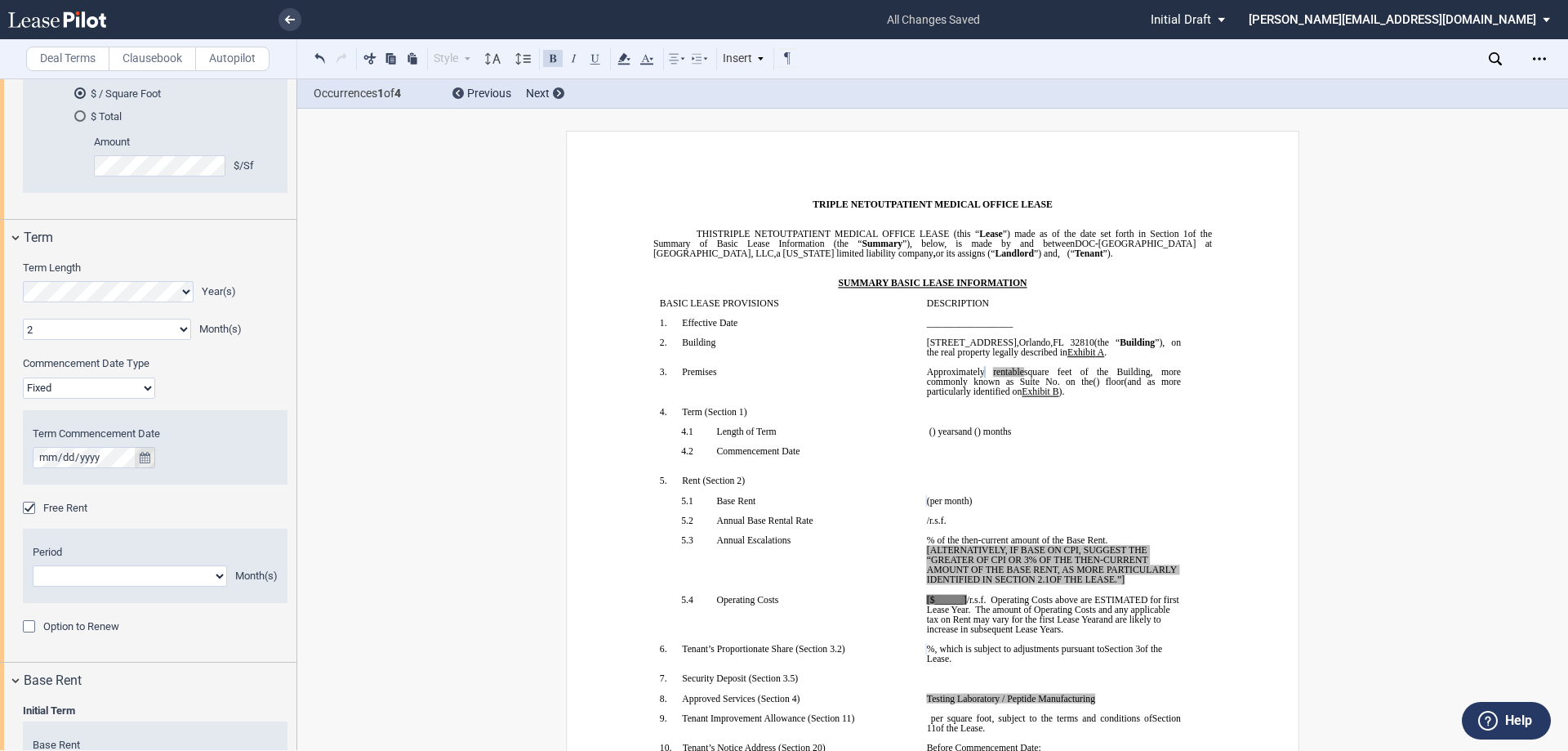
click at [148, 454] on icon "true" at bounding box center [145, 457] width 10 height 11
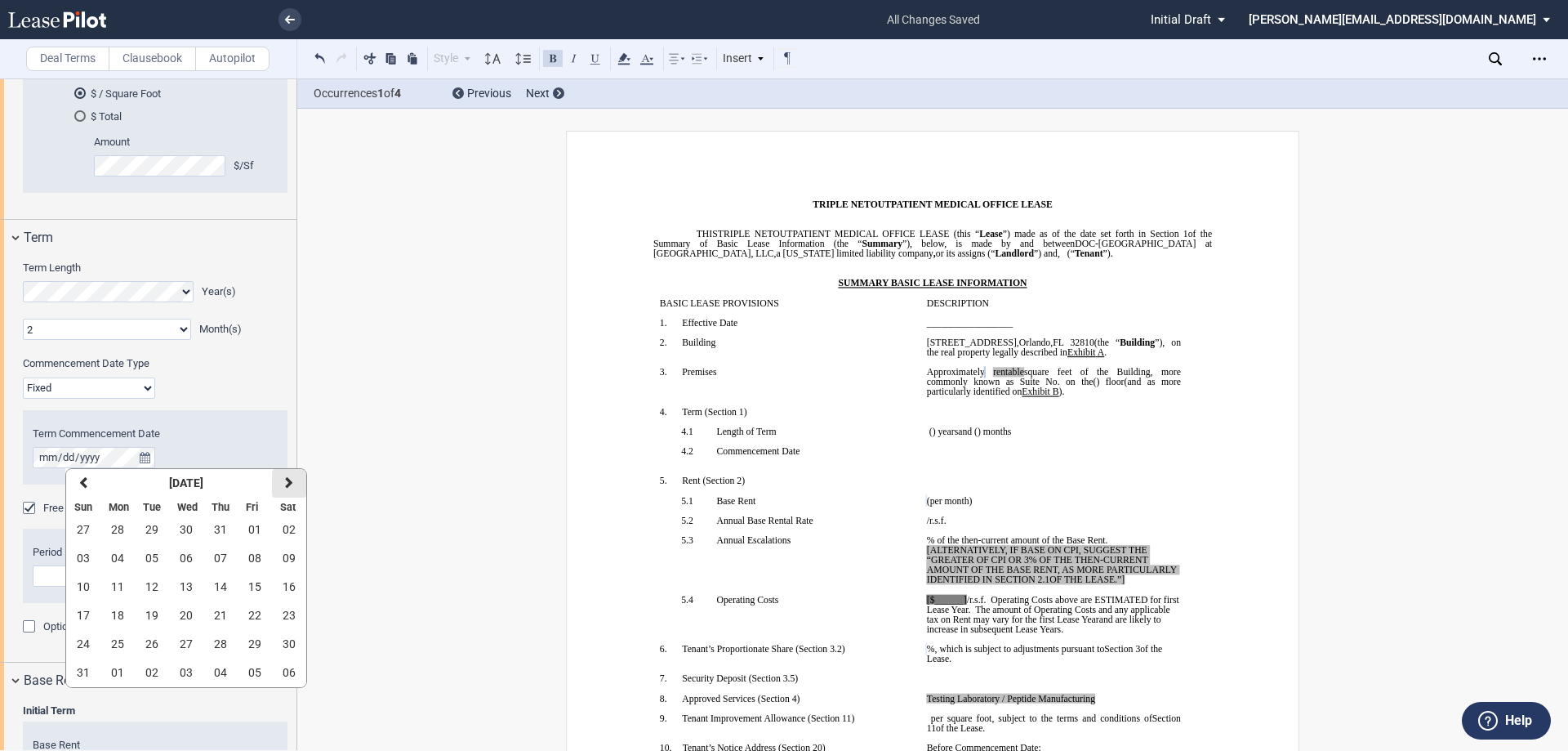
click at [294, 484] on button "next" at bounding box center [289, 483] width 34 height 28
click at [186, 528] on span "01" at bounding box center [186, 529] width 13 height 13
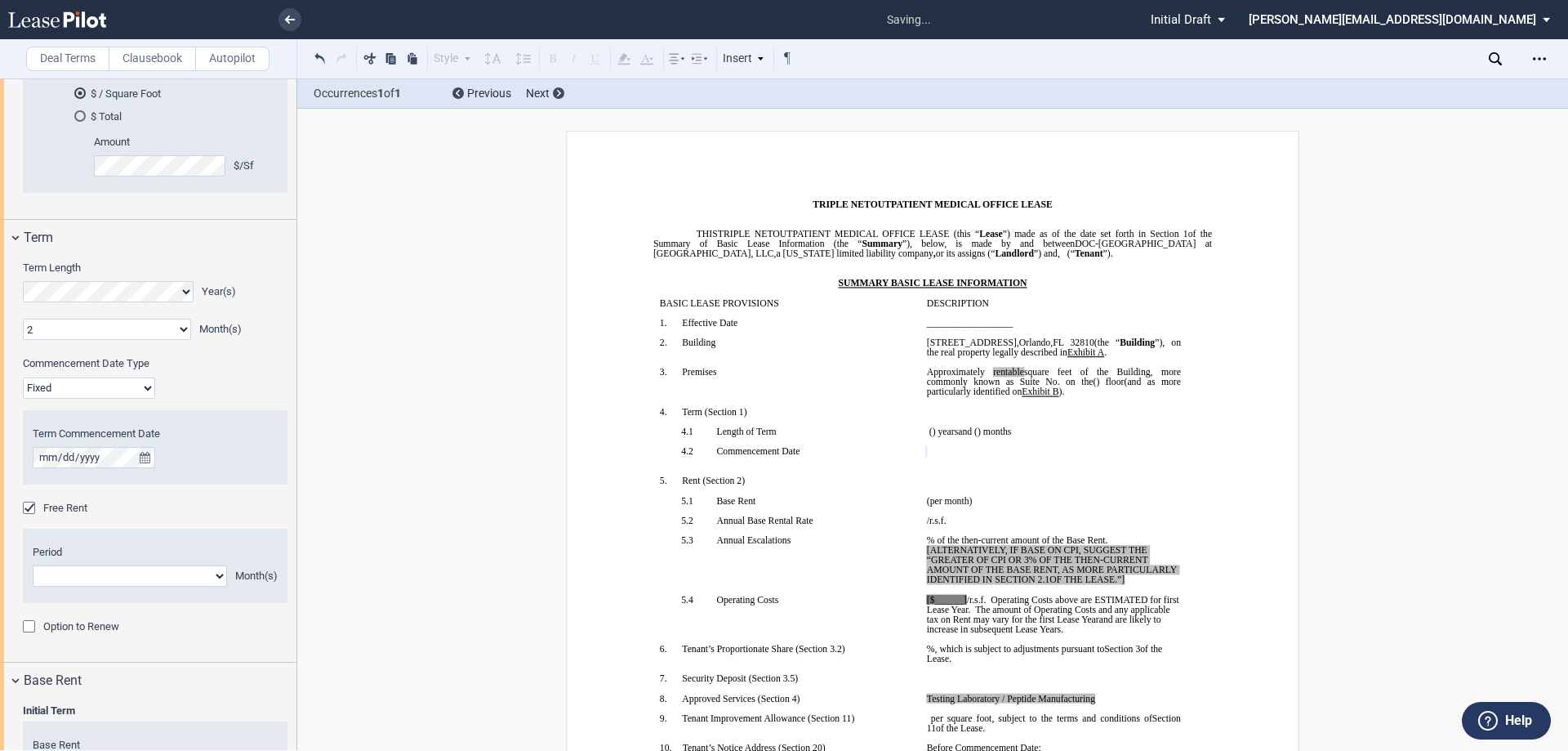
click at [211, 576] on select "1 2 3 4 5 6 7 8 9 10 11" at bounding box center [129, 575] width 195 height 21
select select "number:2"
click at [33, 565] on select "1 2 3 4 5 6 7 8 9 10 11" at bounding box center [129, 575] width 195 height 21
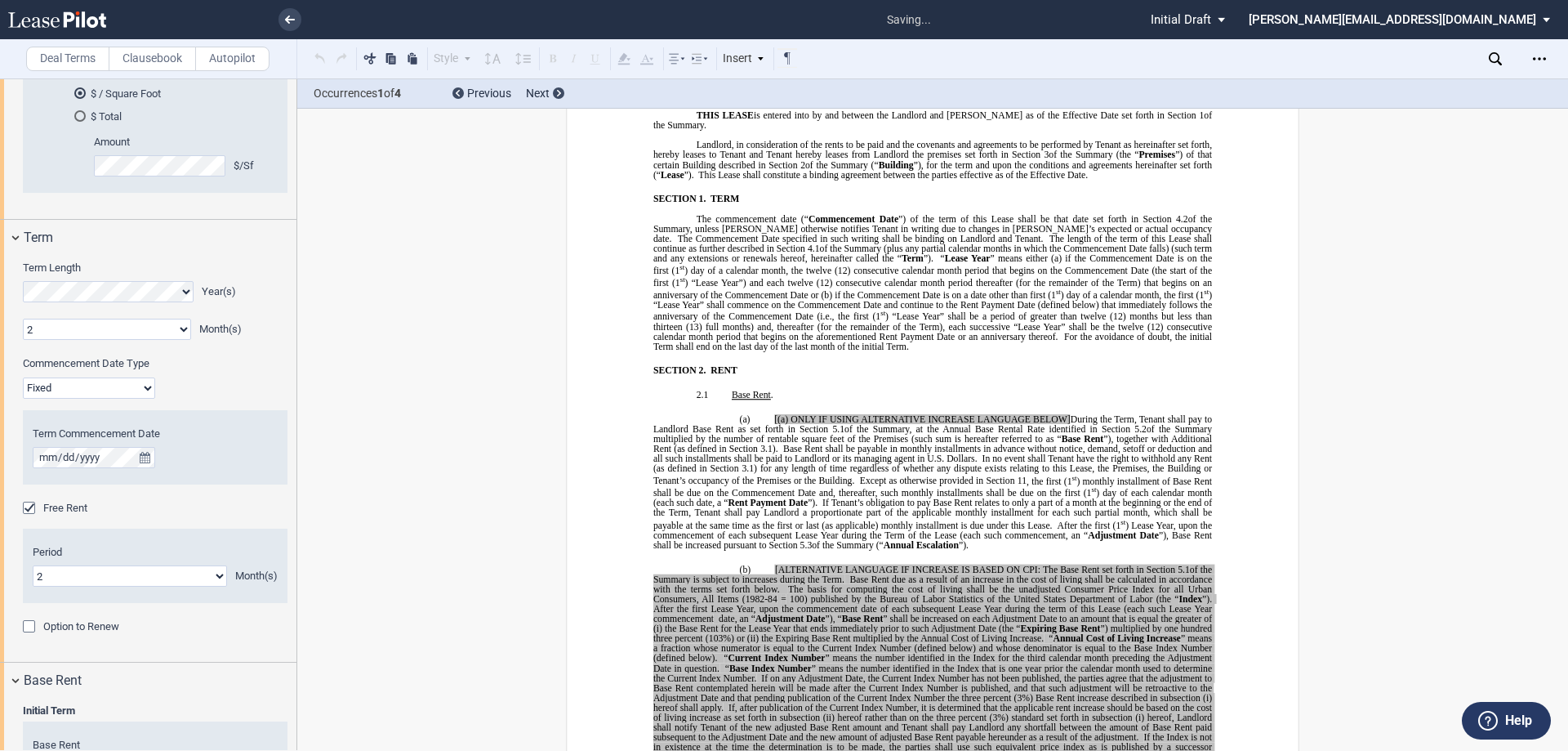
scroll to position [1326, 0]
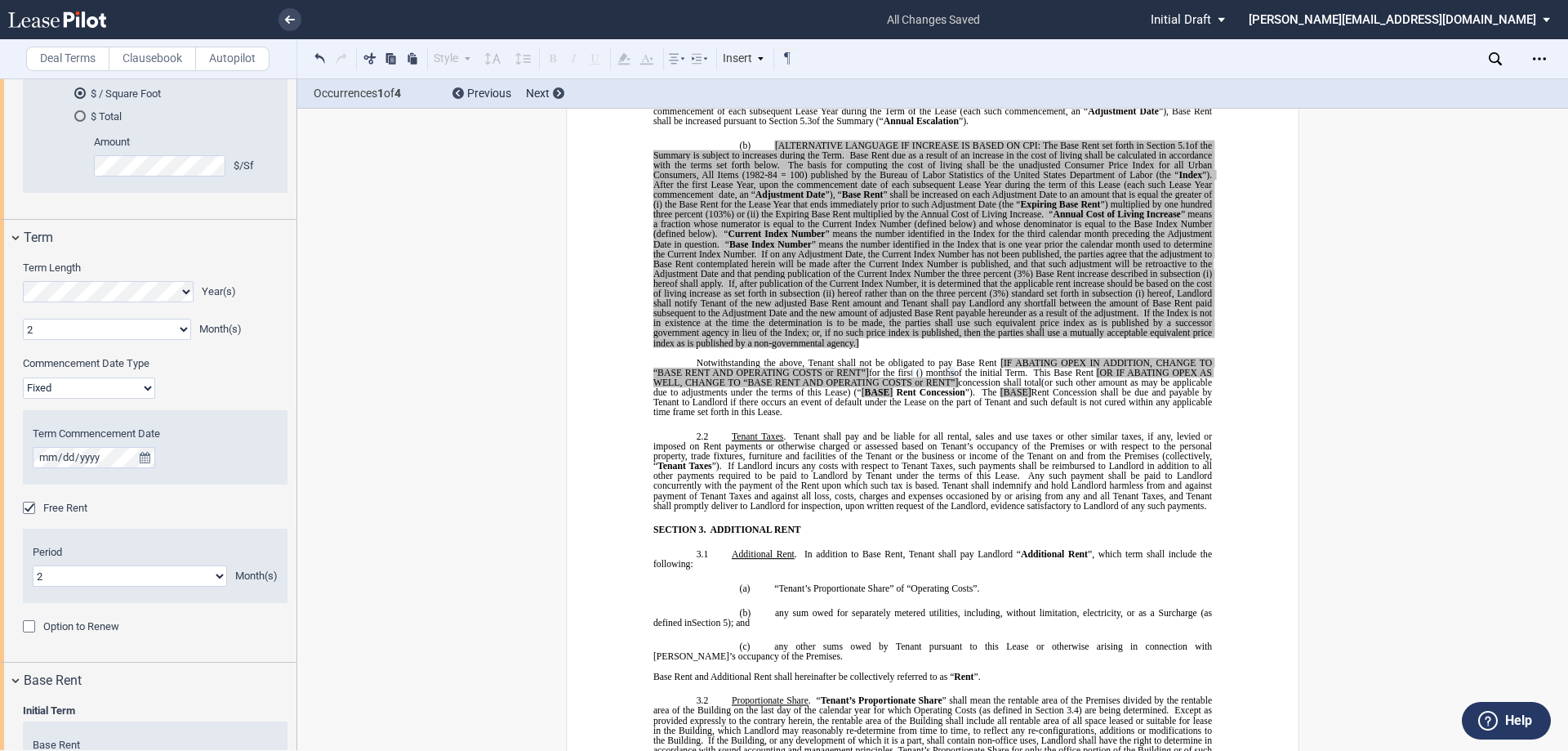
click at [33, 626] on div "Option to Renew" at bounding box center [31, 628] width 16 height 16
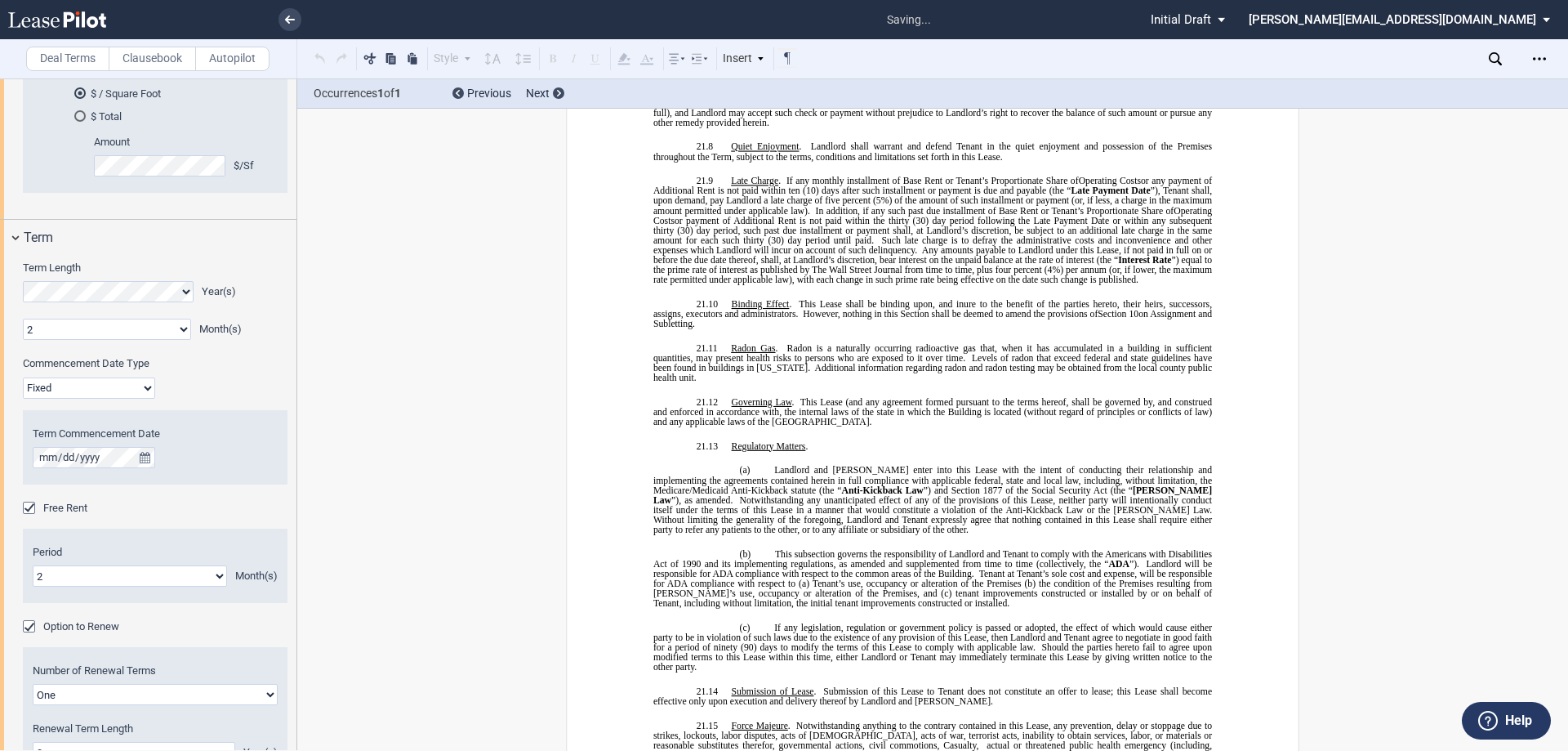
scroll to position [13336, 0]
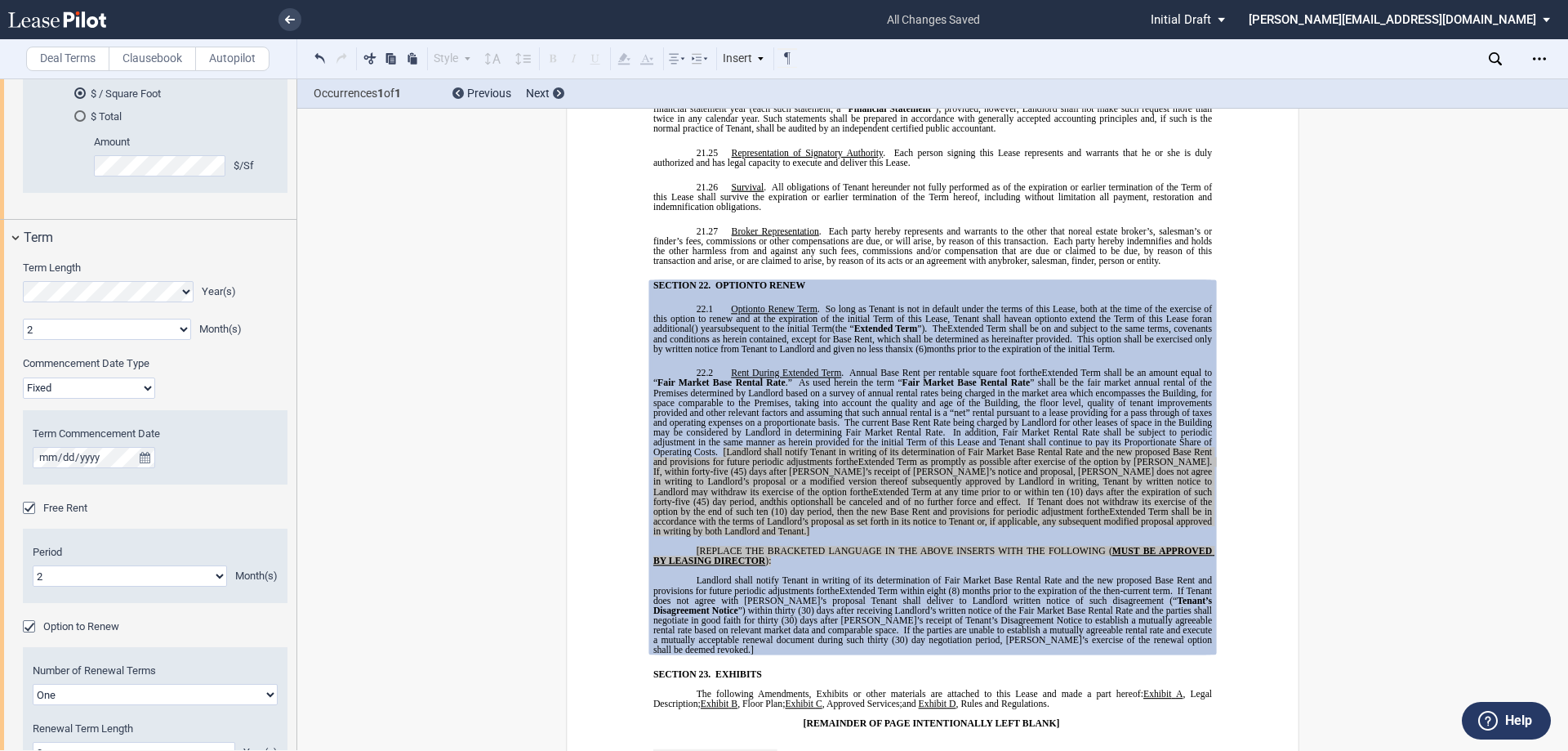
click at [33, 625] on div "Option to Renew" at bounding box center [31, 628] width 16 height 16
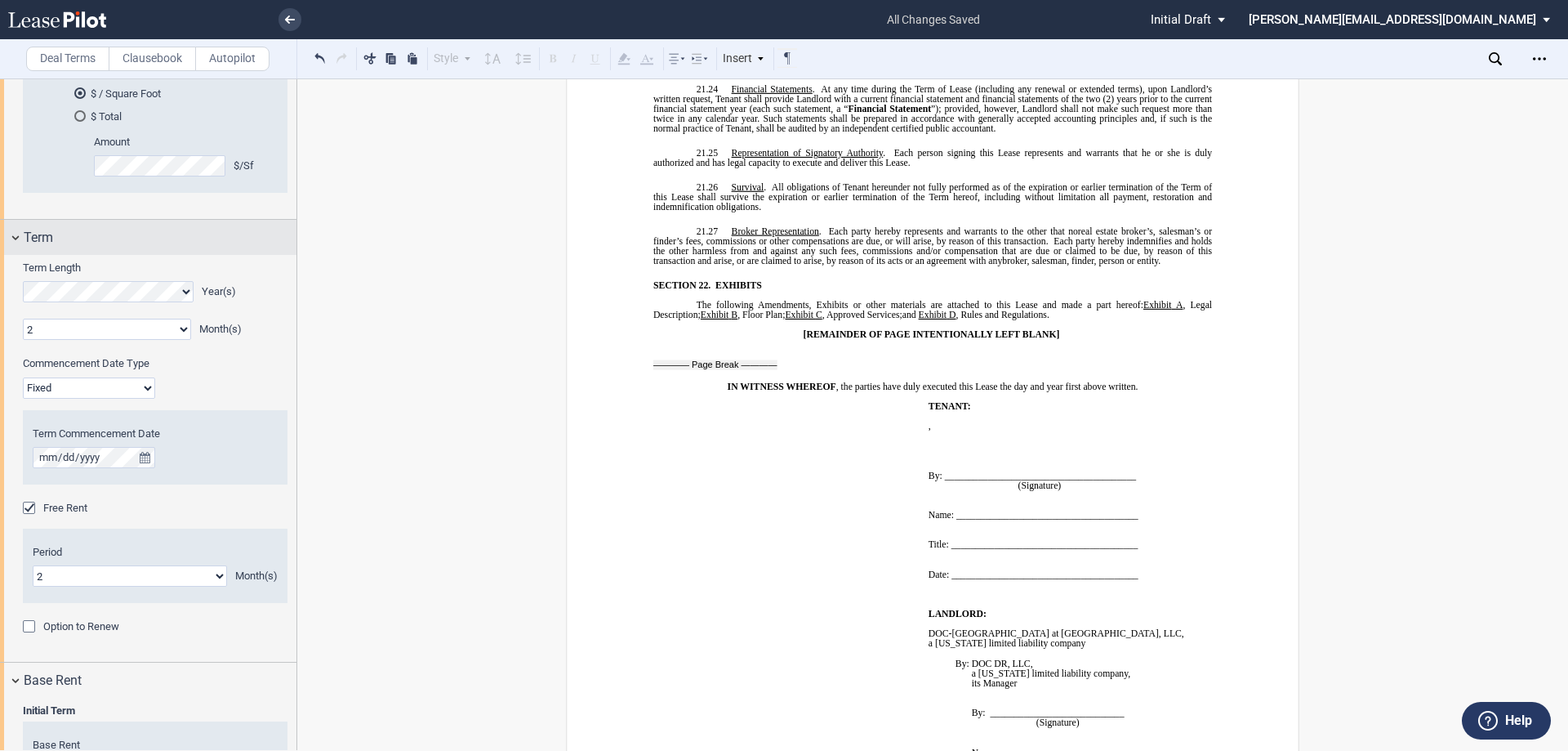
click at [19, 237] on div "Term" at bounding box center [148, 237] width 296 height 35
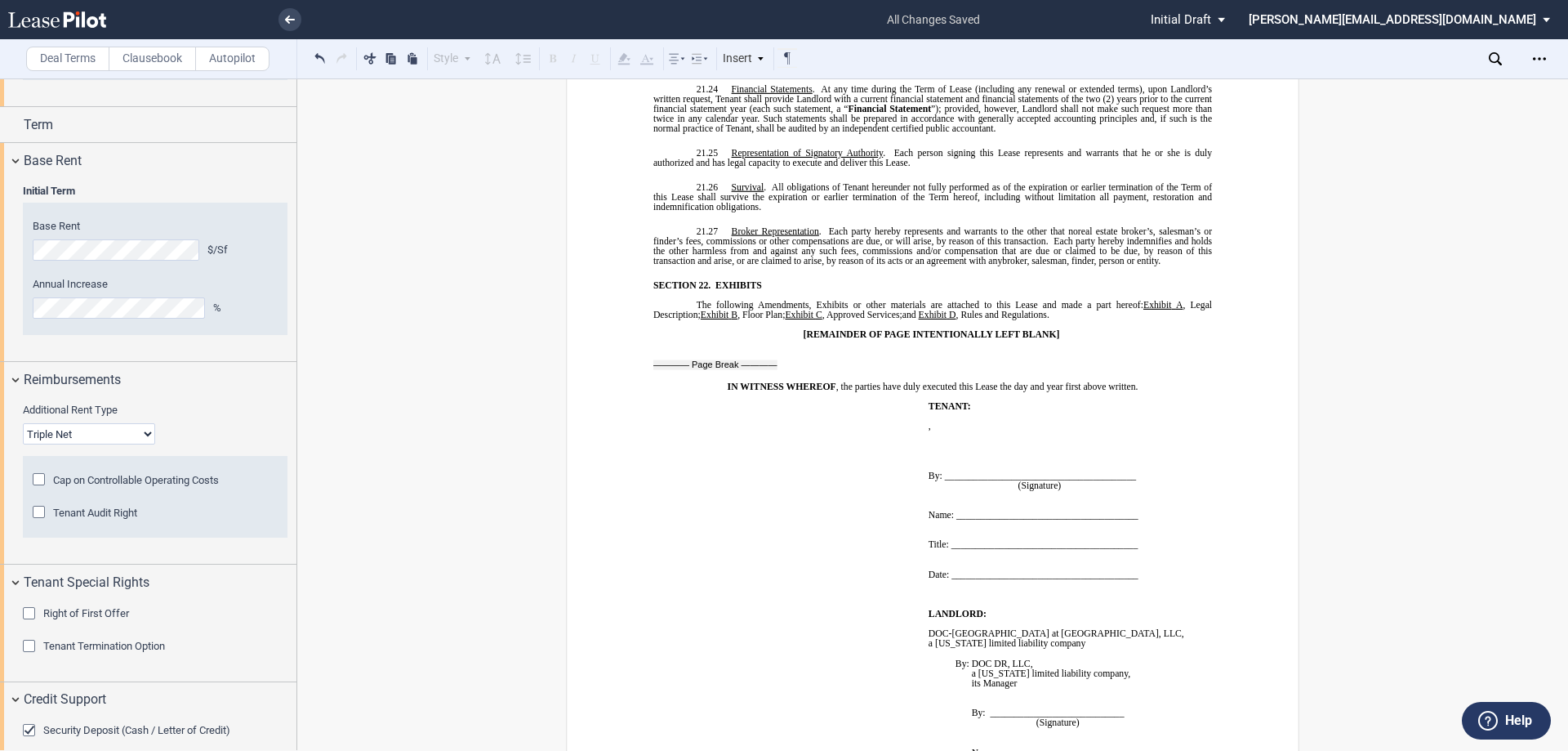
scroll to position [490, 0]
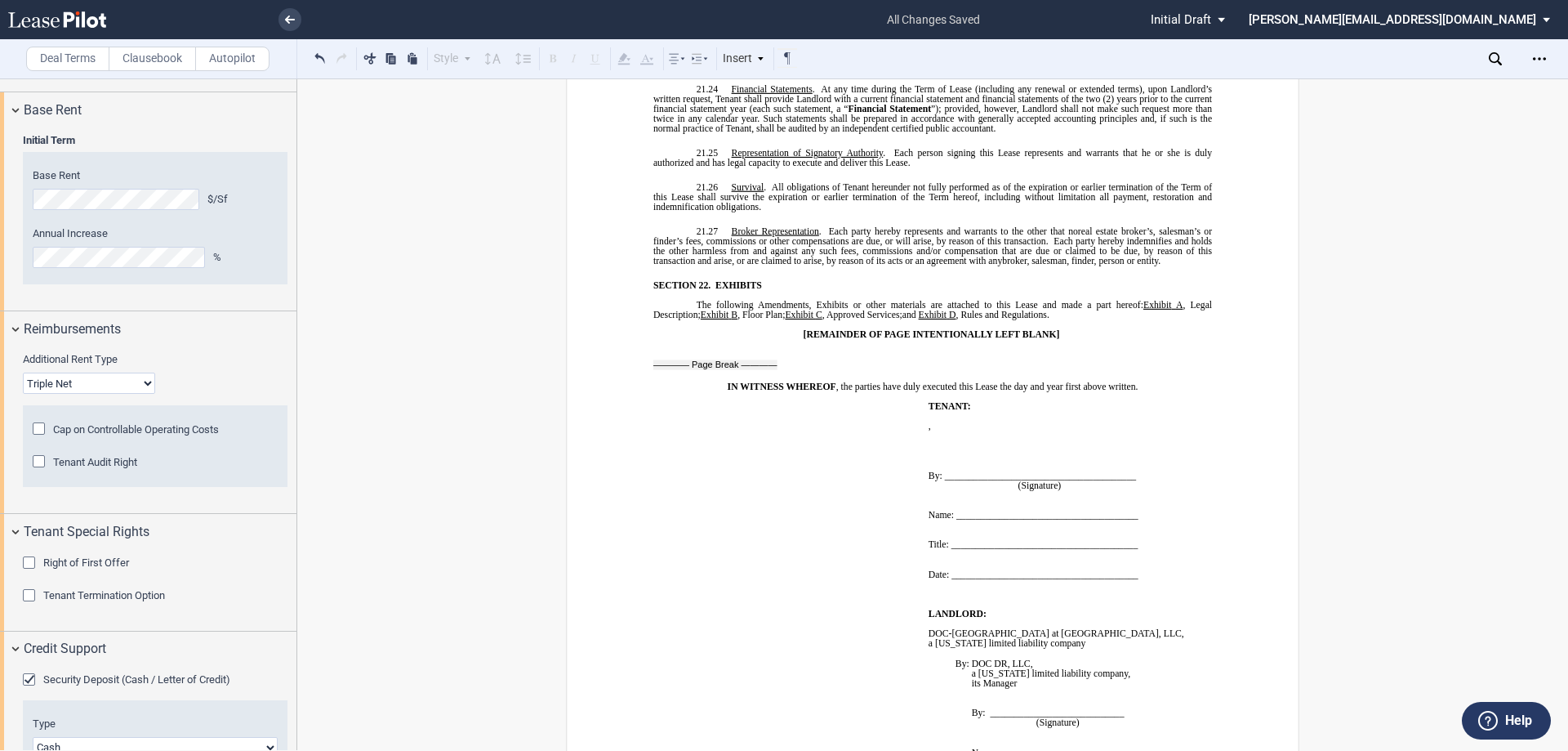
click at [29, 562] on div "Right of First Offer" at bounding box center [31, 564] width 16 height 16
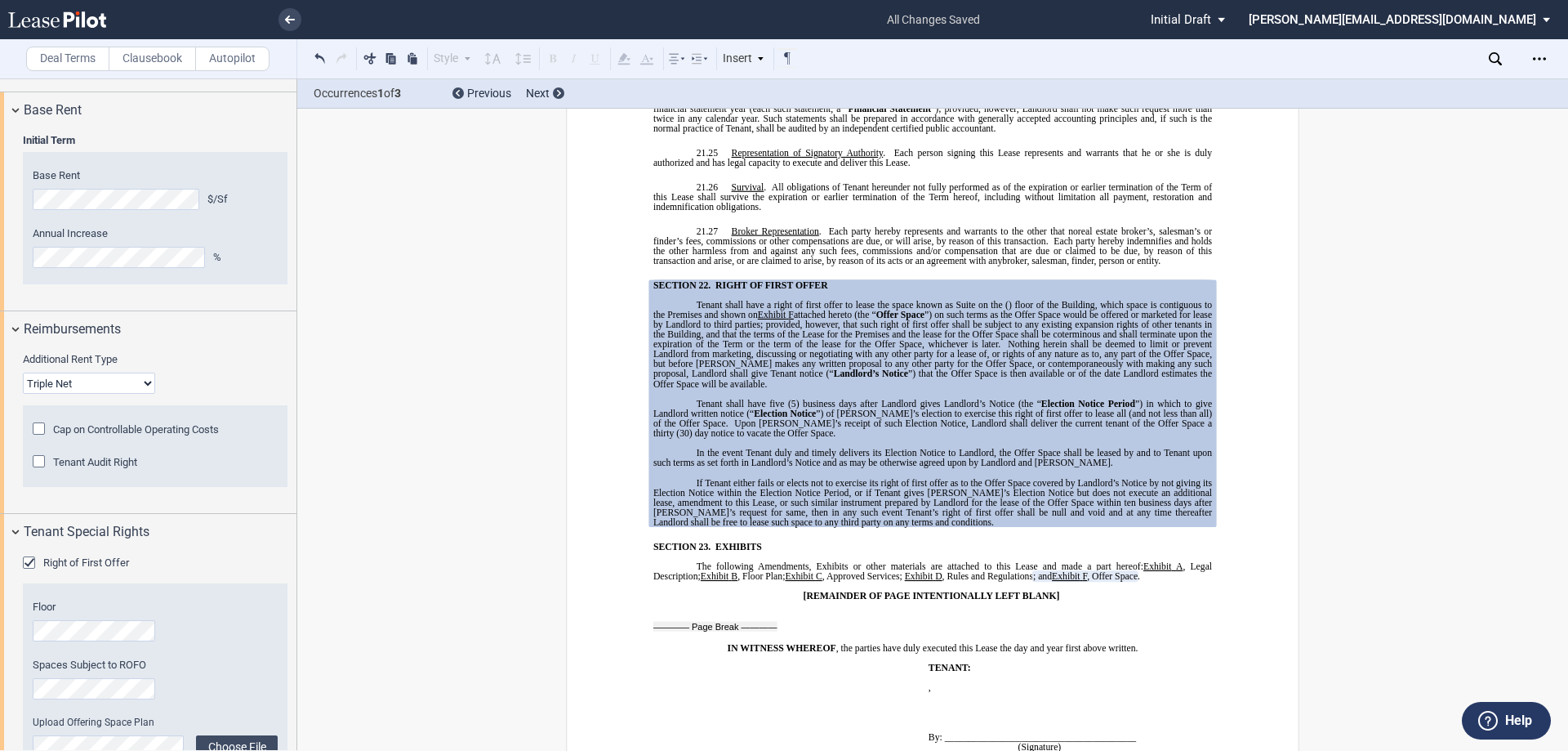
click at [29, 562] on div "Right of First Offer" at bounding box center [31, 564] width 16 height 16
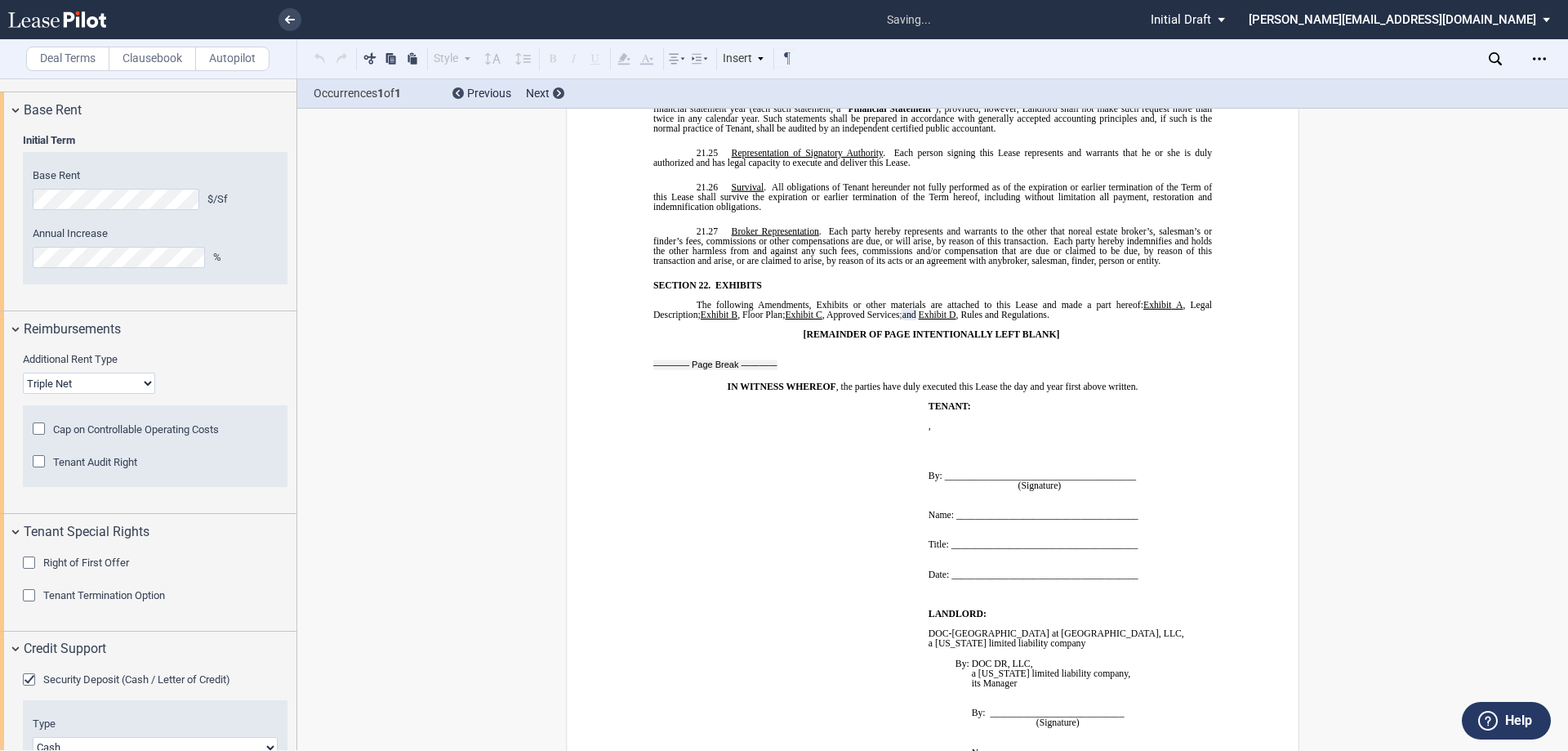
click at [29, 562] on div "Right of First Offer" at bounding box center [31, 564] width 16 height 16
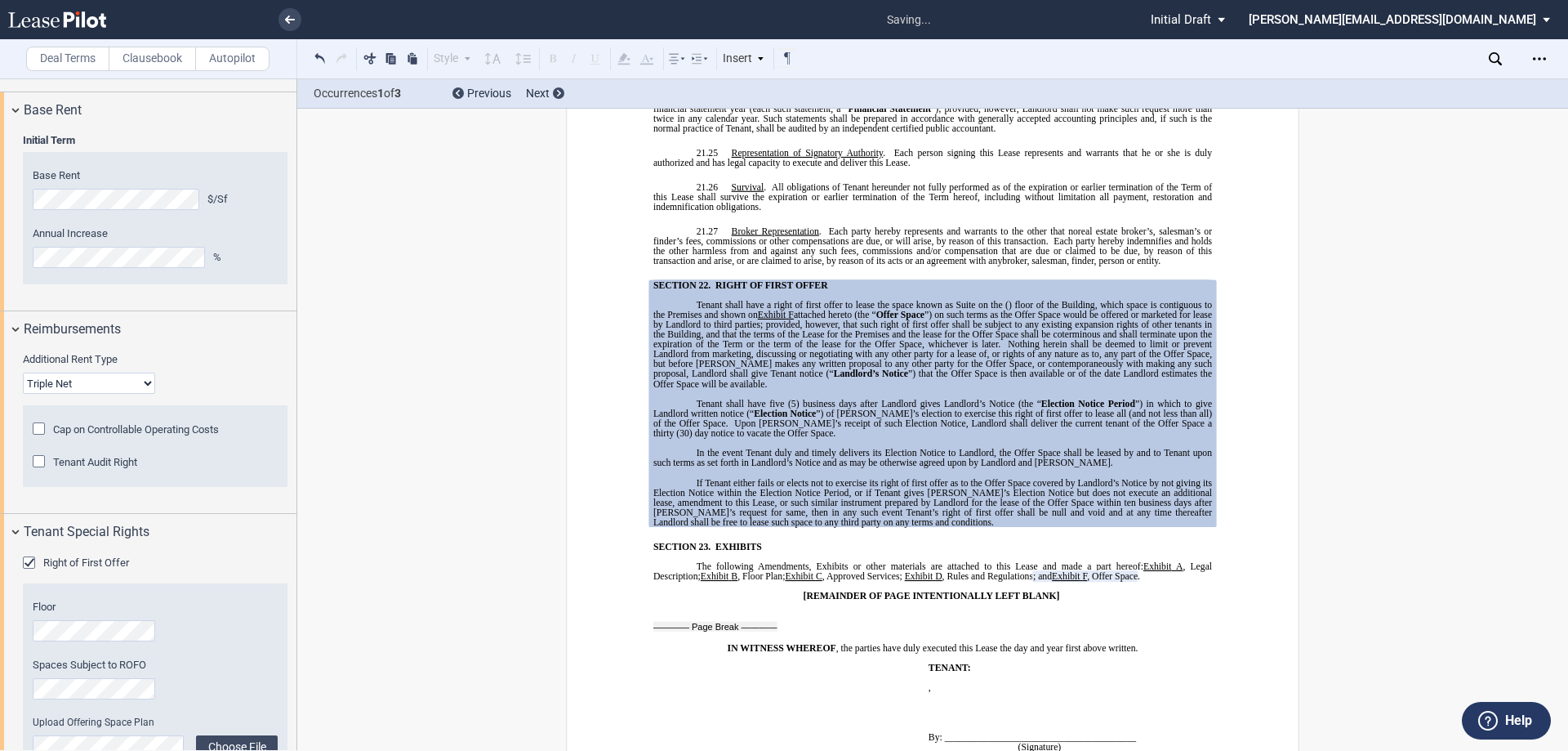
click at [29, 562] on div "Right of First Offer" at bounding box center [31, 564] width 16 height 16
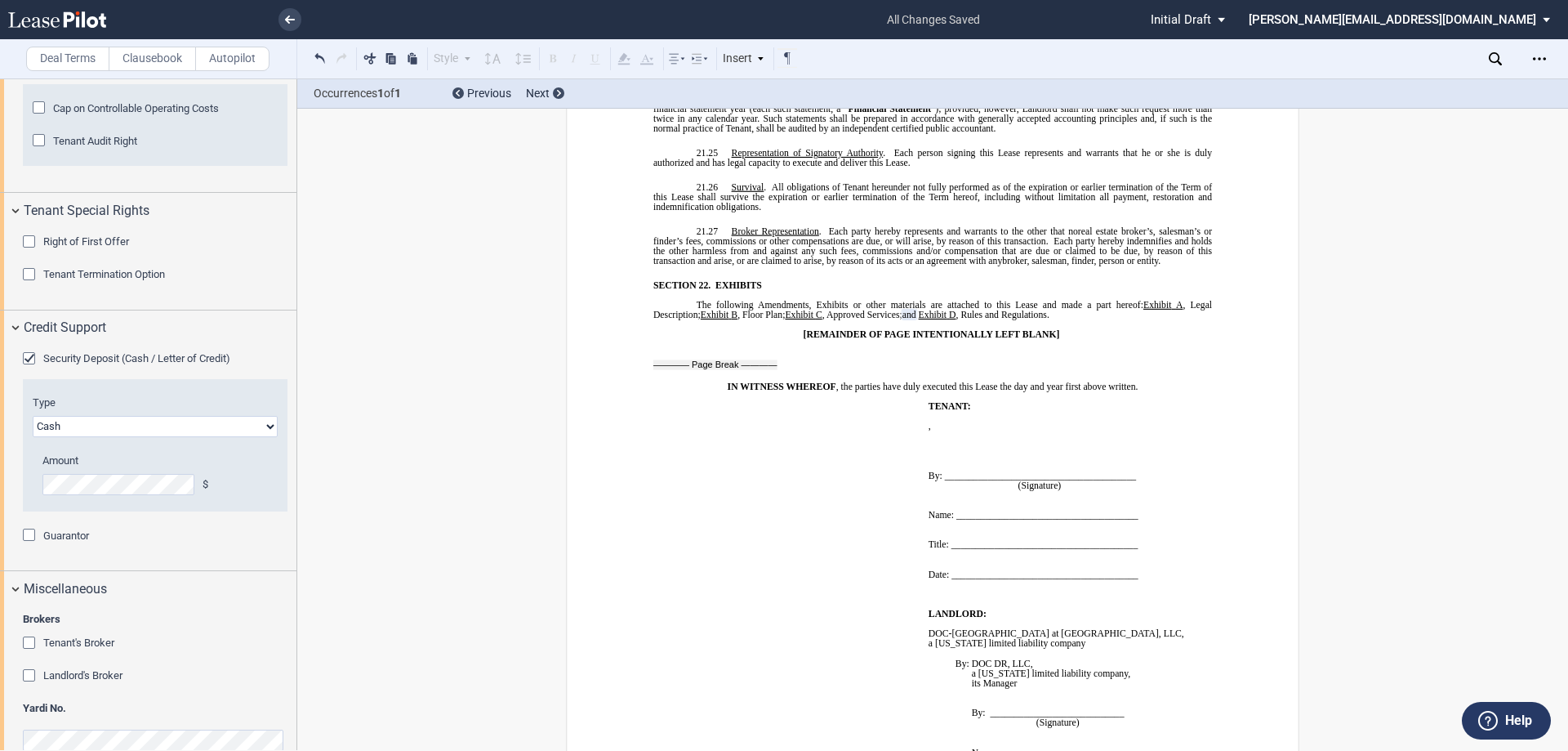
scroll to position [817, 0]
click at [19, 315] on div "Credit Support" at bounding box center [148, 321] width 296 height 35
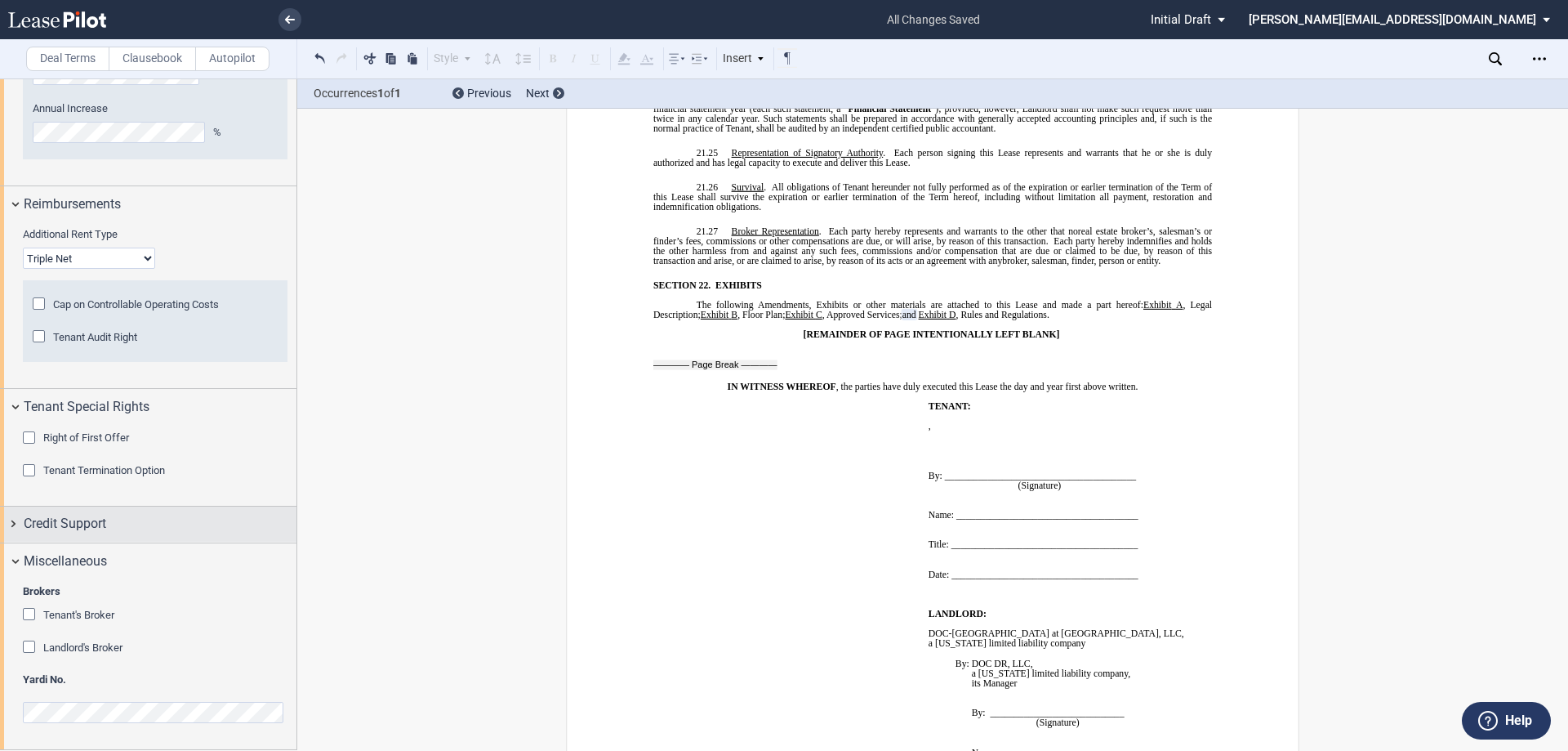
scroll to position [614, 0]
click at [28, 651] on div "Landlord's Broker" at bounding box center [31, 649] width 16 height 16
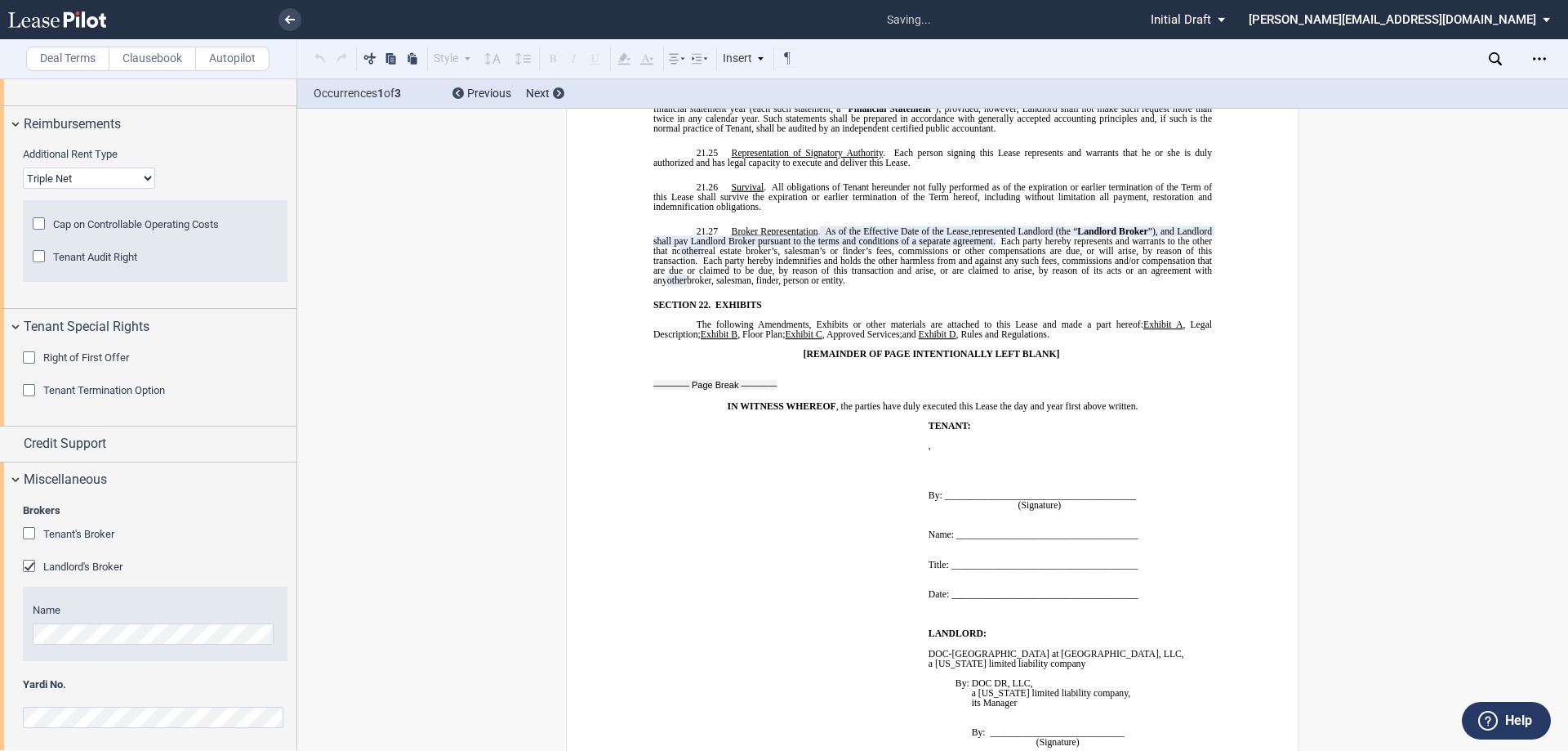
scroll to position [700, 0]
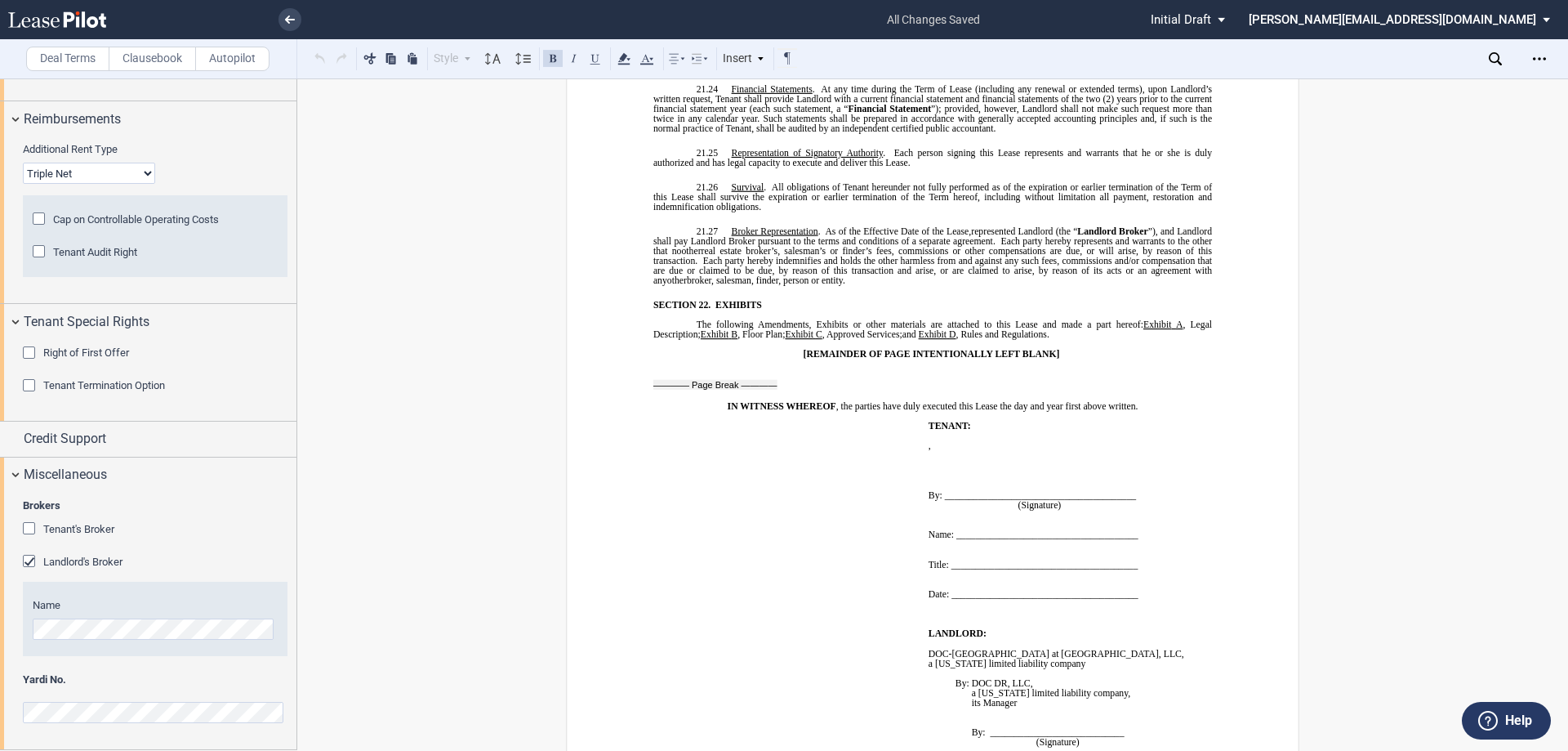
click at [16, 472] on div "Miscellaneous" at bounding box center [148, 475] width 296 height 35
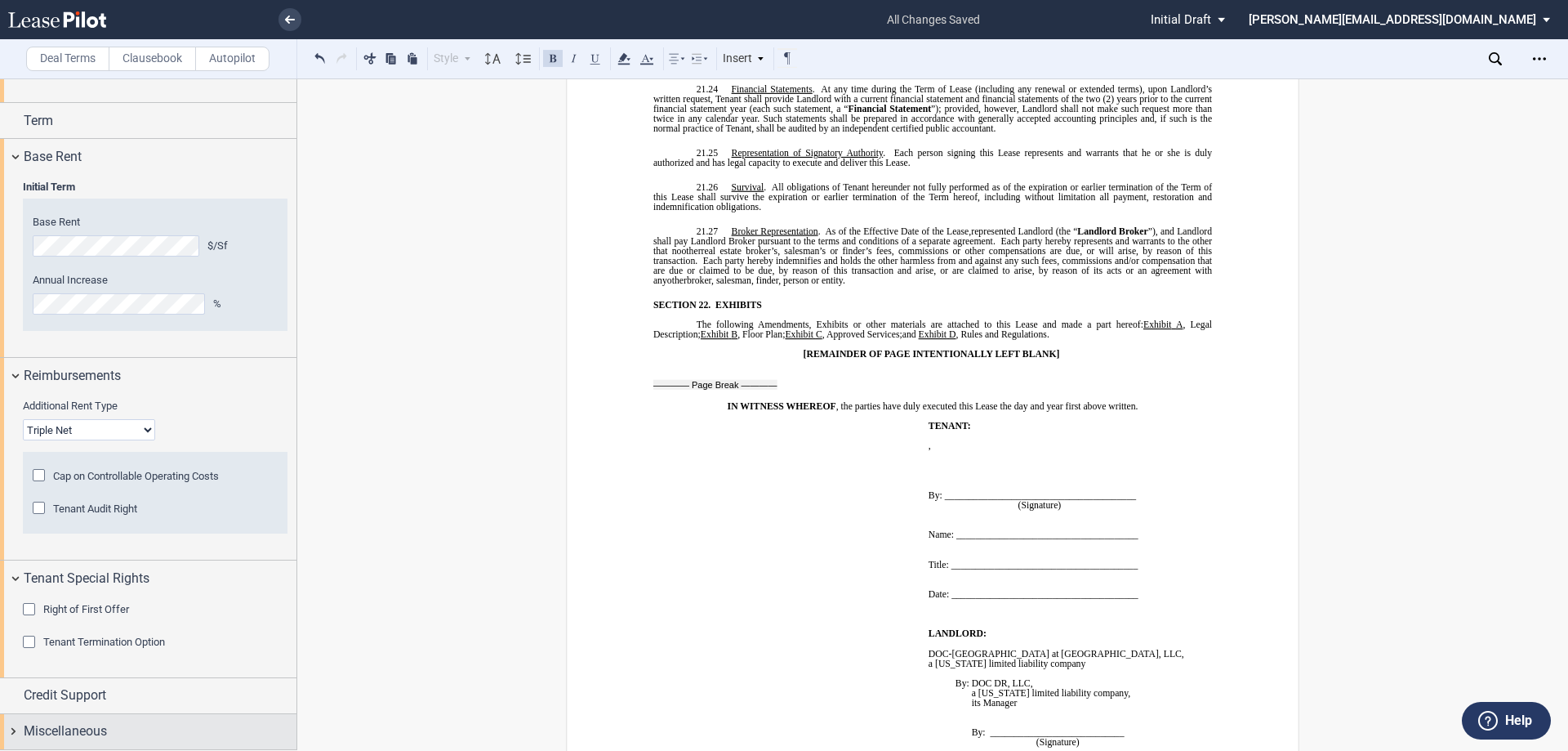
scroll to position [443, 0]
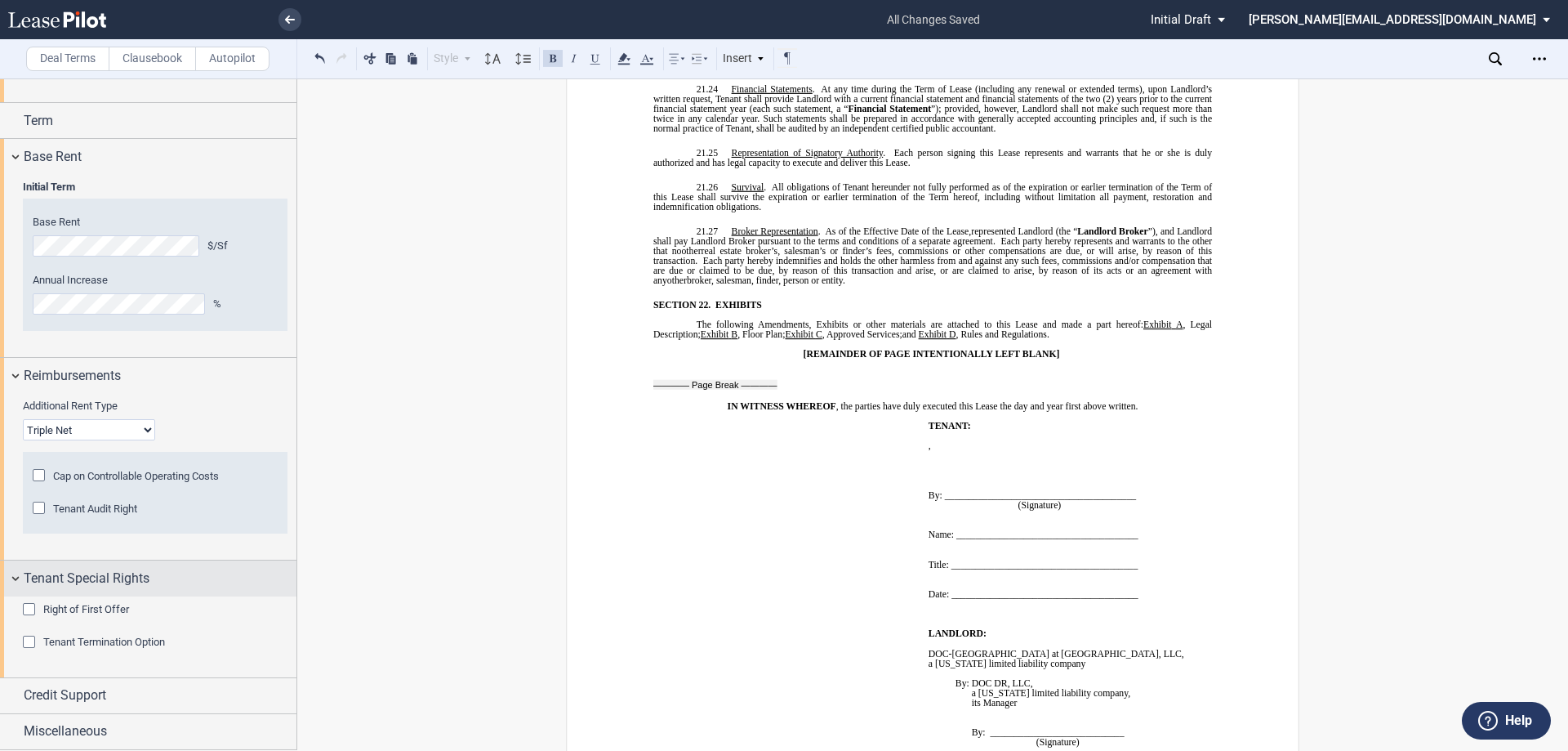
click at [14, 580] on div "Tenant Special Rights" at bounding box center [148, 578] width 296 height 35
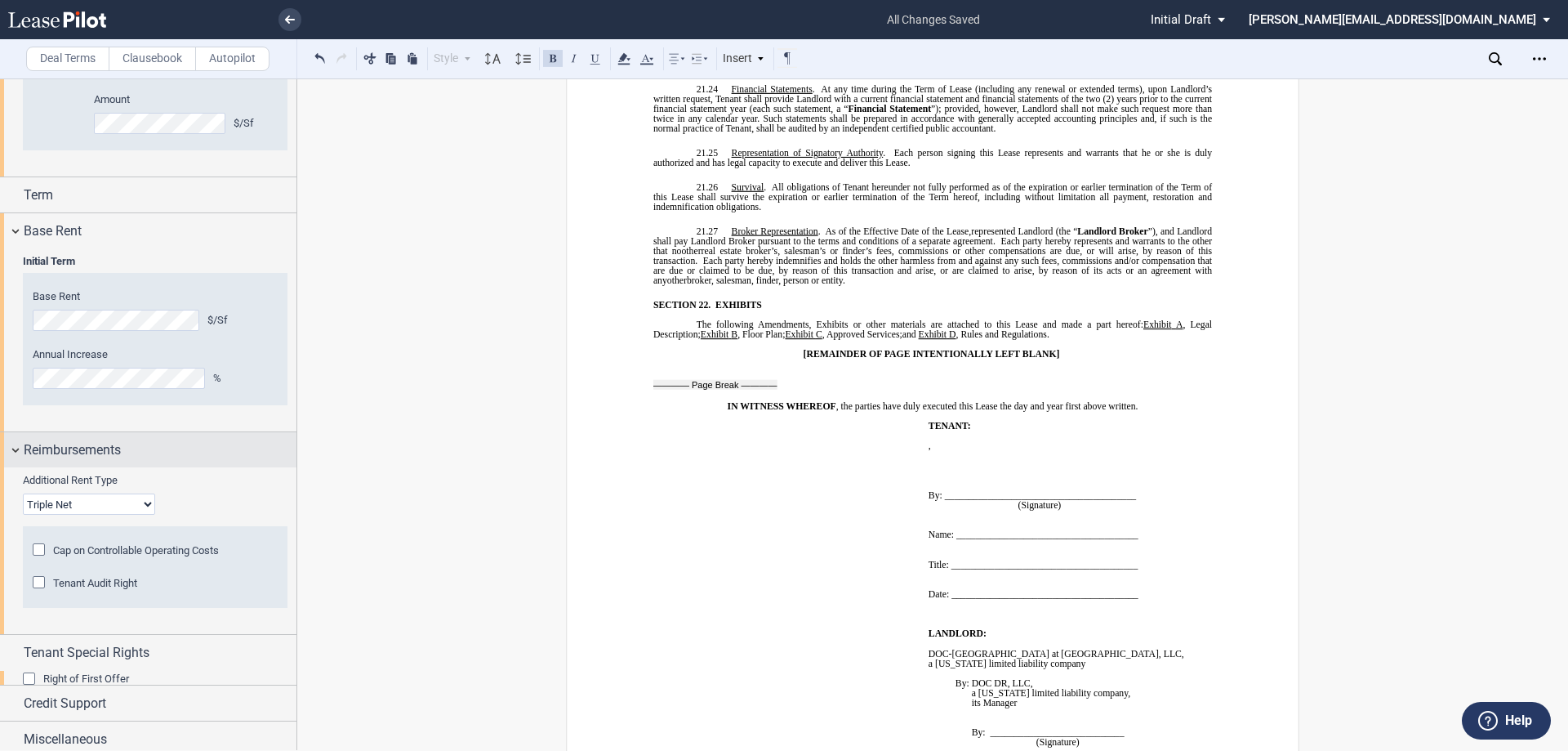
scroll to position [363, 0]
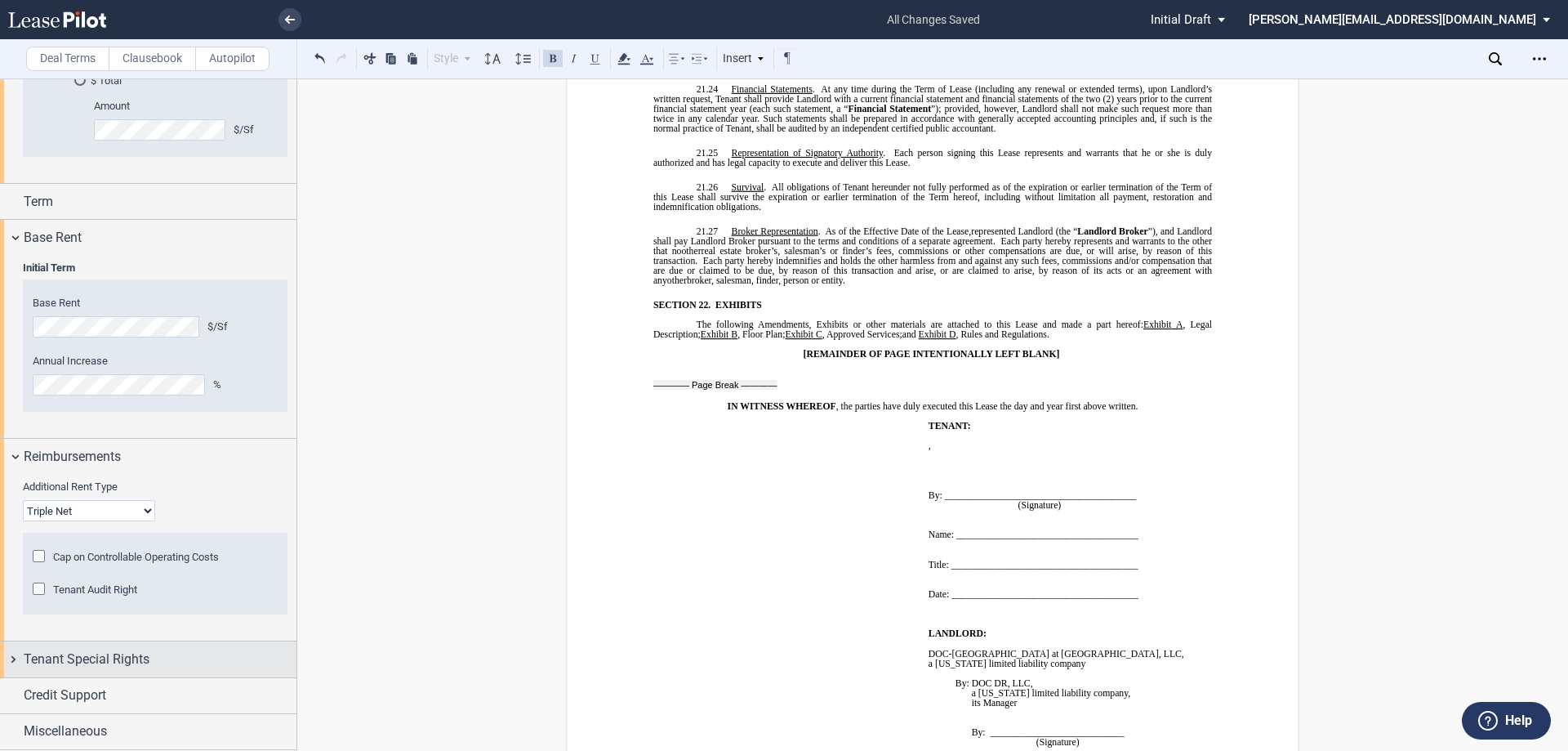
click at [10, 658] on div "Tenant Special Rights" at bounding box center [148, 658] width 296 height 35
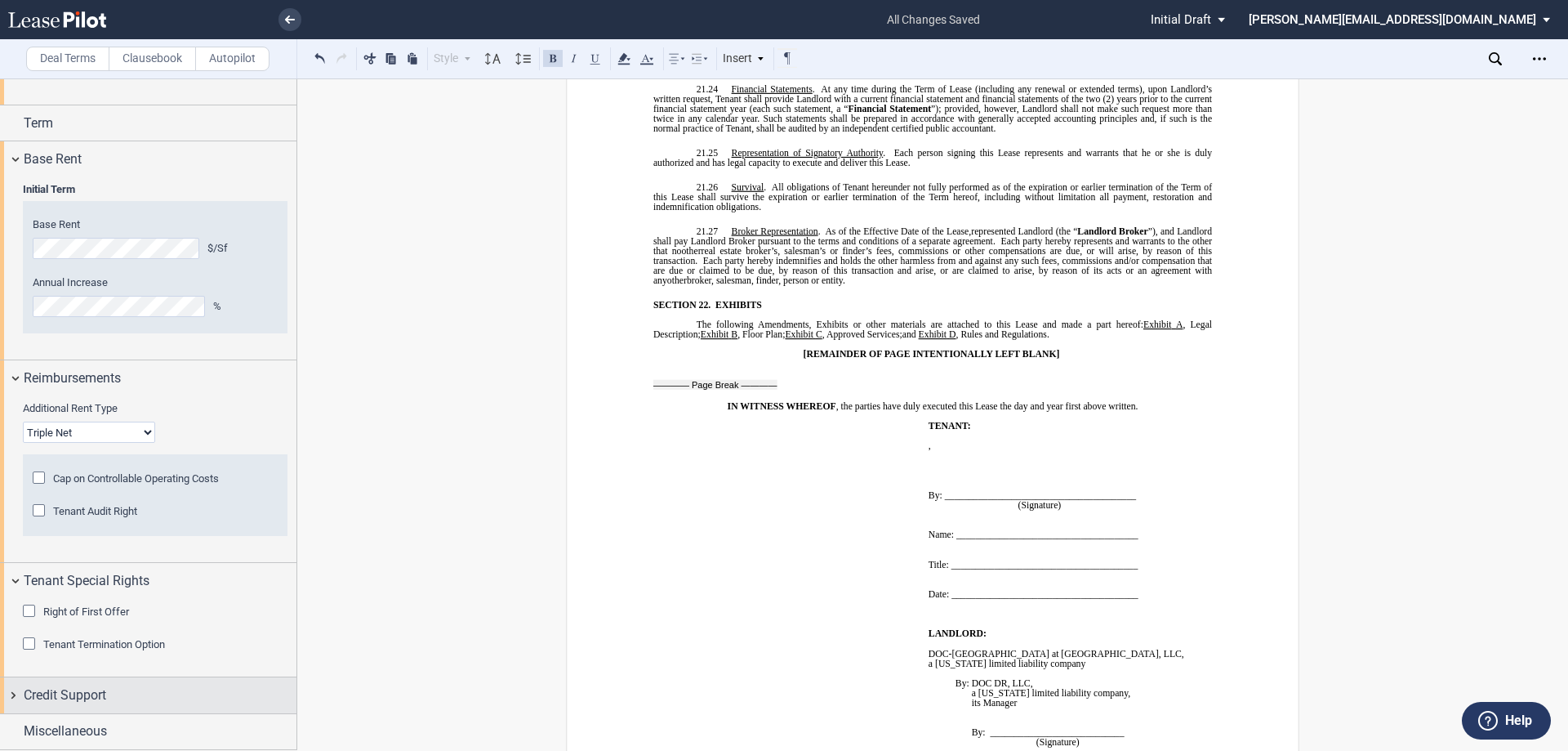
click at [10, 694] on div "Credit Support" at bounding box center [148, 694] width 296 height 35
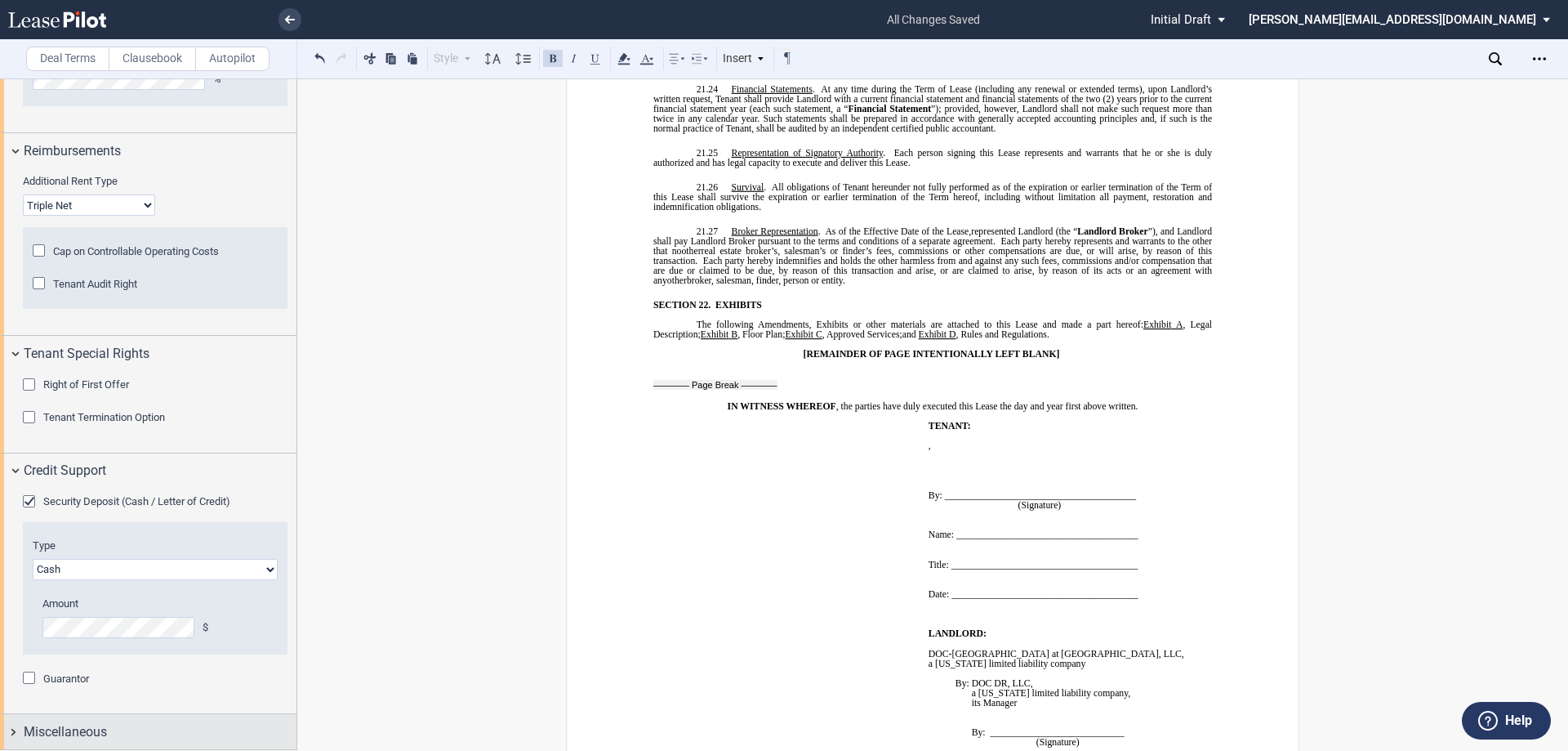
click at [9, 732] on div "Miscellaneous" at bounding box center [148, 731] width 296 height 35
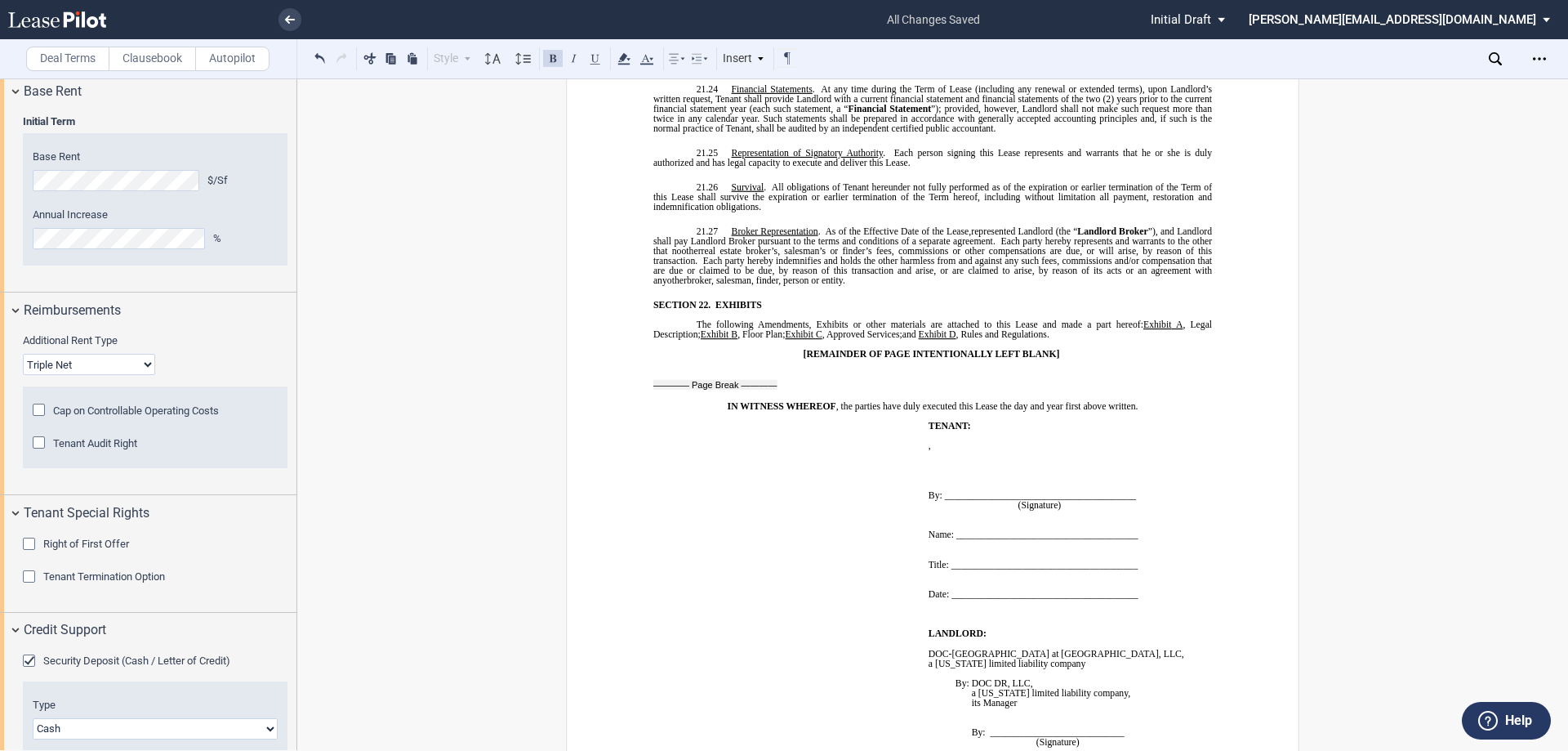
scroll to position [210, 0]
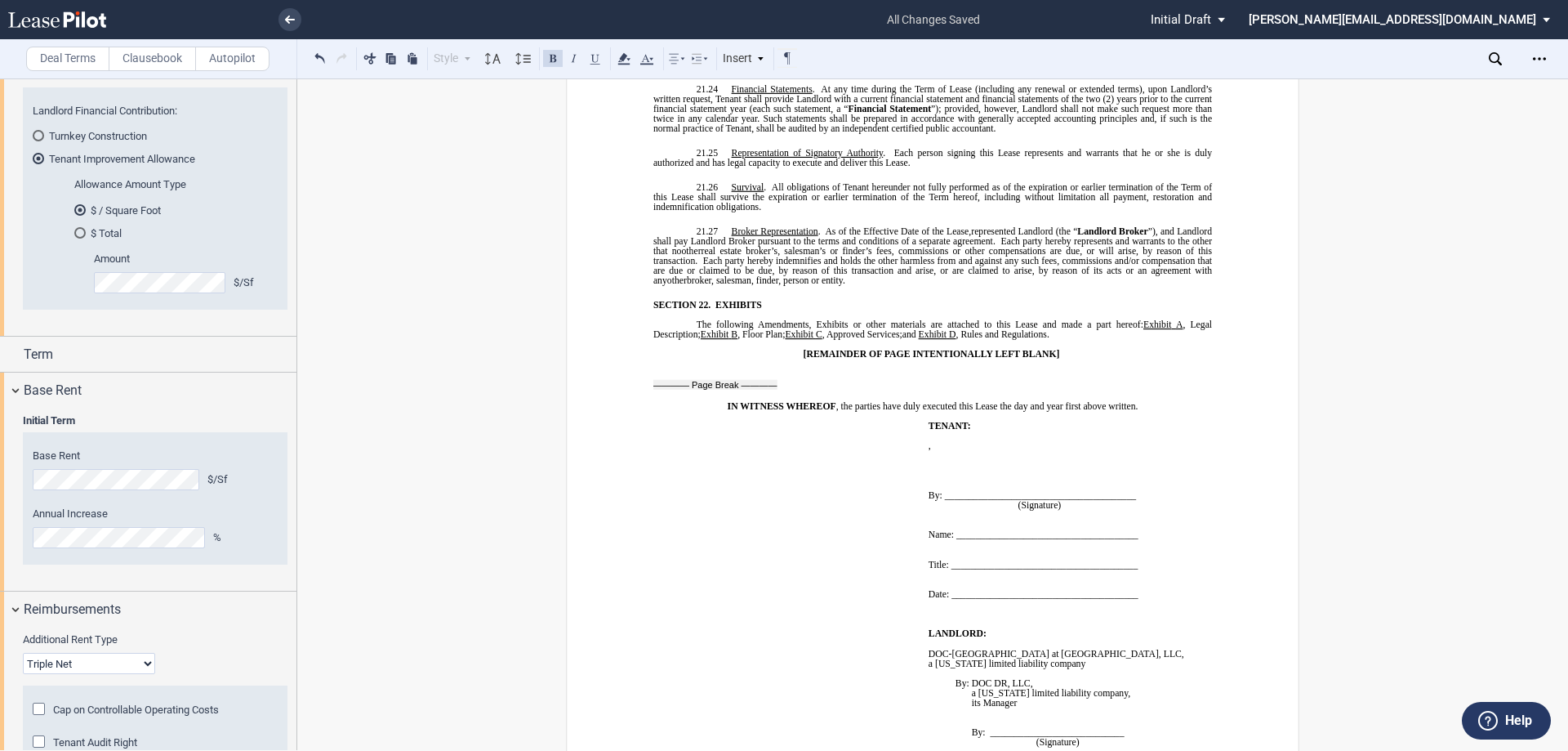
click at [81, 158] on md-radio-button "Tenant Improvement Allowance" at bounding box center [155, 158] width 245 height 15
click at [37, 136] on div "Turnkey Construction" at bounding box center [38, 135] width 11 height 11
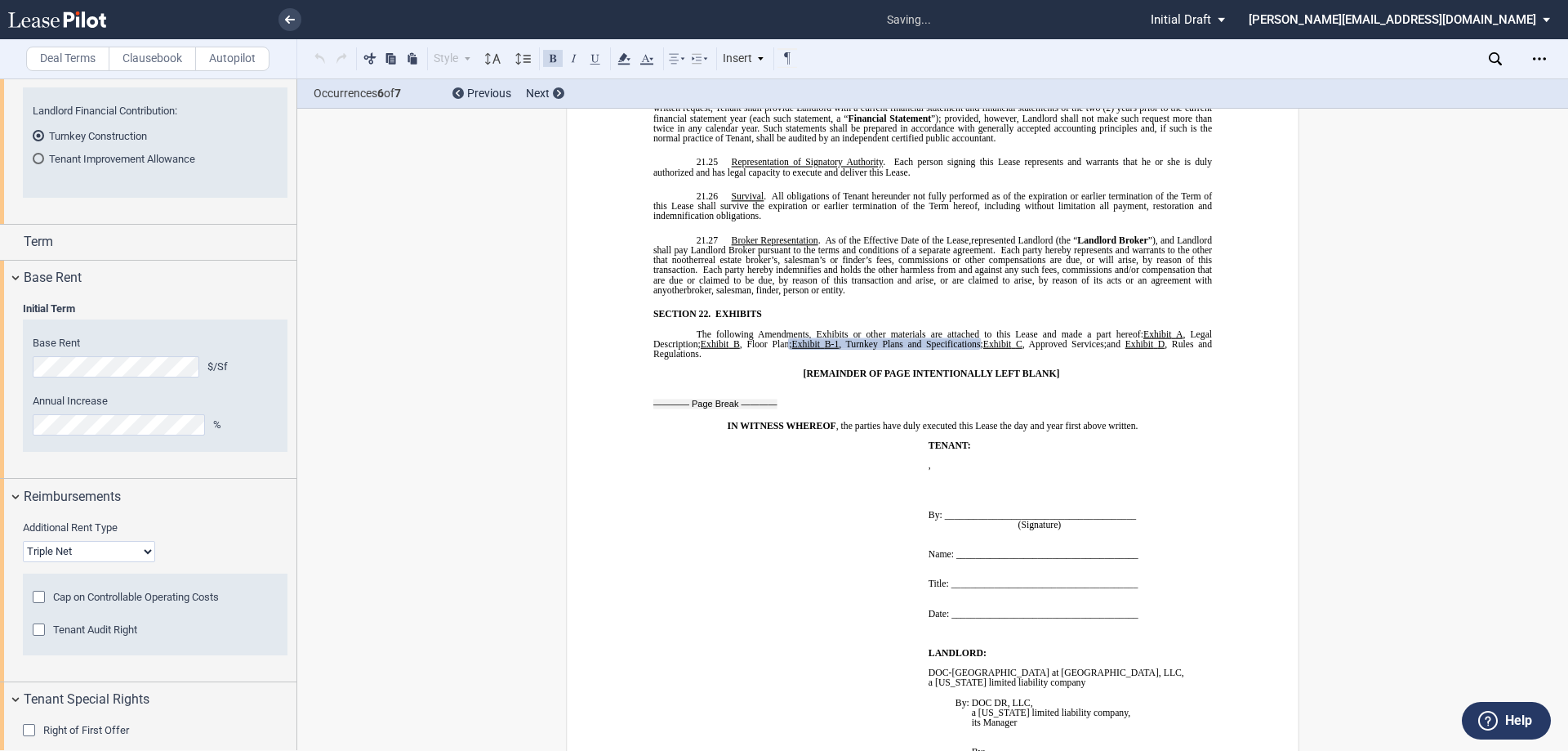
click at [39, 156] on div "Tenant Improvement Allowance" at bounding box center [38, 158] width 11 height 11
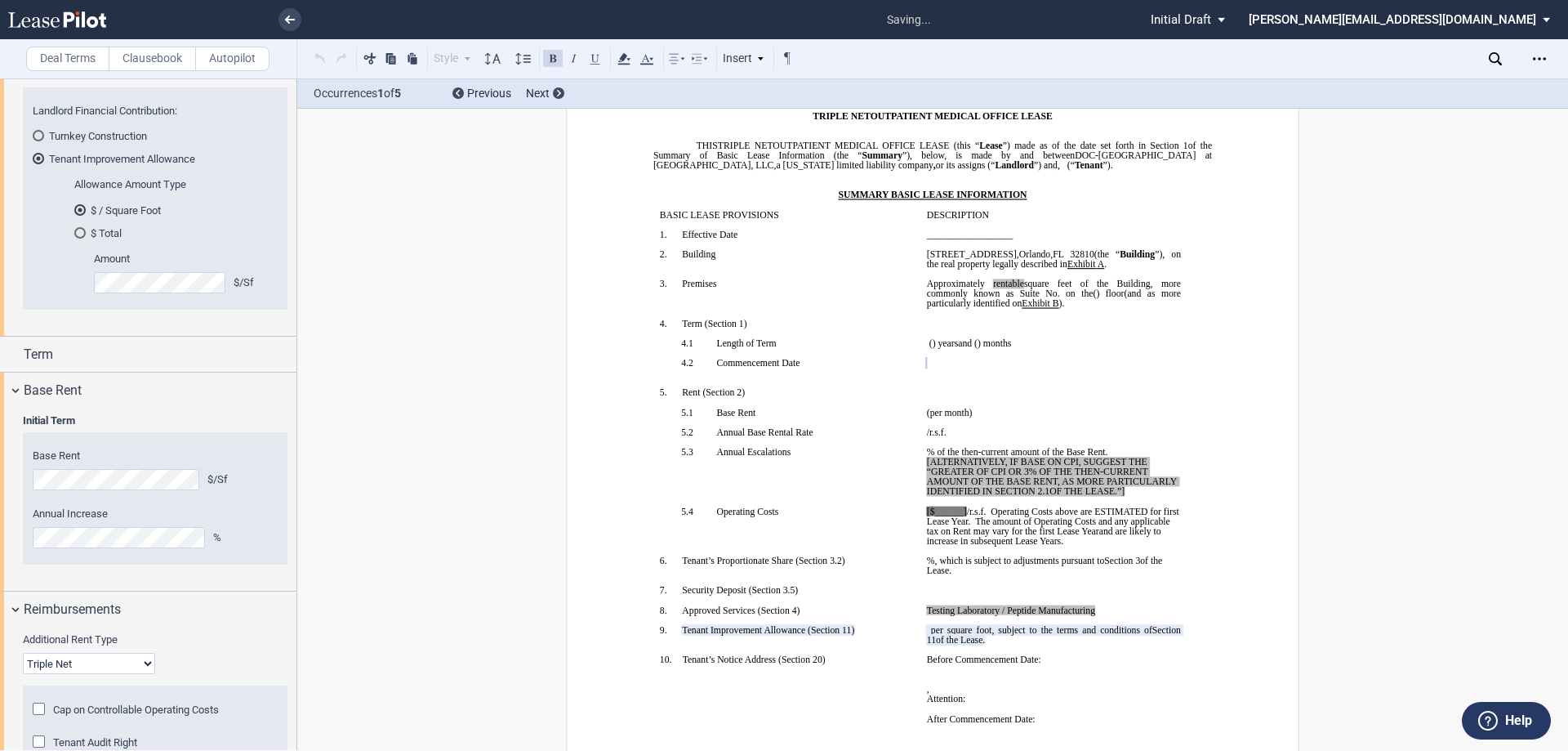
scroll to position [88, 0]
click at [927, 515] on span "Operating Costs above are ESTIMATED for first Lease Year." at bounding box center [1054, 516] width 254 height 20
click at [963, 511] on span "/r.s.f." at bounding box center [973, 511] width 20 height 9
drag, startPoint x: 1123, startPoint y: 493, endPoint x: 920, endPoint y: 462, distance: 205.4
click at [920, 462] on td "﻿ ﻿ % of the then-current amount of the Base Rent. [ALTERNATIVELY, IF BASE ON C…" at bounding box center [1054, 477] width 267 height 60
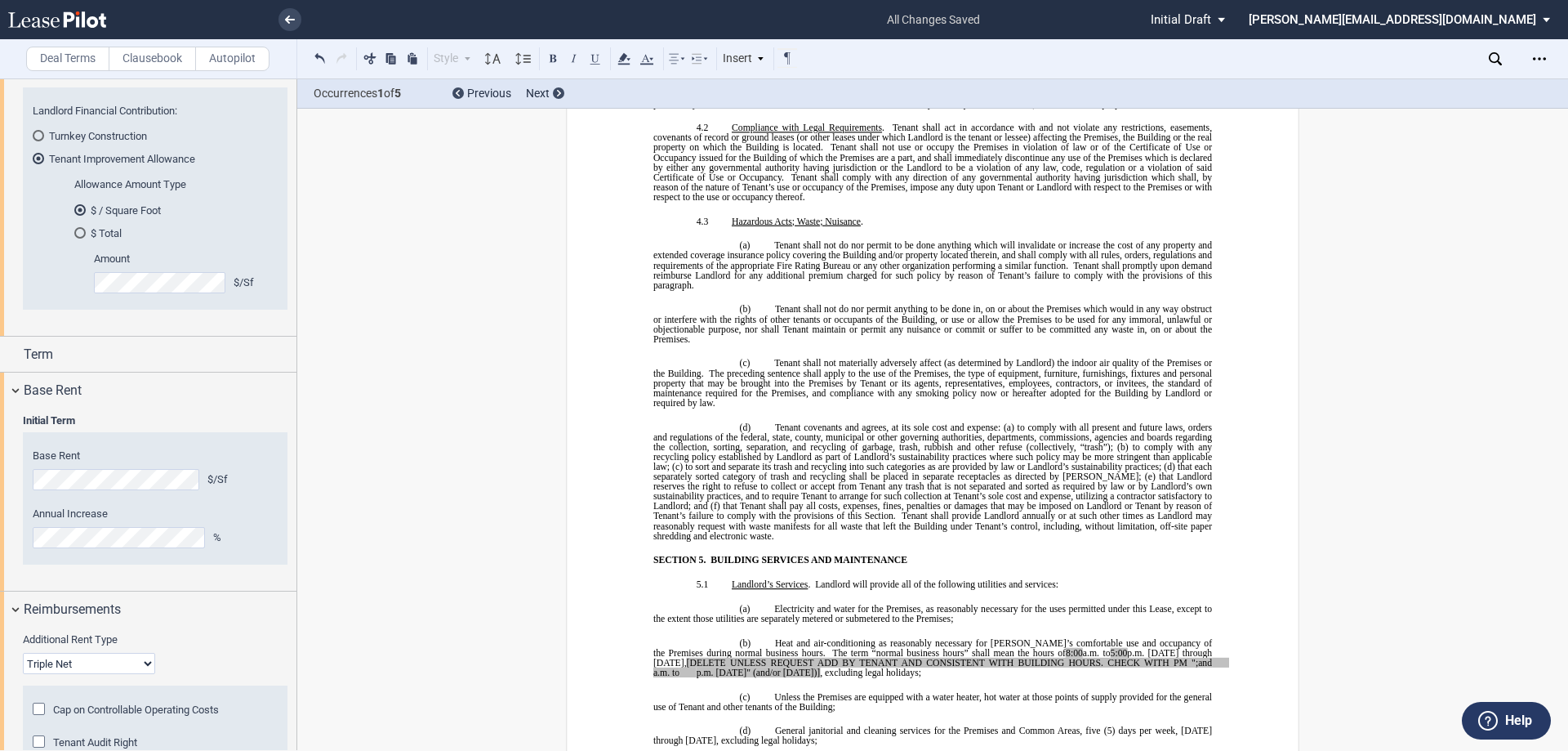
scroll to position [4581, 0]
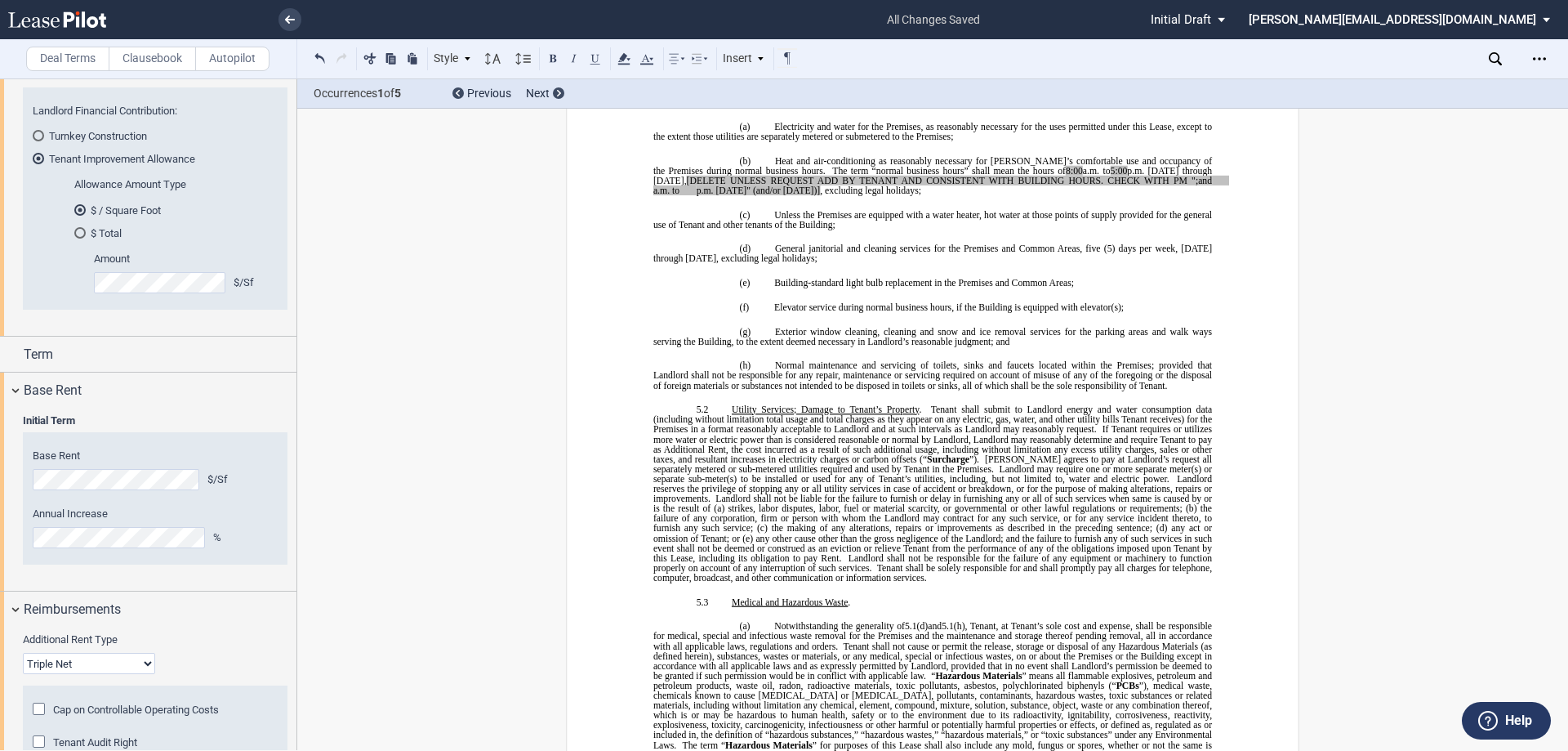
drag, startPoint x: 643, startPoint y: 150, endPoint x: 787, endPoint y: 159, distance: 144.3
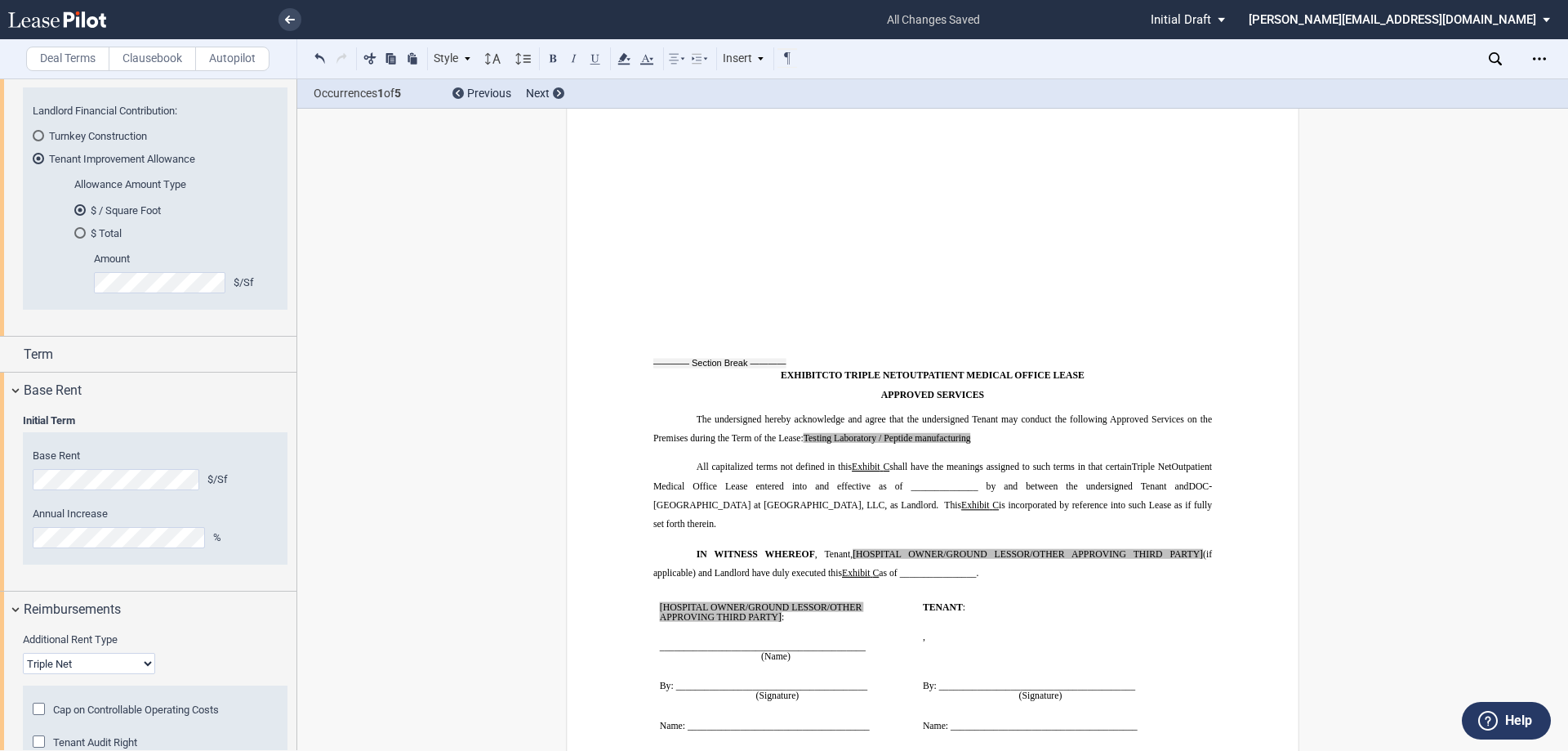
scroll to position [14875, 0]
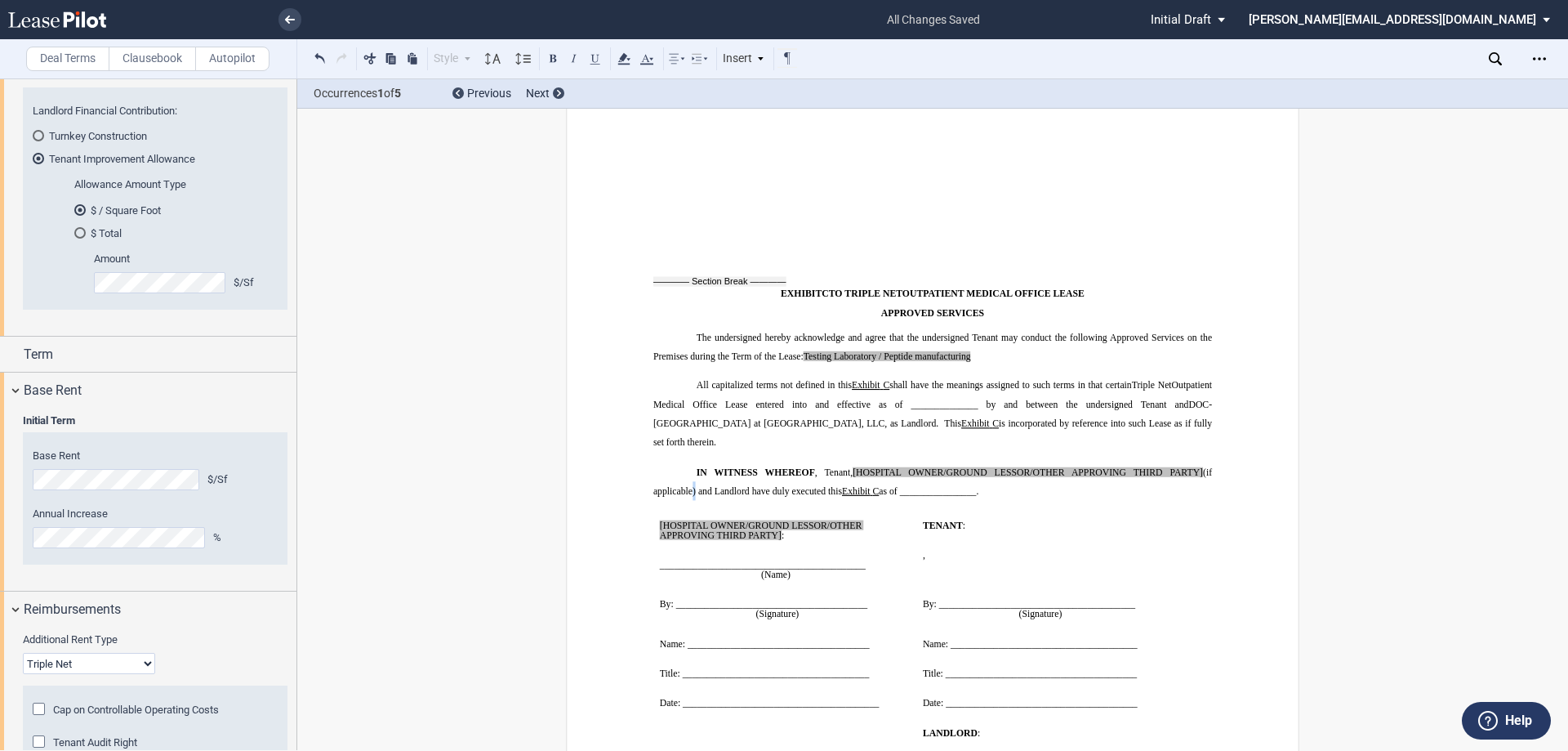
click at [684, 466] on span "(if applicable) and Landlord have duly executed this" at bounding box center [933, 481] width 561 height 29
drag, startPoint x: 692, startPoint y: 394, endPoint x: 841, endPoint y: 369, distance: 151.1
click at [841, 466] on span "IN WITNESS WHEREOF , Tenant, [HOSPITAL OWNER/GROUND LESSOR/OTHER APPROVING THIR…" at bounding box center [933, 481] width 561 height 29
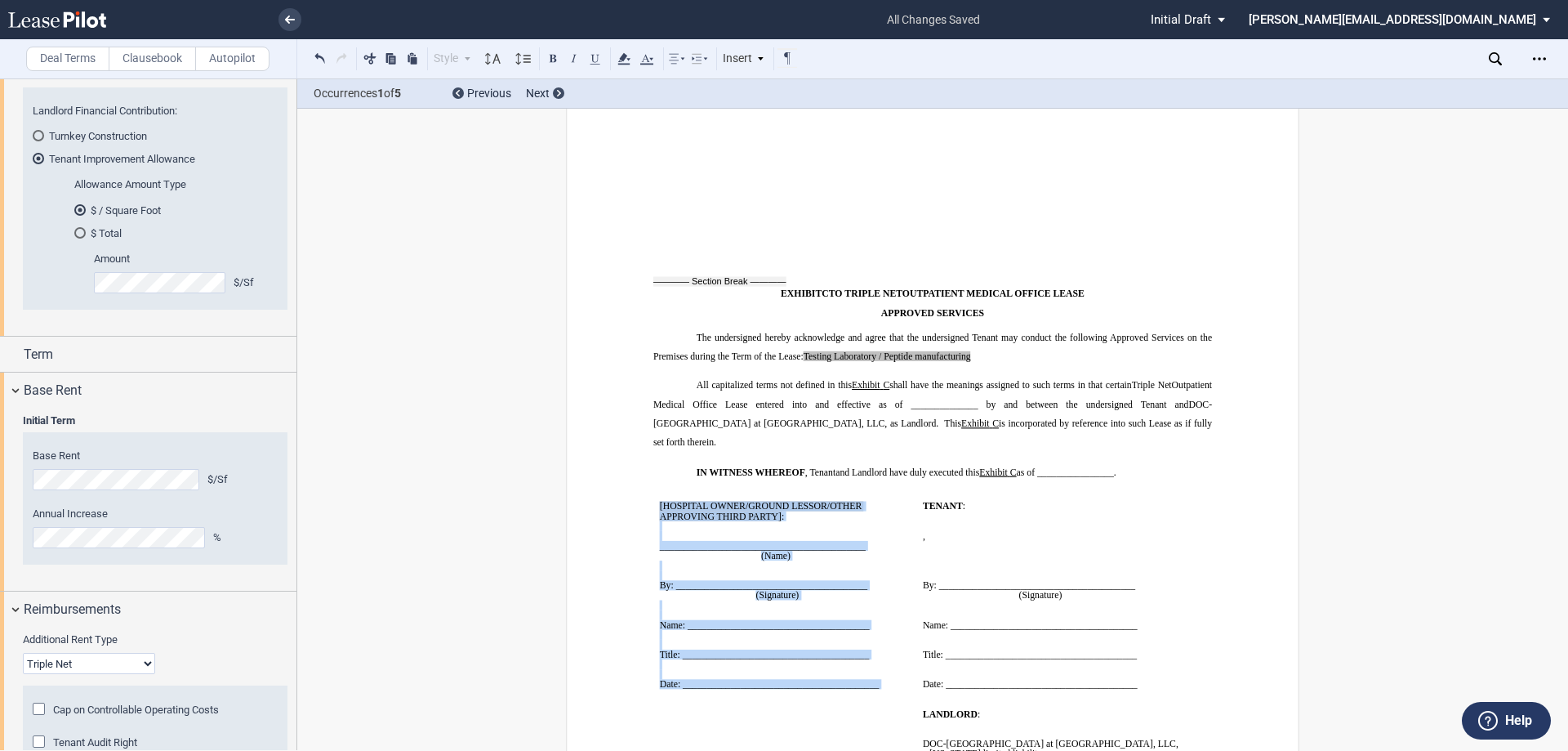
drag, startPoint x: 651, startPoint y: 404, endPoint x: 830, endPoint y: 592, distance: 259.6
click at [830, 592] on td "﻿ [HOSPITAL OWNER/GROUND LESSOR/OTHER APPROVING THIRD PARTY] : ﻿ ﻿ ____________…" at bounding box center [784, 595] width 263 height 207
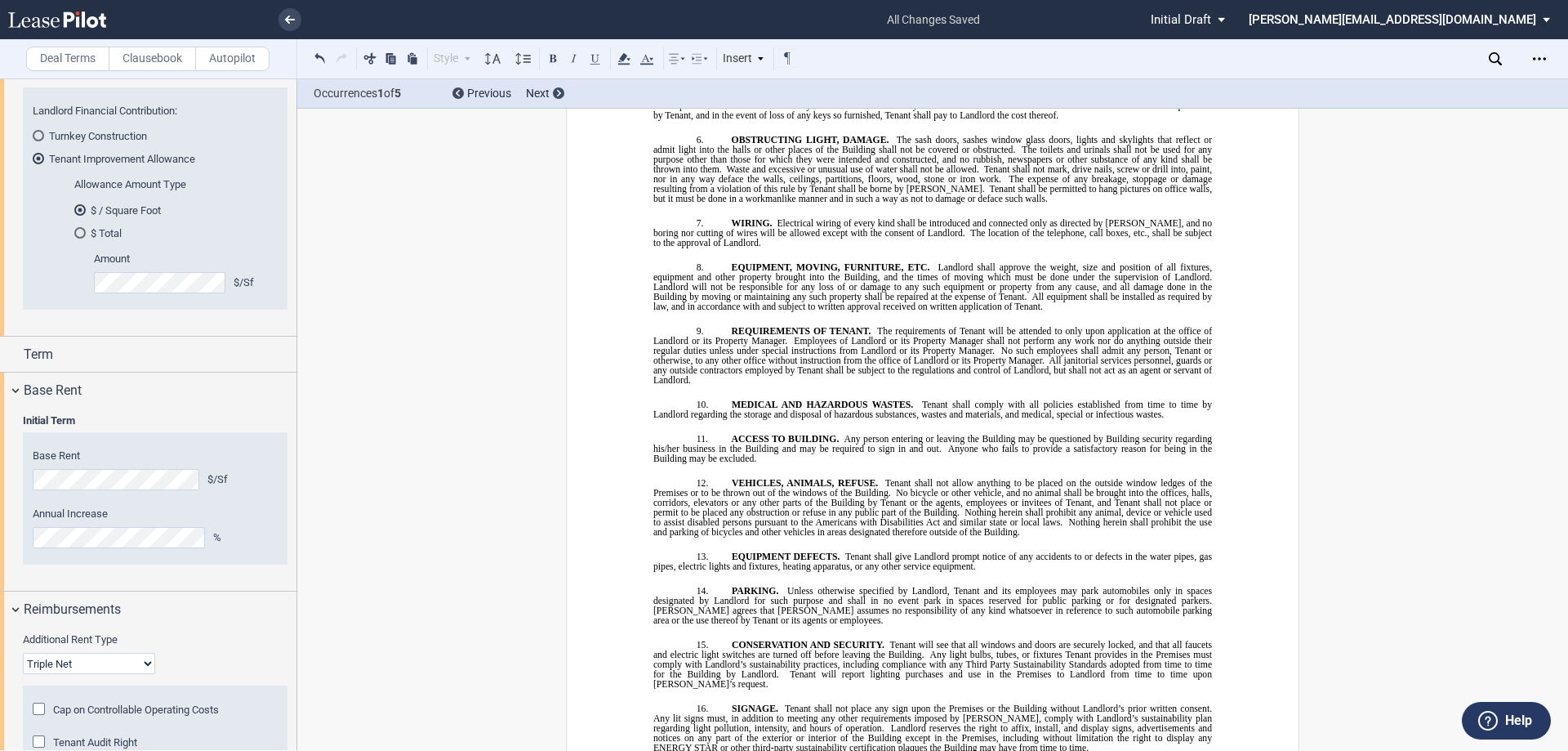
scroll to position [16068, 0]
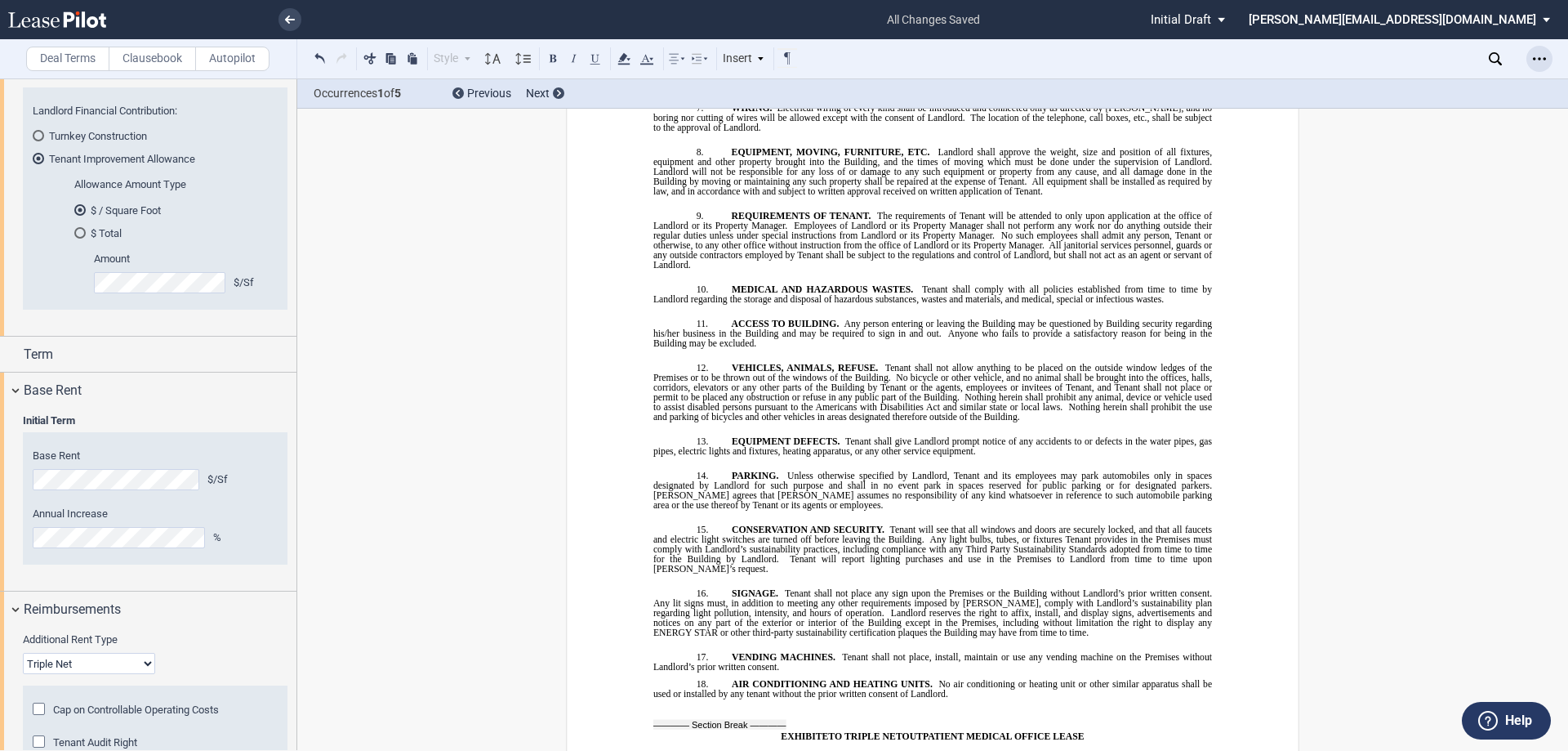
click at [1545, 58] on use "Open Lease options menu" at bounding box center [1539, 58] width 13 height 3
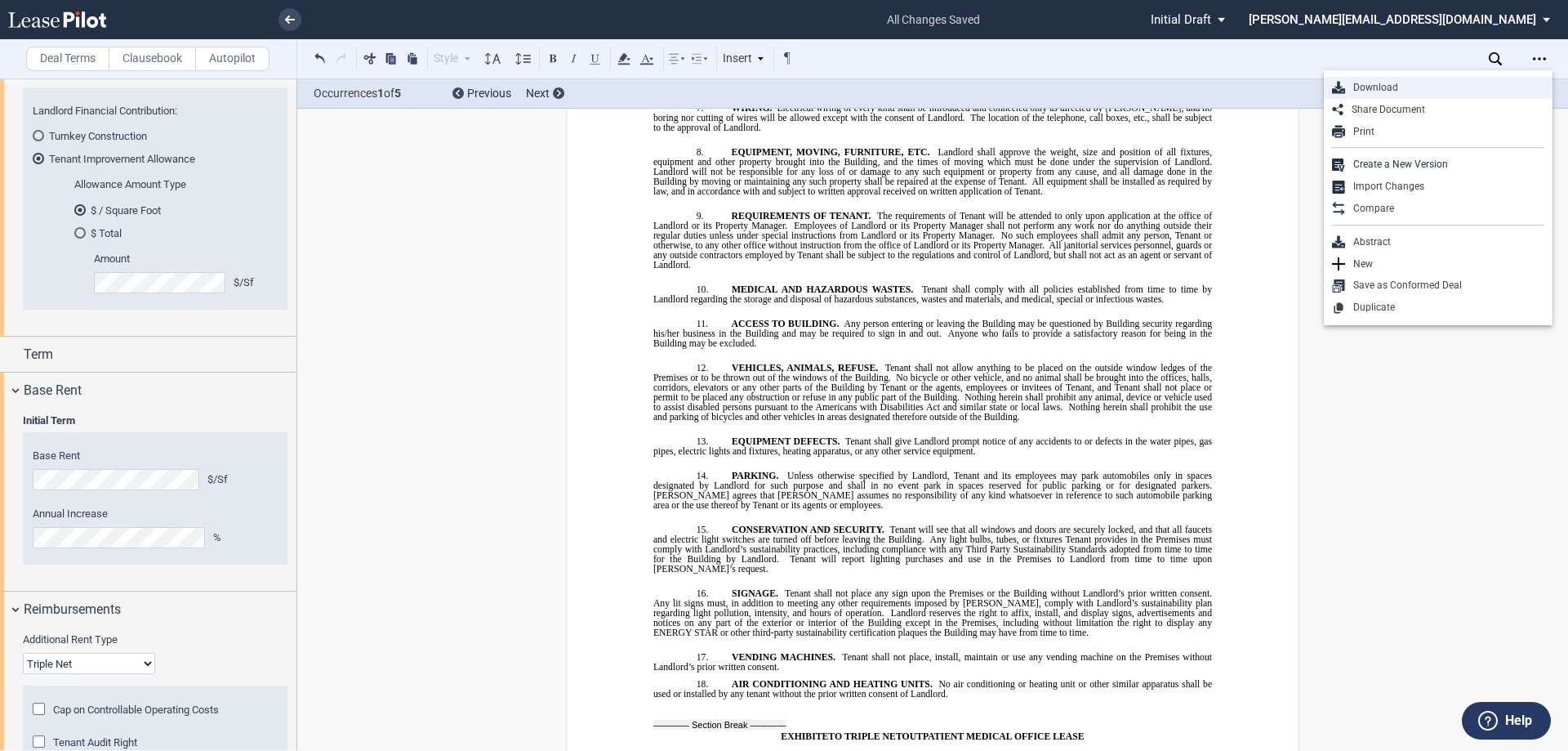
click at [1390, 88] on div "Download" at bounding box center [1444, 87] width 200 height 14
